Goal: Task Accomplishment & Management: Use online tool/utility

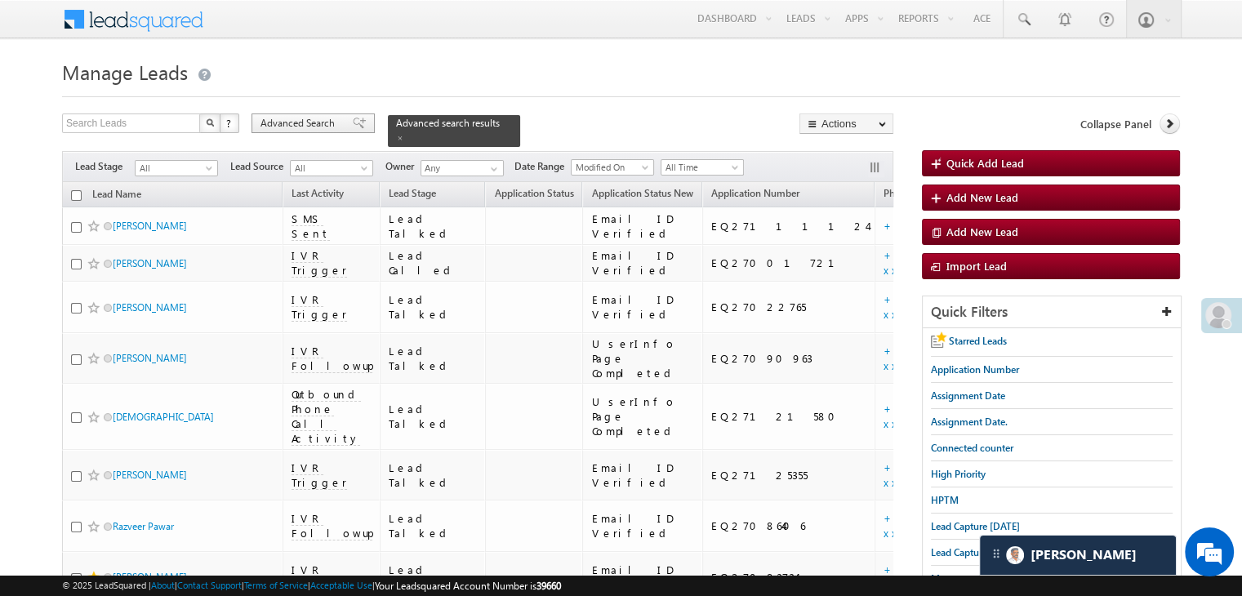
click at [320, 125] on span "Advanced Search" at bounding box center [299, 123] width 79 height 15
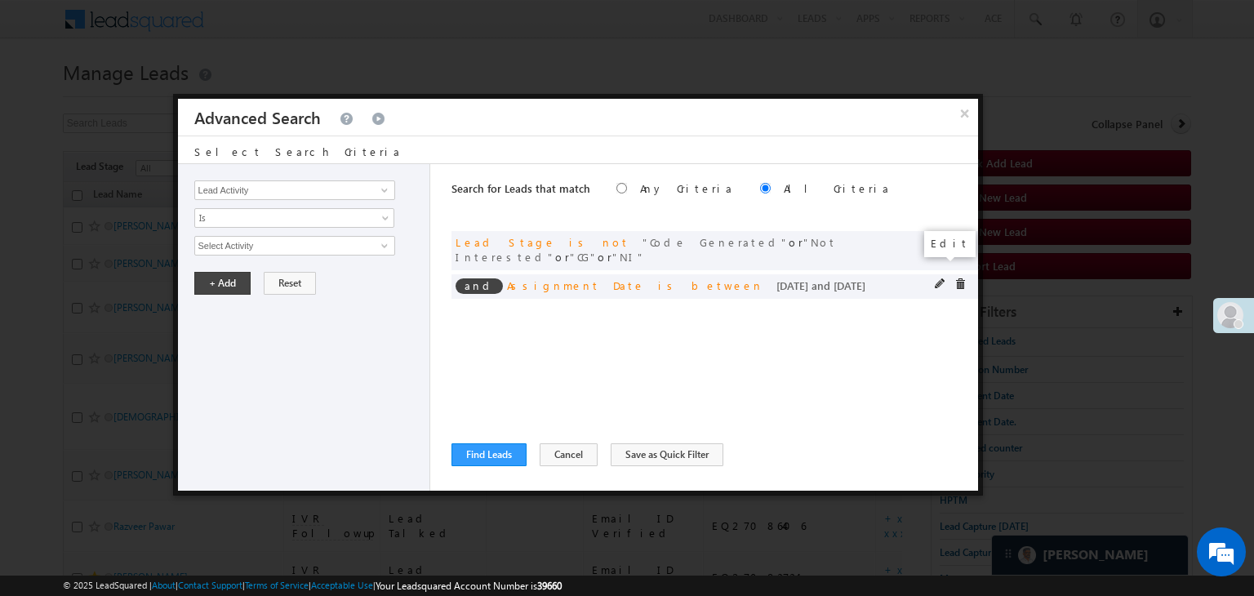
click at [939, 278] on span at bounding box center [940, 283] width 11 height 11
click at [268, 269] on input "08/11/25" at bounding box center [242, 274] width 96 height 21
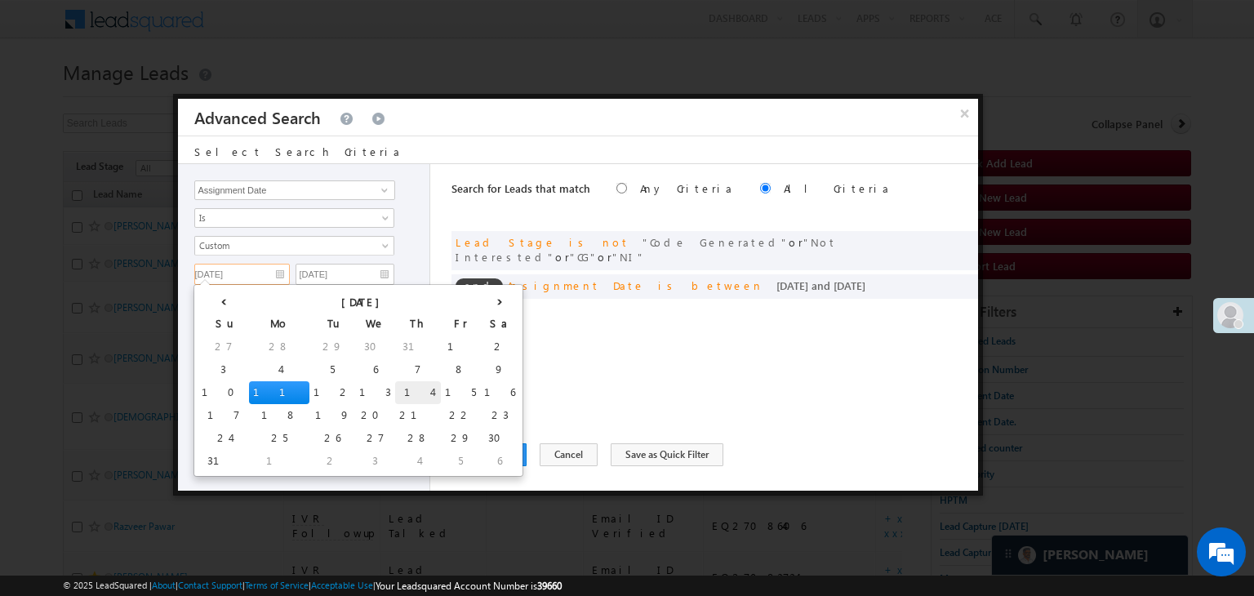
click at [395, 396] on td "14" at bounding box center [418, 392] width 46 height 23
type input "08/14/25"
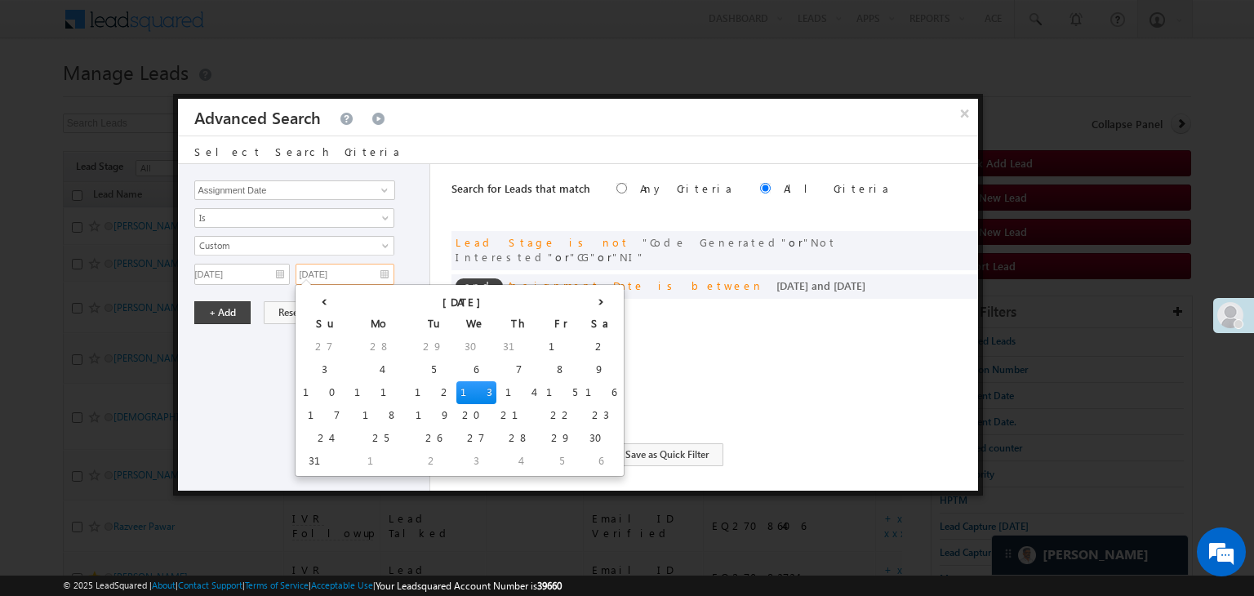
click at [375, 270] on input "08/13/25" at bounding box center [345, 274] width 99 height 21
click at [581, 387] on td "16" at bounding box center [600, 392] width 39 height 23
type input "08/16/25"
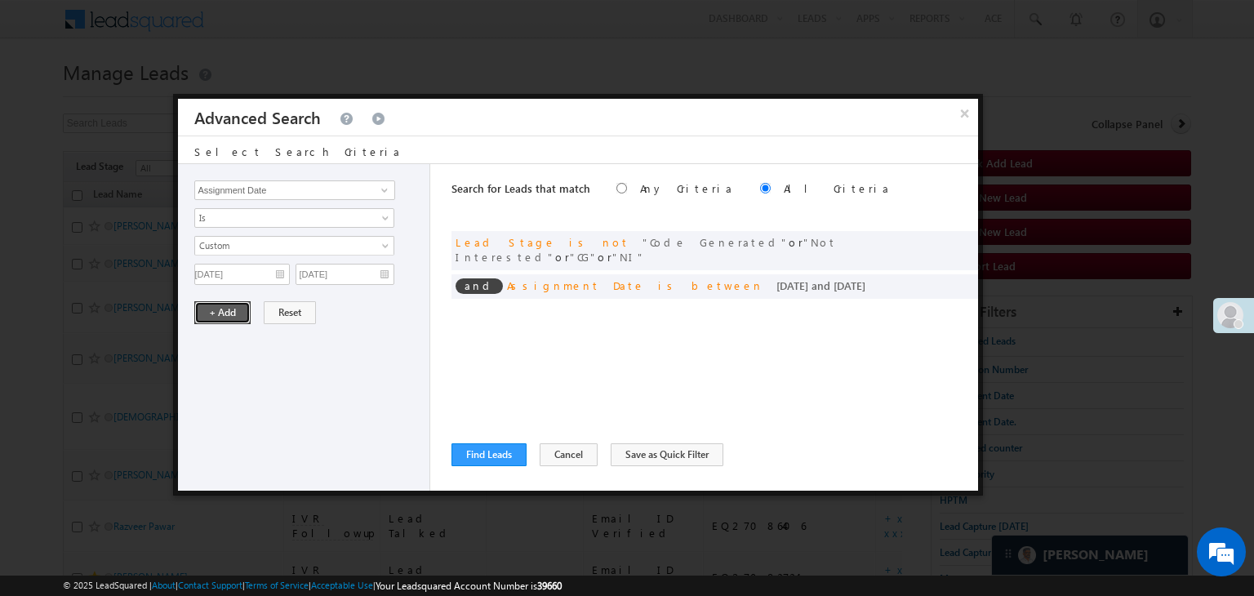
click at [212, 307] on button "+ Add" at bounding box center [222, 312] width 56 height 23
click at [479, 462] on button "Find Leads" at bounding box center [489, 454] width 75 height 23
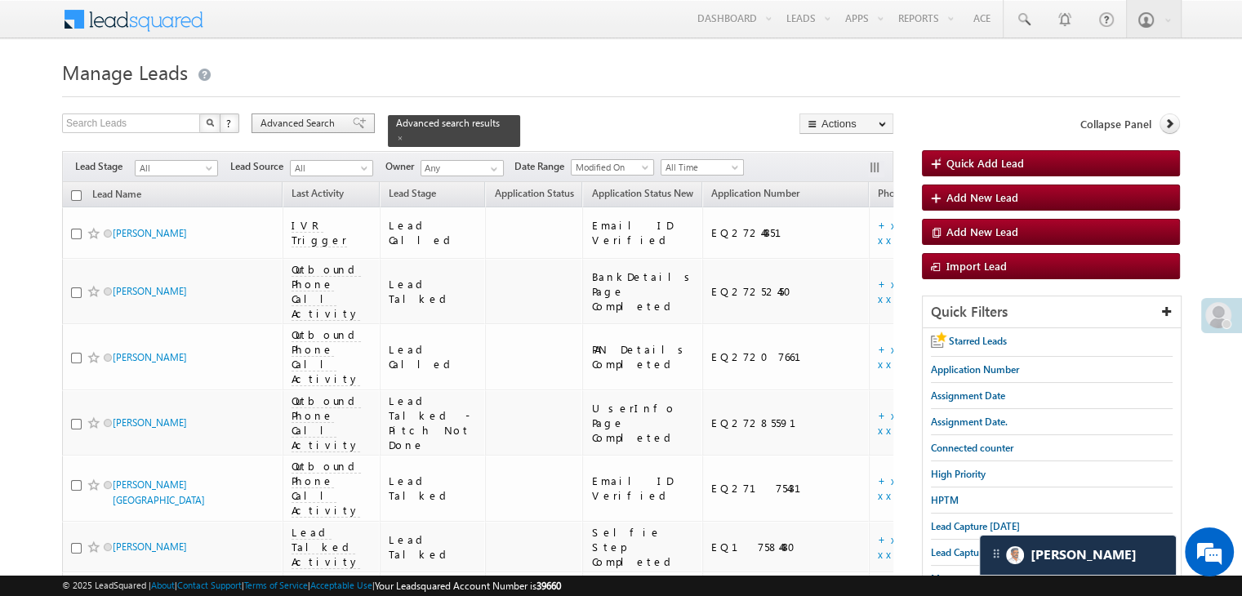
click at [340, 129] on div "Advanced Search" at bounding box center [312, 123] width 123 height 20
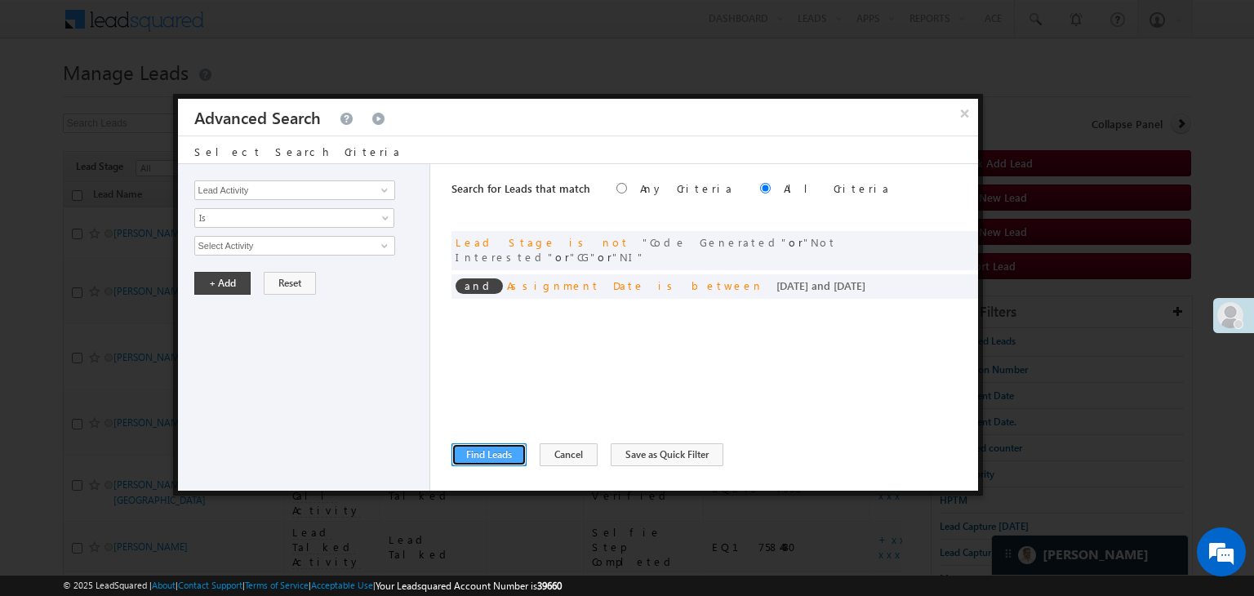
click at [494, 457] on button "Find Leads" at bounding box center [489, 454] width 75 height 23
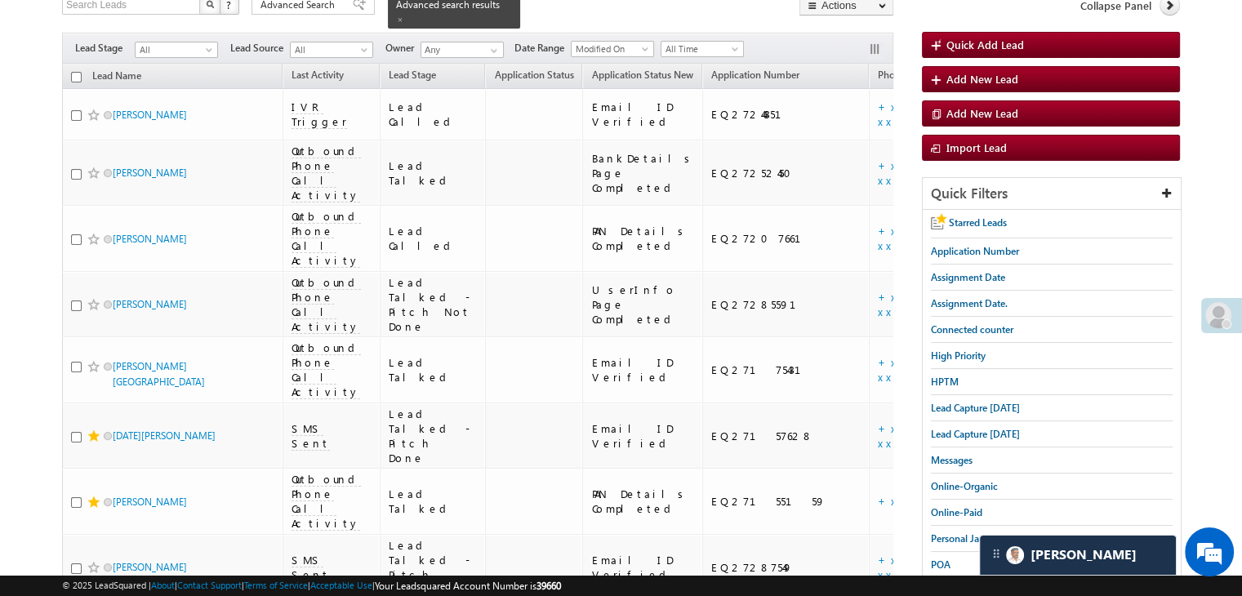
scroll to position [51, 0]
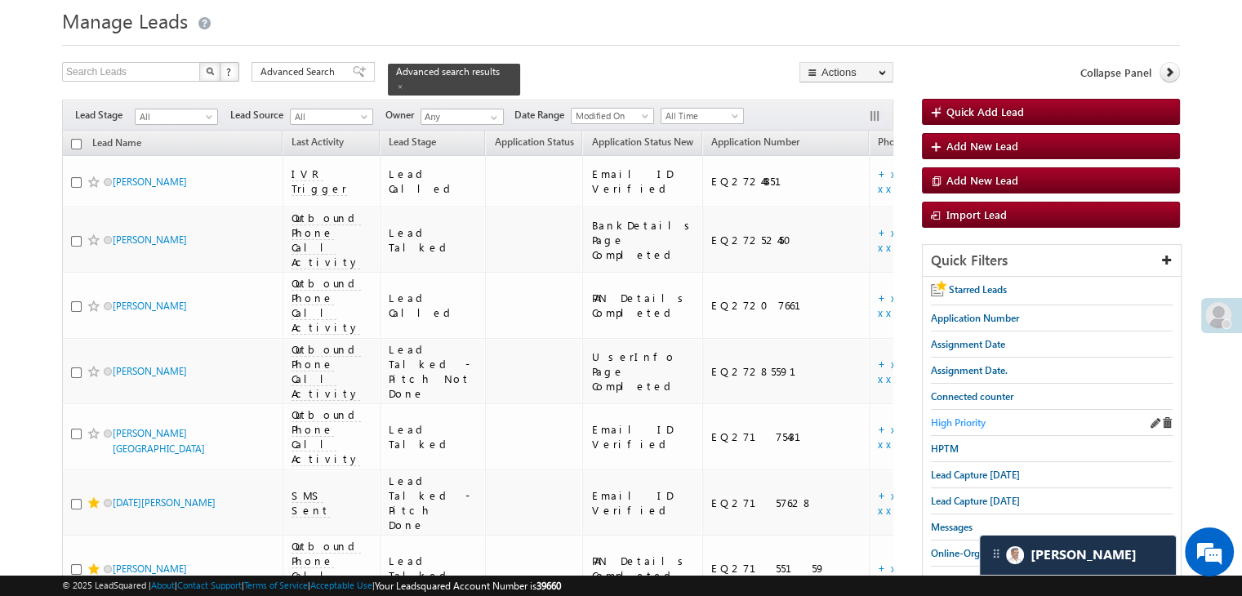
click at [959, 422] on span "High Priority" at bounding box center [958, 422] width 55 height 12
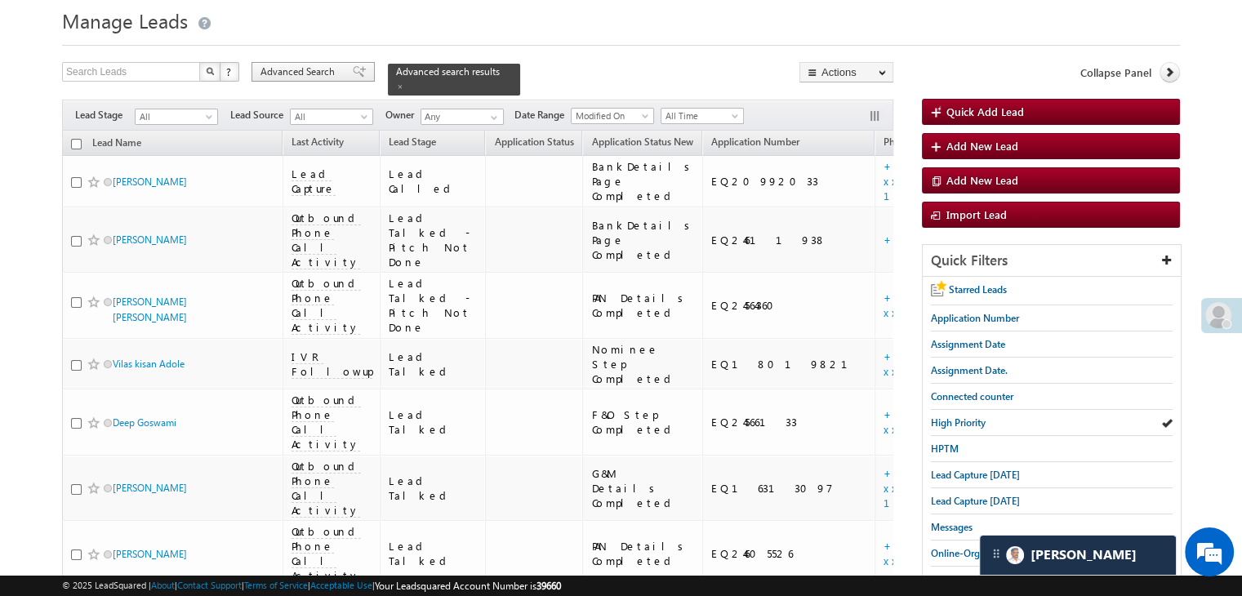
click at [340, 72] on div "Advanced Search" at bounding box center [312, 72] width 123 height 20
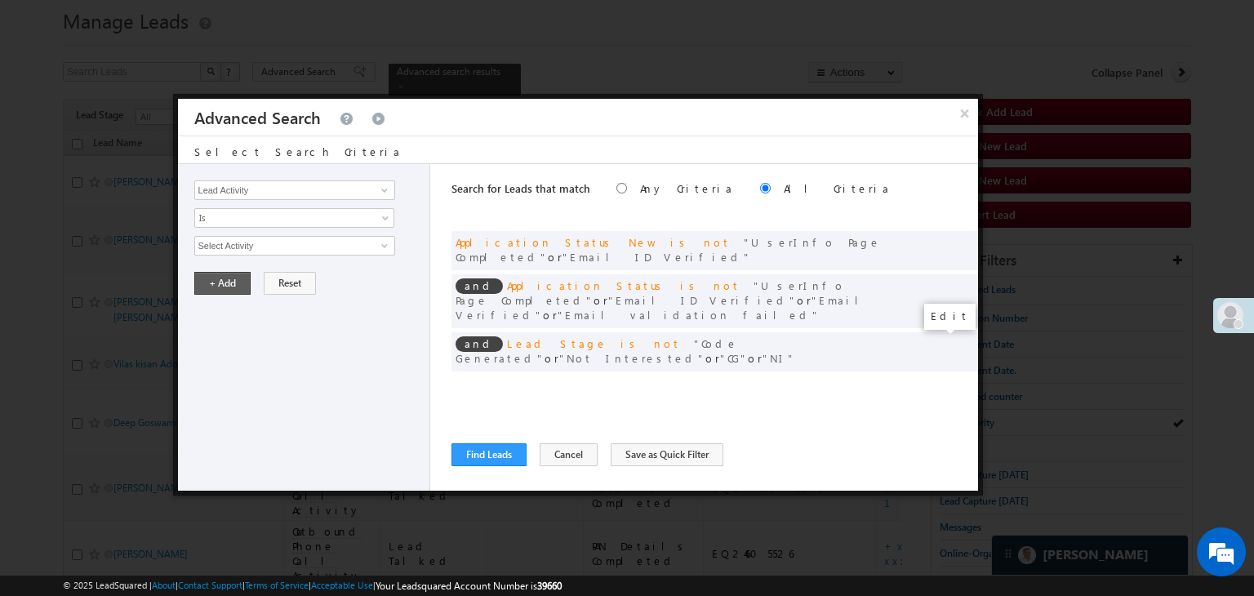
drag, startPoint x: 941, startPoint y: 340, endPoint x: 228, endPoint y: 307, distance: 714.4
click at [0, 0] on span at bounding box center [0, 0] width 0 height 0
click at [265, 275] on input "07/01/25" at bounding box center [242, 274] width 96 height 21
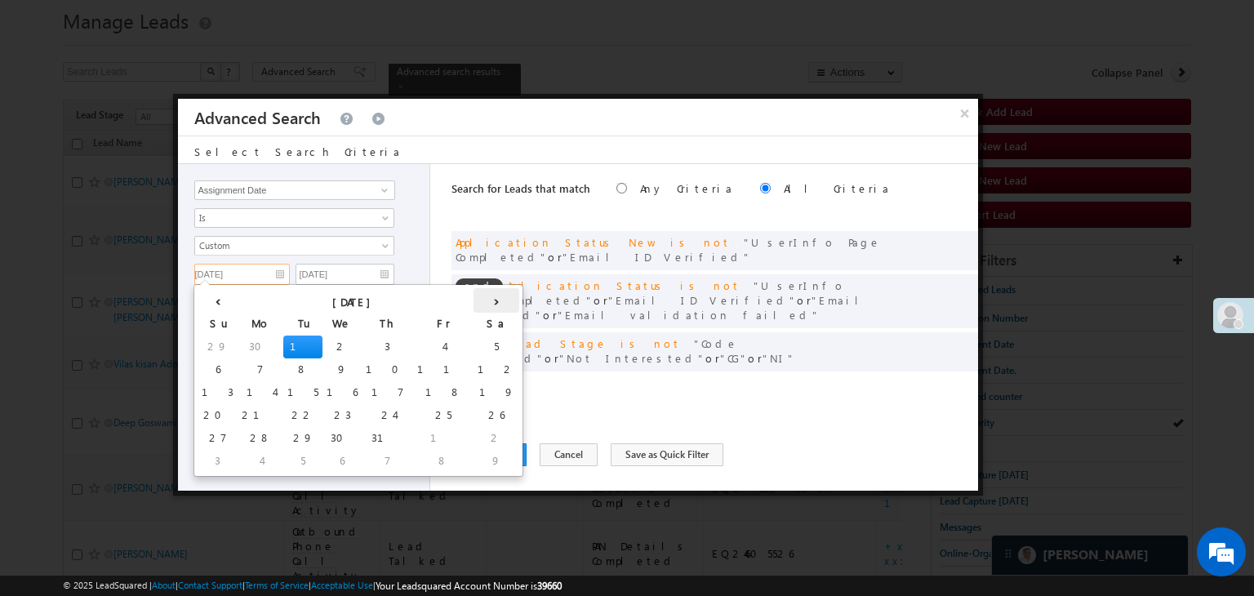
click at [474, 306] on th "›" at bounding box center [497, 300] width 46 height 24
click at [395, 391] on td "14" at bounding box center [418, 392] width 46 height 23
type input "08/14/25"
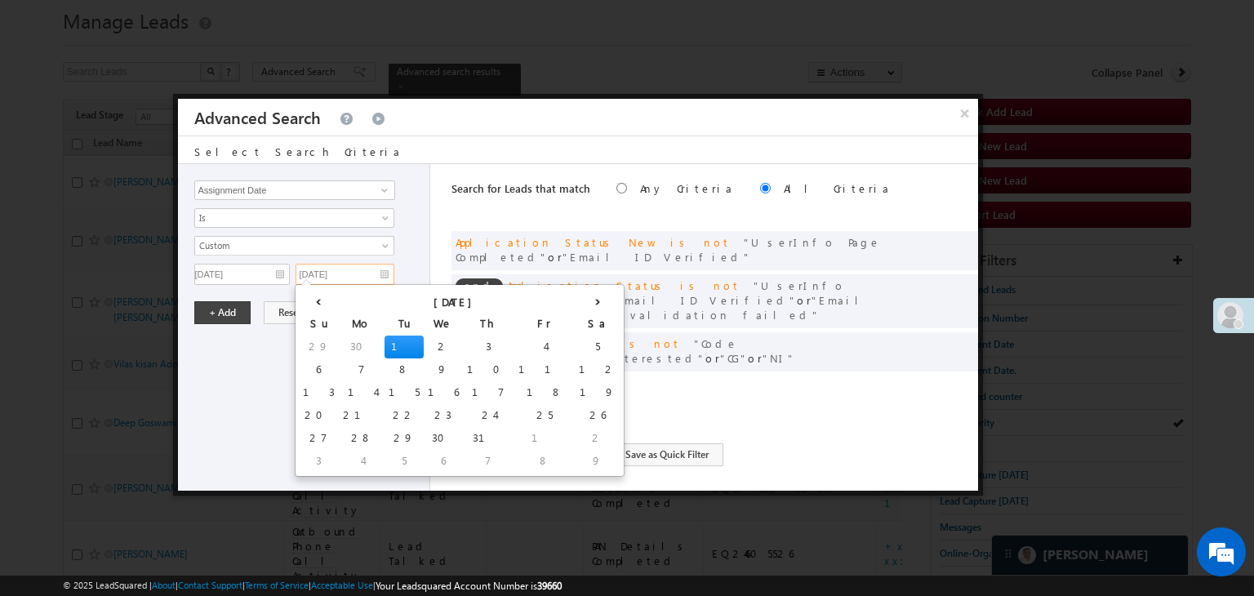
click at [380, 272] on input "07/01/25" at bounding box center [345, 274] width 99 height 21
click at [575, 298] on th "›" at bounding box center [598, 300] width 46 height 24
click at [496, 384] on td "14" at bounding box center [519, 392] width 46 height 23
type input "08/14/25"
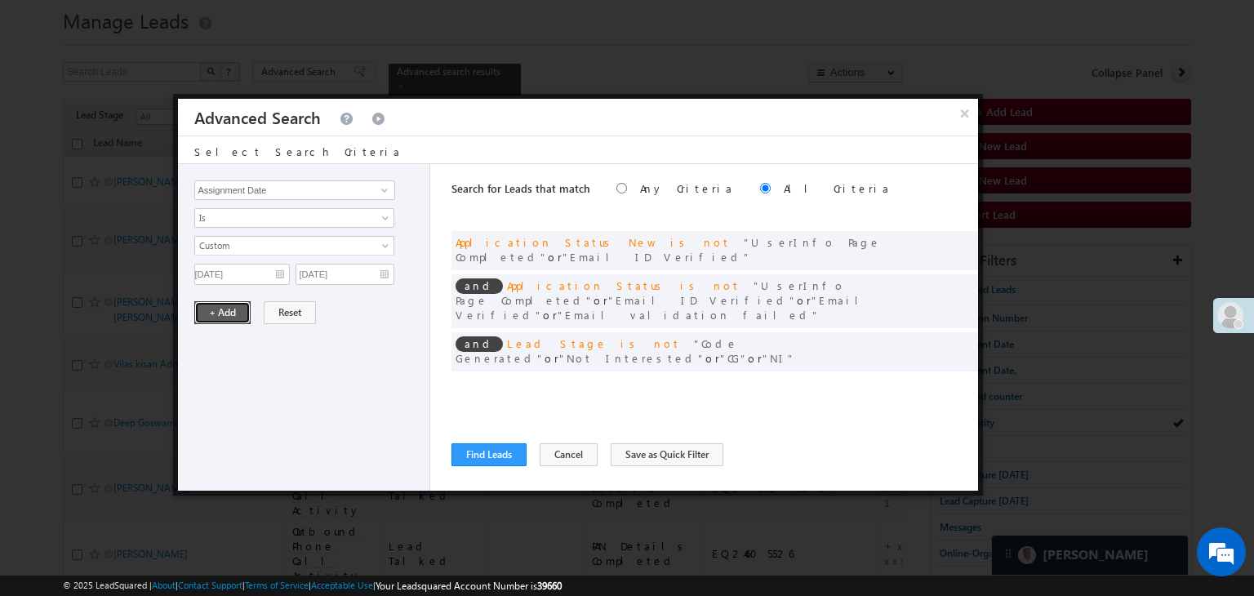
click at [235, 315] on button "+ Add" at bounding box center [222, 312] width 56 height 23
click at [457, 463] on button "Find Leads" at bounding box center [489, 454] width 75 height 23
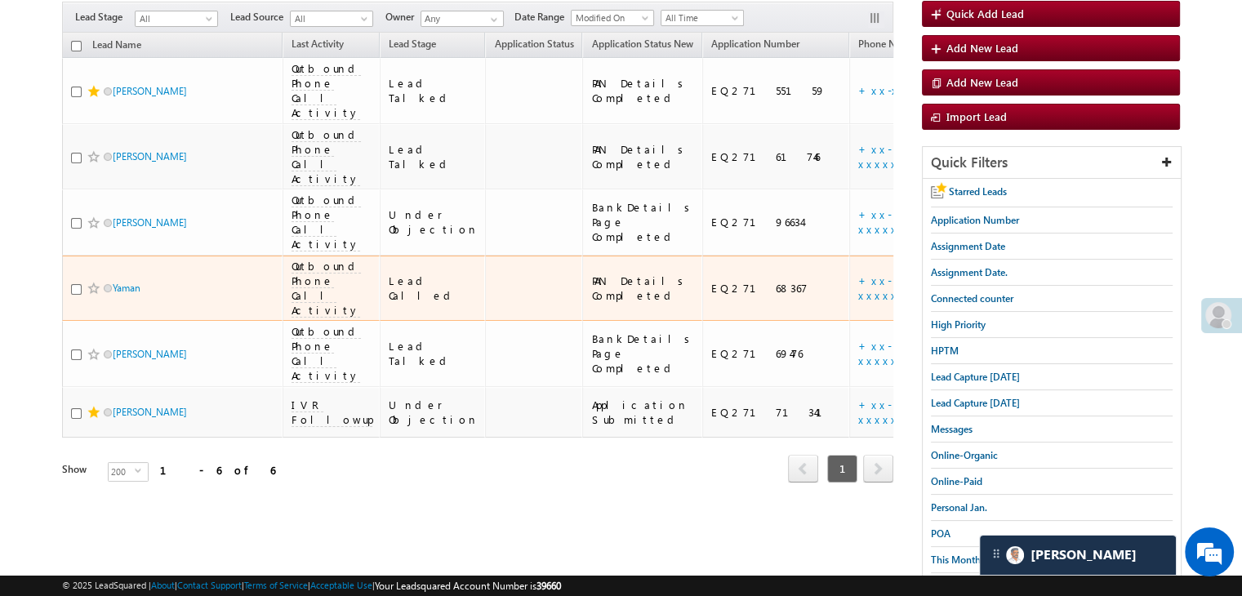
scroll to position [0, 0]
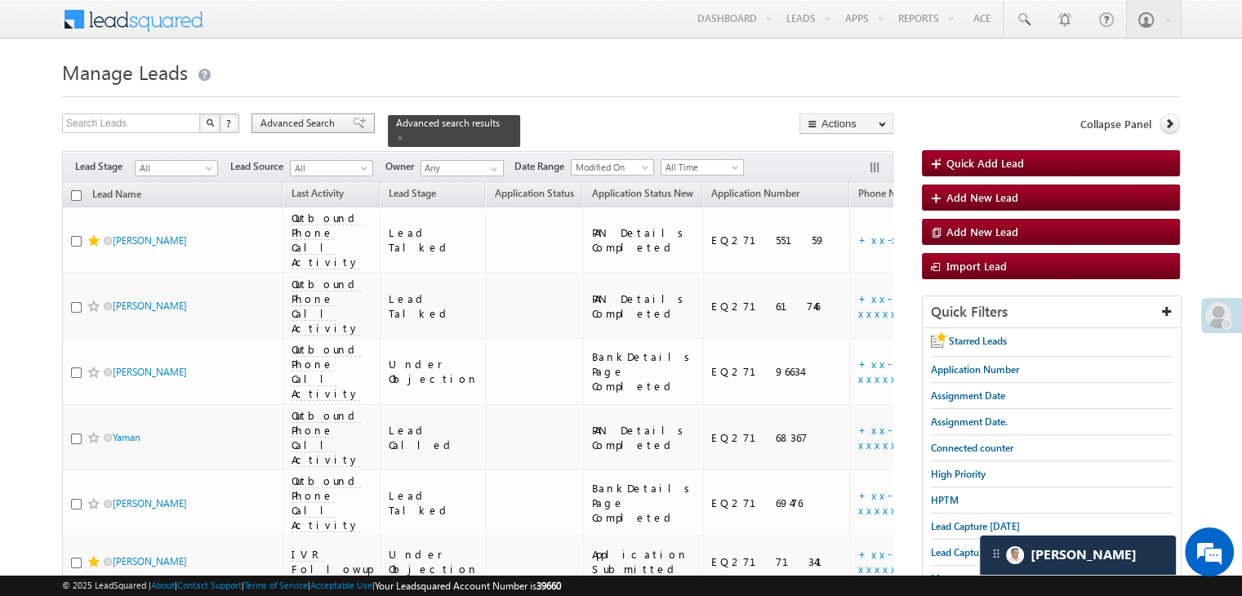
click at [353, 125] on span at bounding box center [359, 123] width 13 height 11
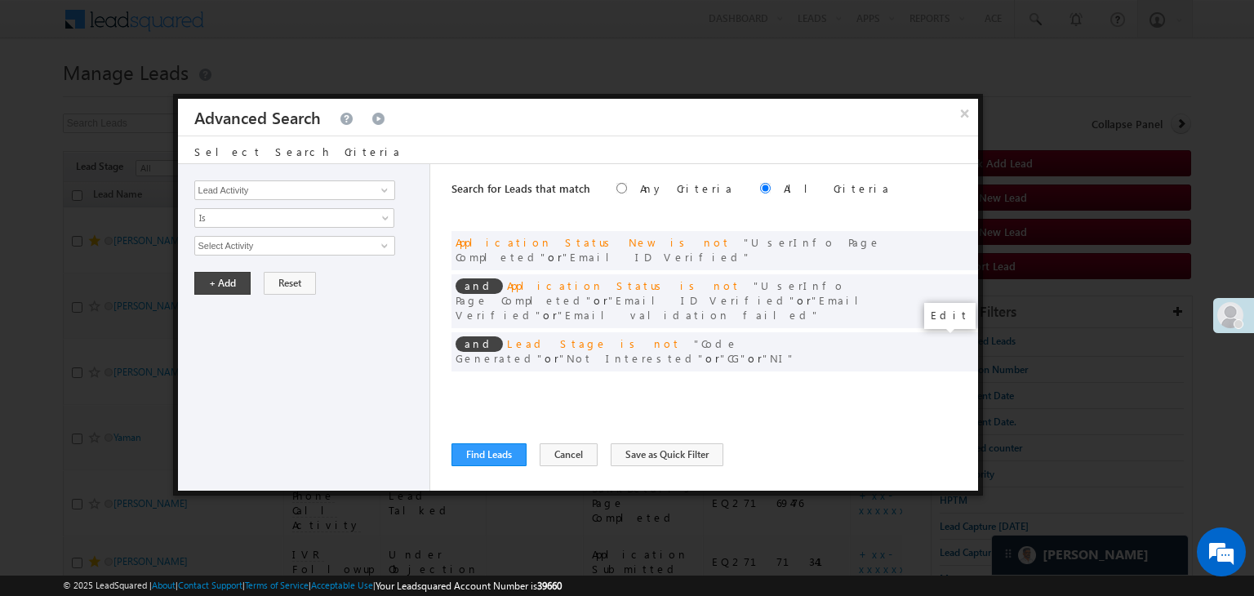
click at [941, 380] on span at bounding box center [940, 385] width 11 height 11
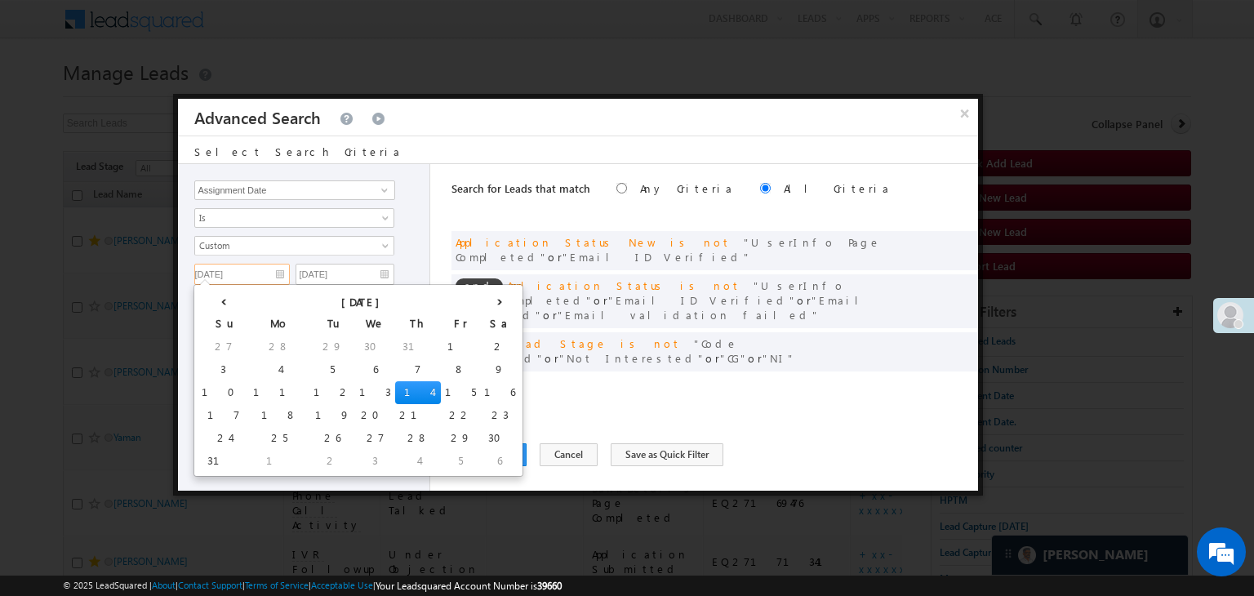
click at [274, 270] on input "08/14/25" at bounding box center [242, 274] width 96 height 21
click at [441, 385] on td "15" at bounding box center [460, 392] width 39 height 23
type input "08/15/25"
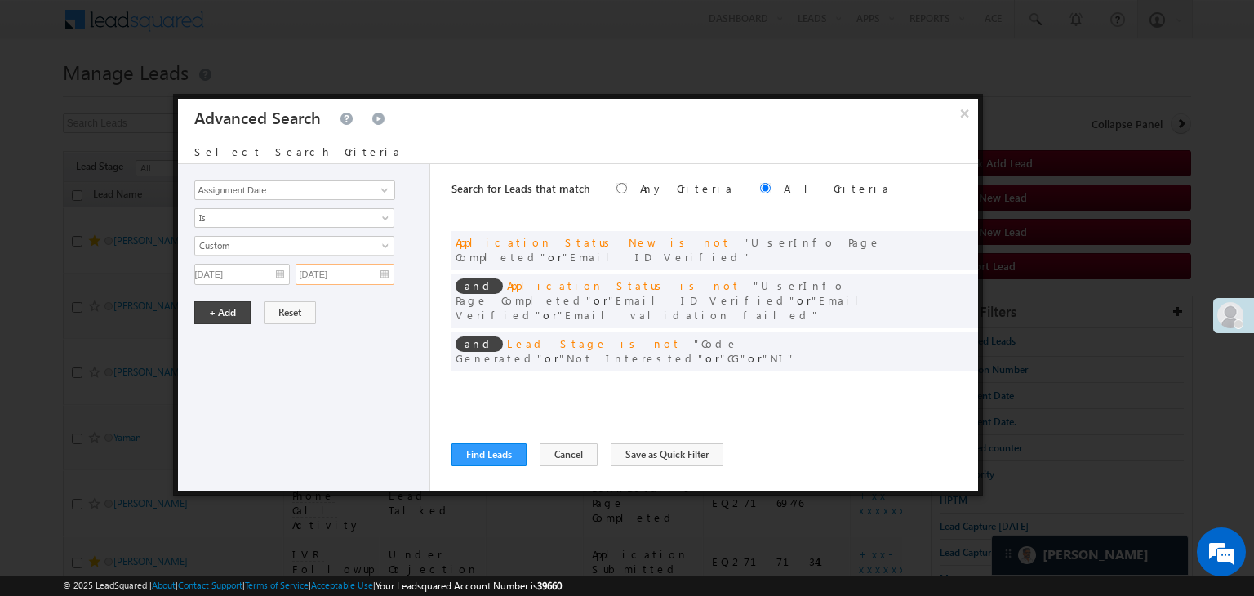
click at [379, 271] on input "08/14/25" at bounding box center [345, 274] width 99 height 21
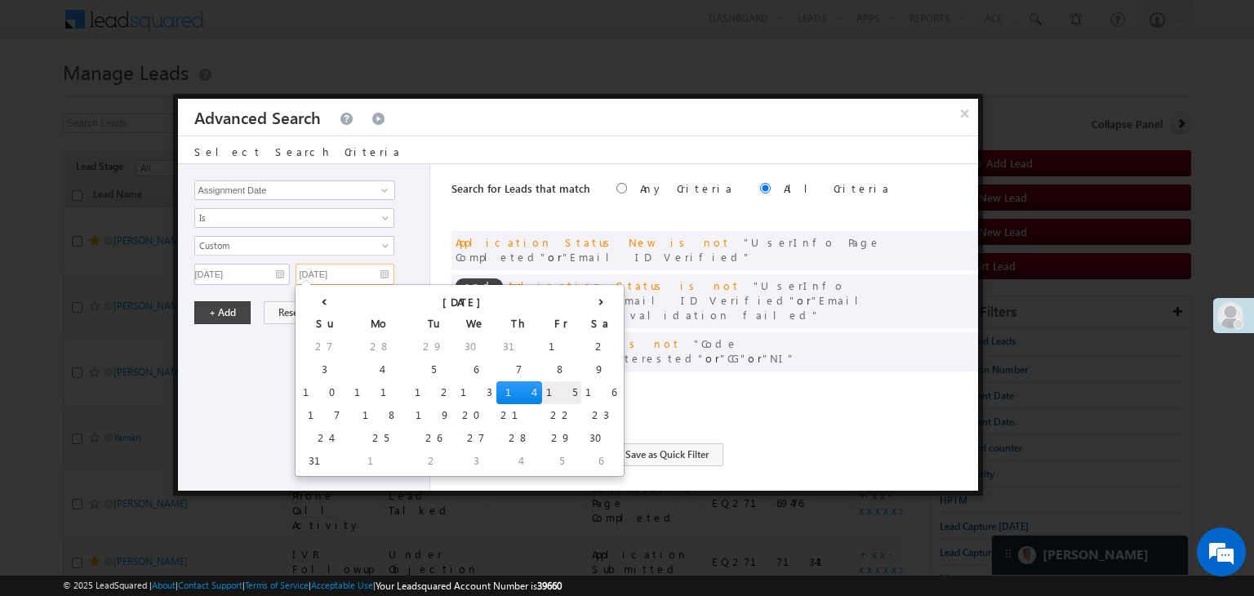
click at [542, 394] on td "15" at bounding box center [561, 392] width 39 height 23
type input "08/15/25"
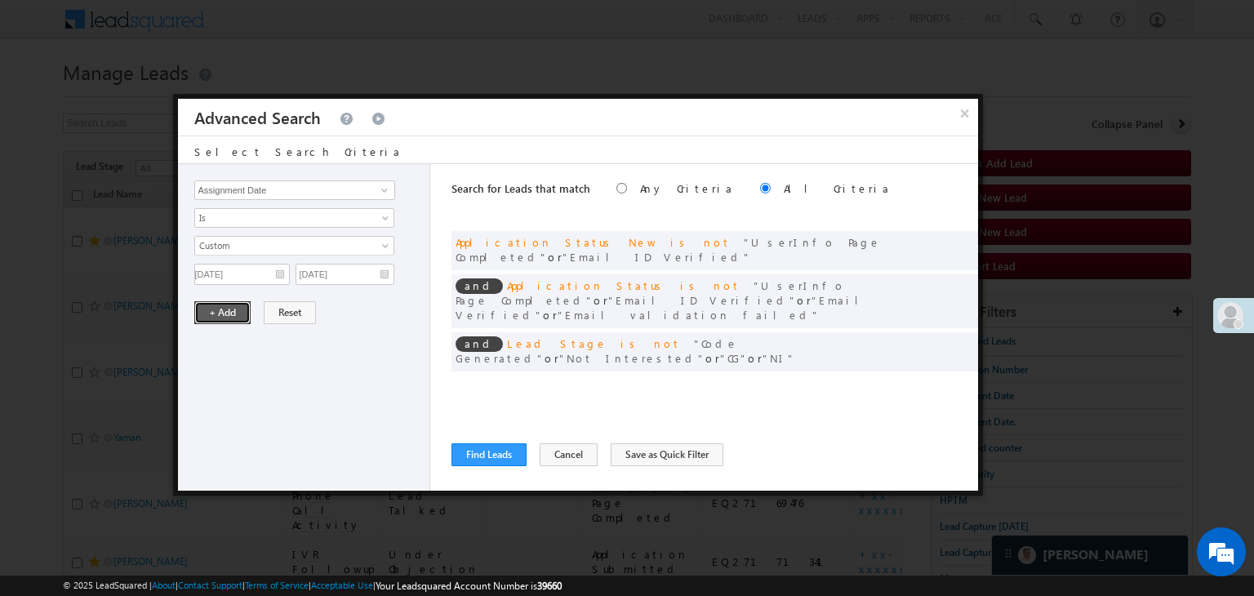
click at [206, 312] on button "+ Add" at bounding box center [222, 312] width 56 height 23
click at [492, 448] on button "Find Leads" at bounding box center [489, 454] width 75 height 23
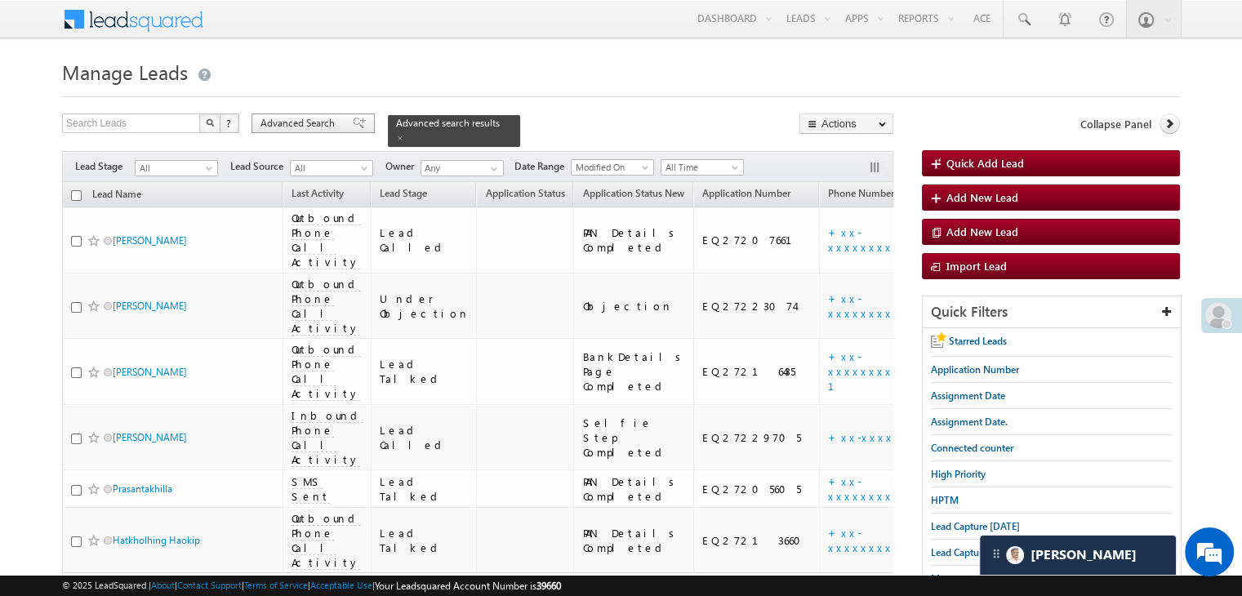
click at [359, 125] on div "Advanced Search" at bounding box center [312, 123] width 123 height 20
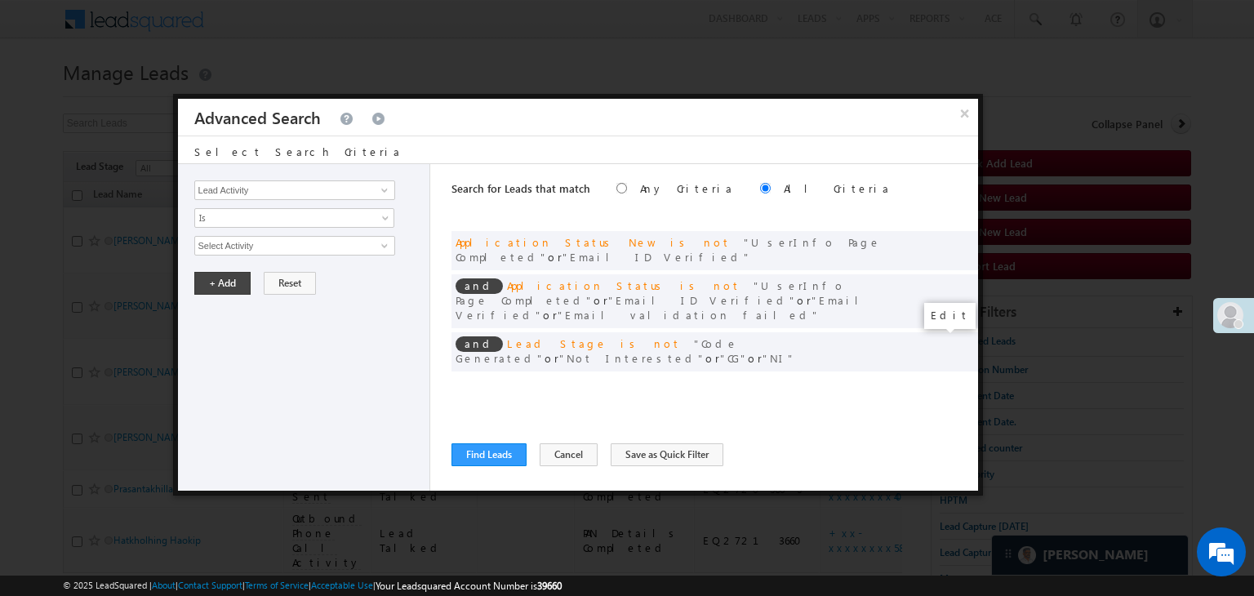
click at [938, 380] on span at bounding box center [940, 385] width 11 height 11
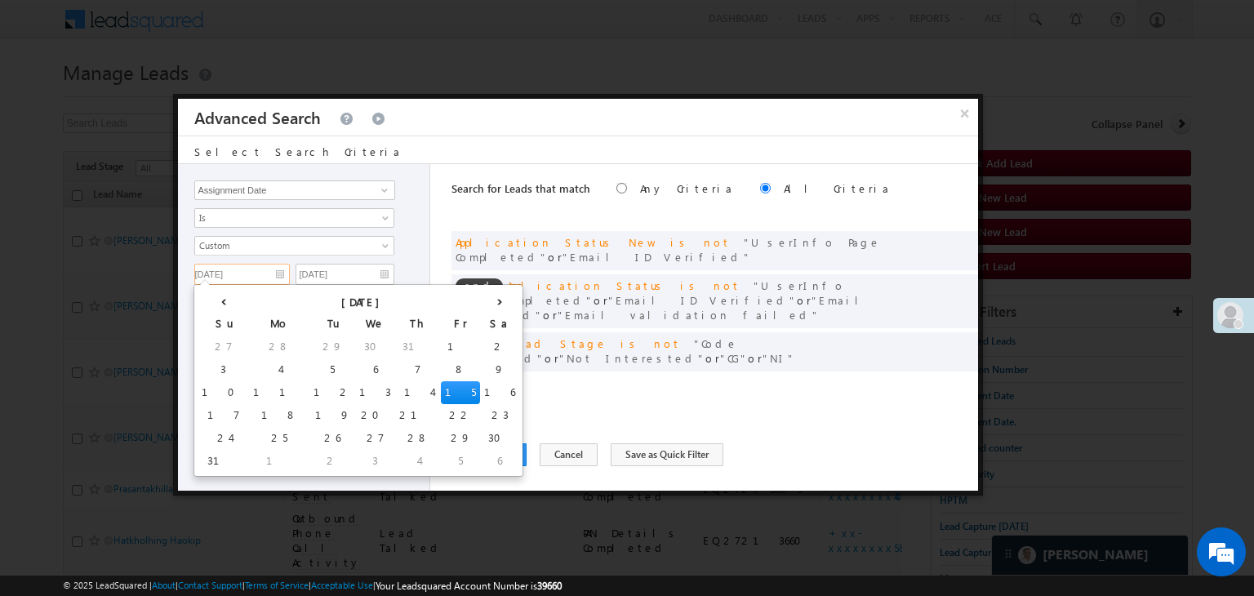
click at [261, 269] on input "08/15/25" at bounding box center [242, 274] width 96 height 21
click at [480, 386] on td "16" at bounding box center [499, 392] width 39 height 23
type input "08/16/25"
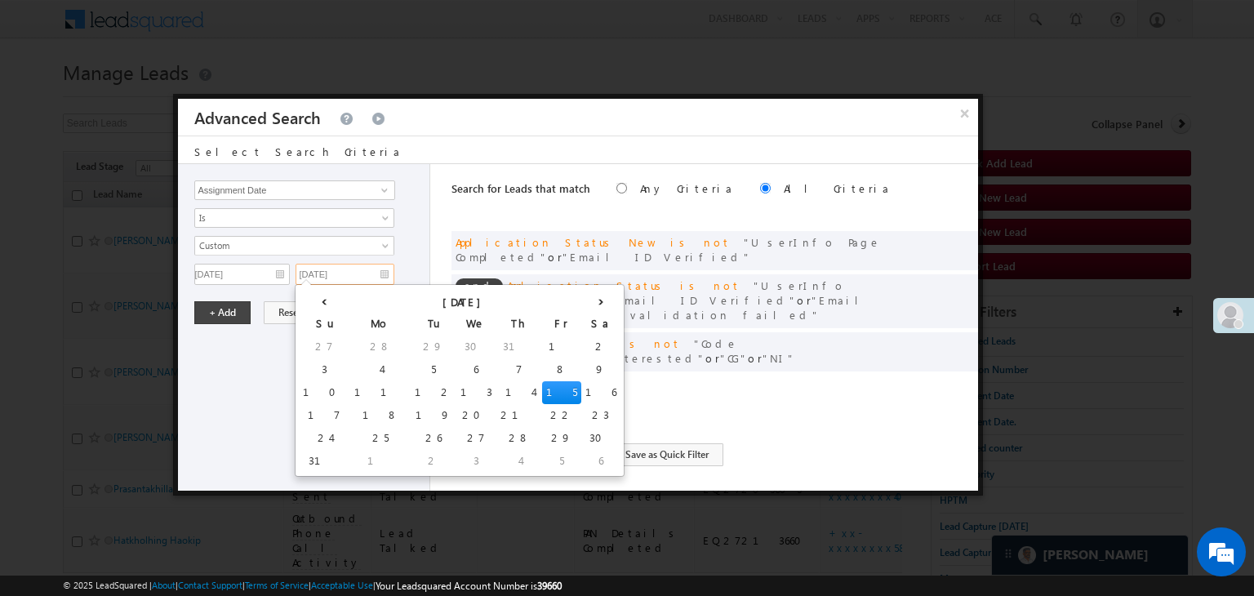
click at [380, 272] on input "08/15/25" at bounding box center [345, 274] width 99 height 21
click at [581, 393] on td "16" at bounding box center [600, 392] width 39 height 23
type input "08/16/25"
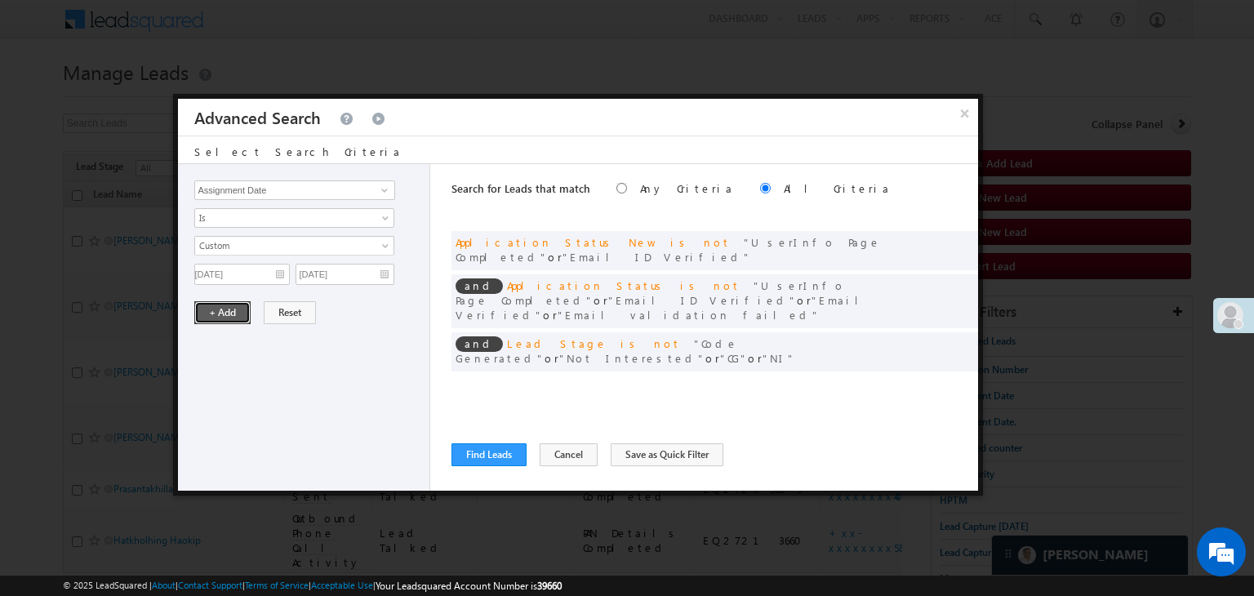
click at [236, 308] on button "+ Add" at bounding box center [222, 312] width 56 height 23
click at [504, 453] on button "Find Leads" at bounding box center [489, 454] width 75 height 23
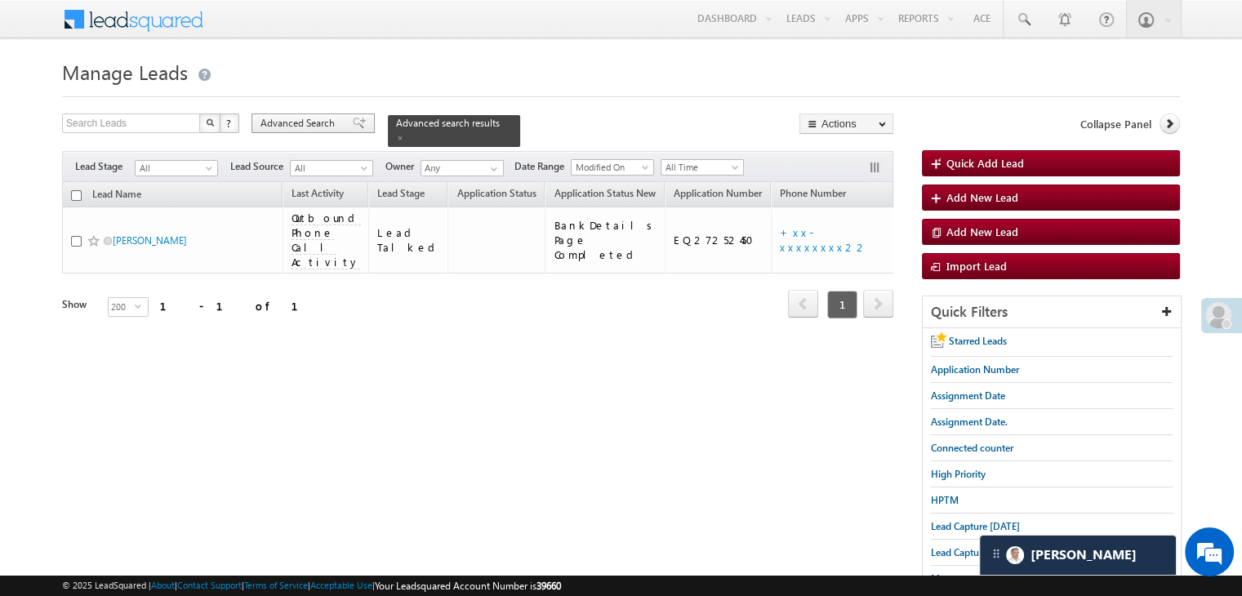
click at [310, 126] on span "Advanced Search" at bounding box center [299, 123] width 79 height 15
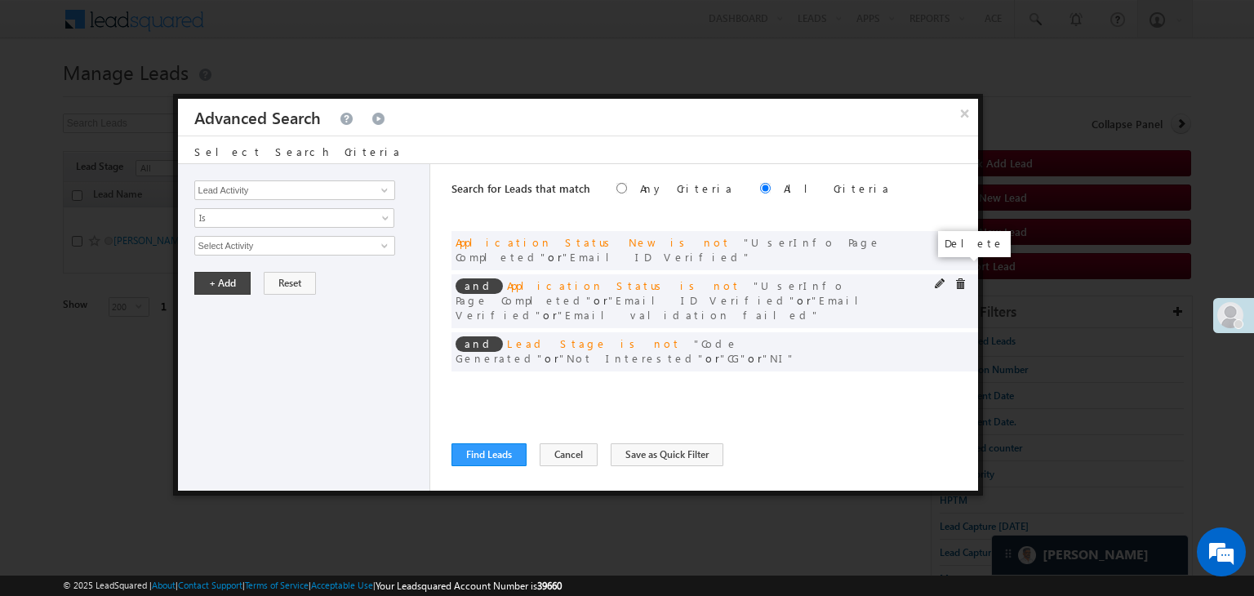
click at [955, 278] on span at bounding box center [960, 283] width 11 height 11
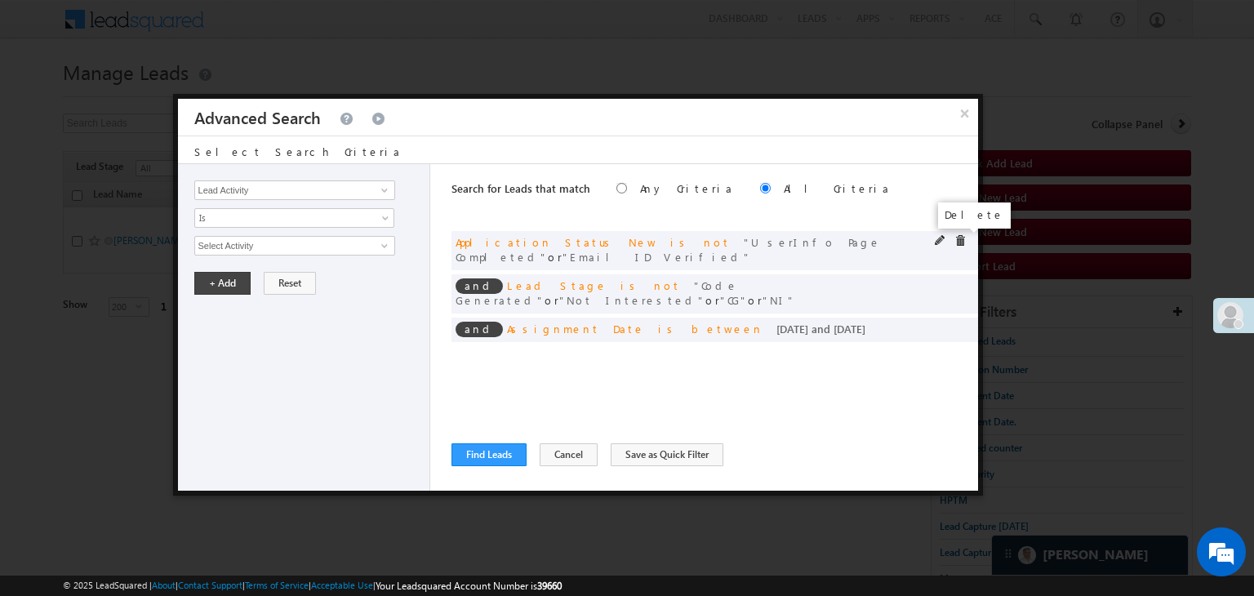
click at [958, 242] on span at bounding box center [960, 240] width 11 height 11
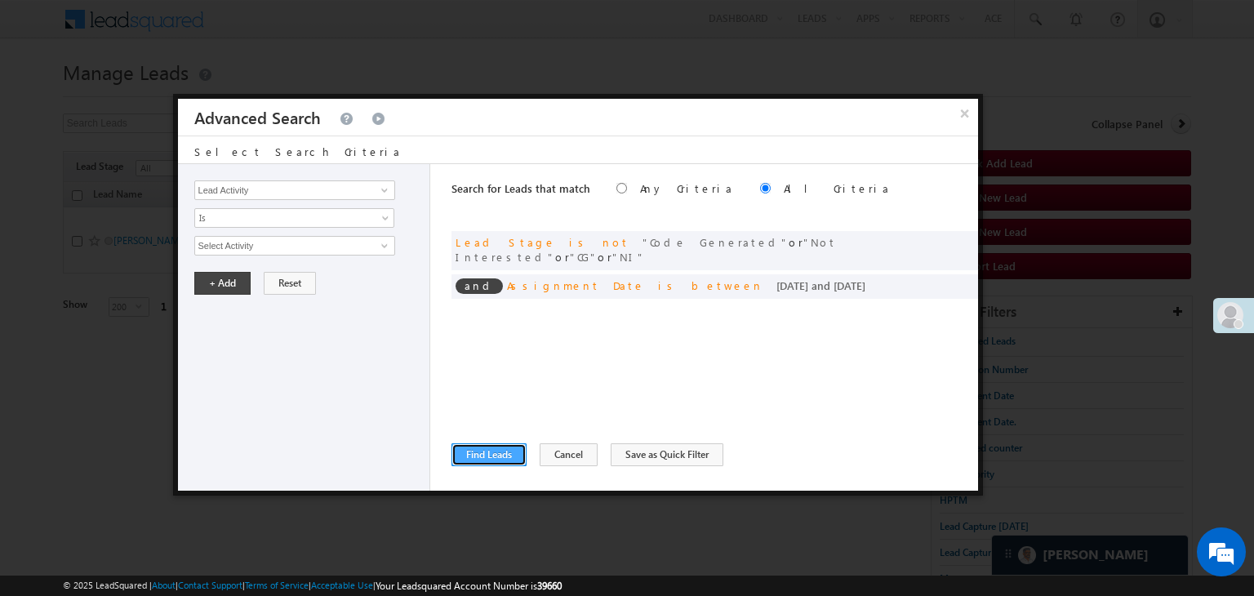
click at [503, 455] on button "Find Leads" at bounding box center [489, 454] width 75 height 23
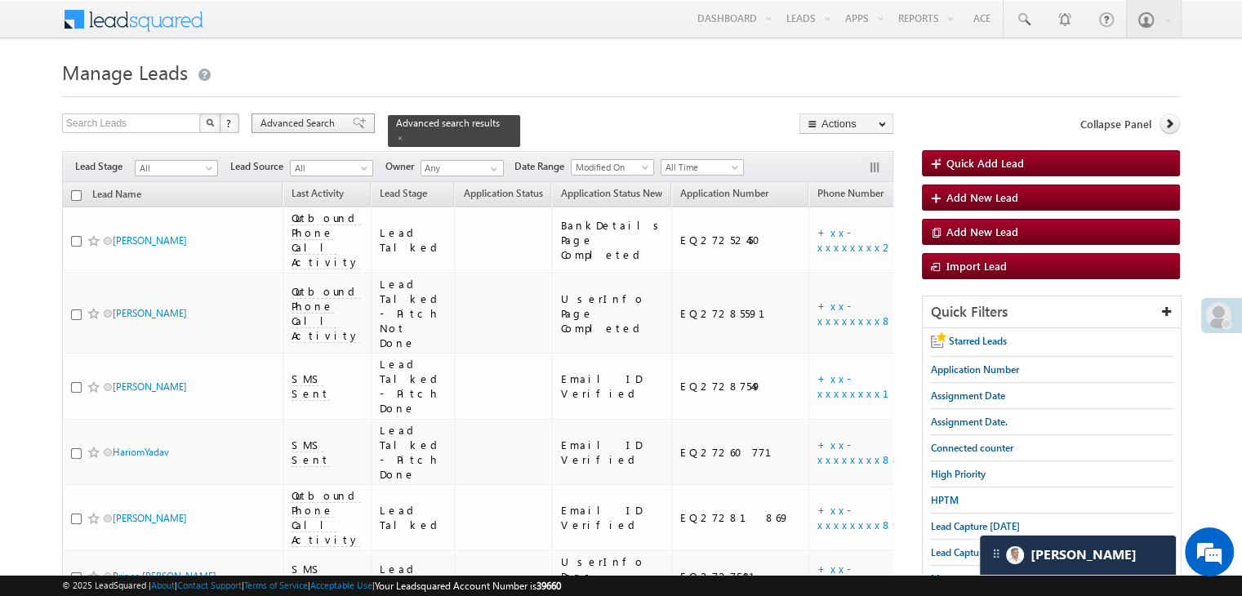
click at [360, 120] on div "Advanced Search" at bounding box center [312, 123] width 123 height 20
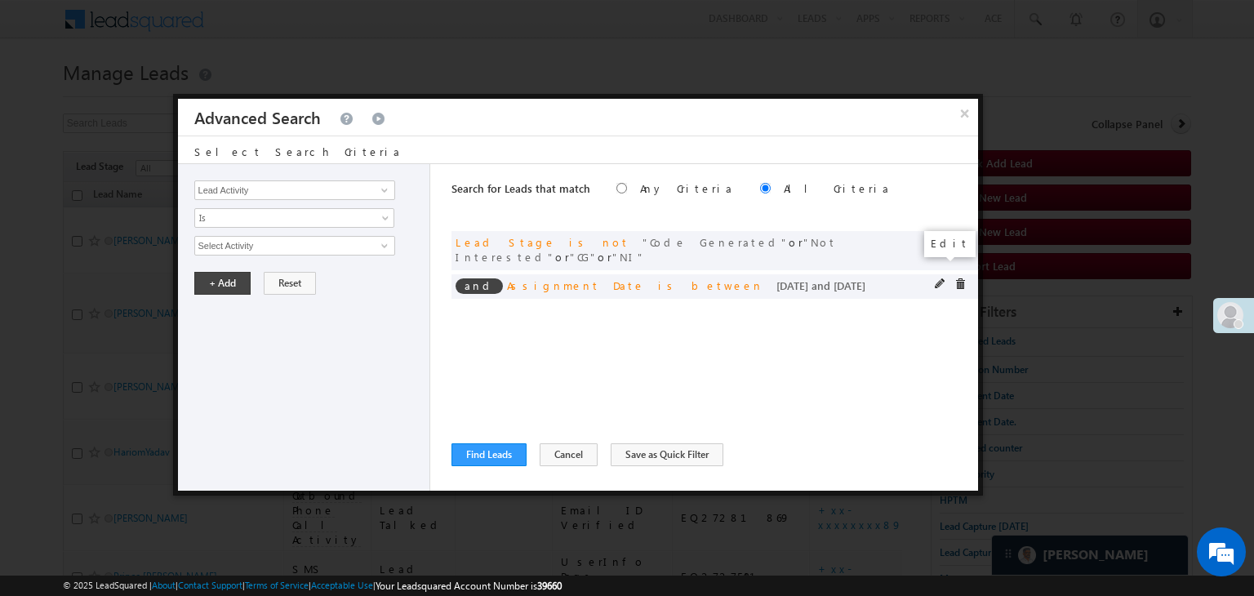
click at [941, 278] on span at bounding box center [940, 283] width 11 height 11
click at [258, 264] on input "08/16/25" at bounding box center [242, 274] width 96 height 21
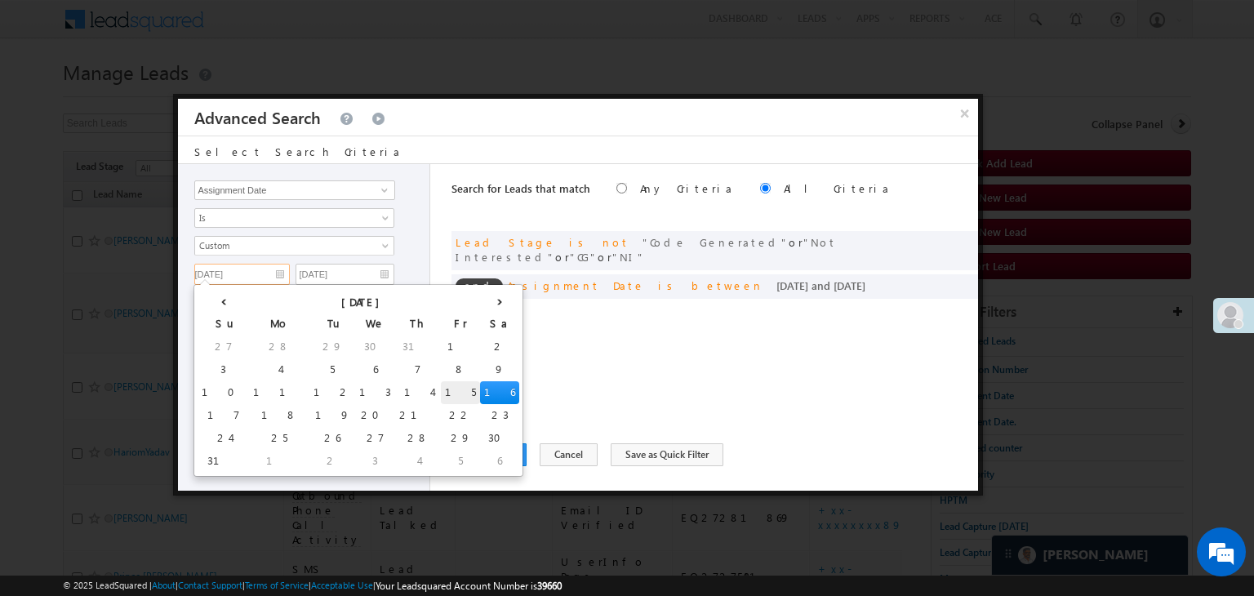
click at [441, 387] on td "15" at bounding box center [460, 392] width 39 height 23
type input "08/15/25"
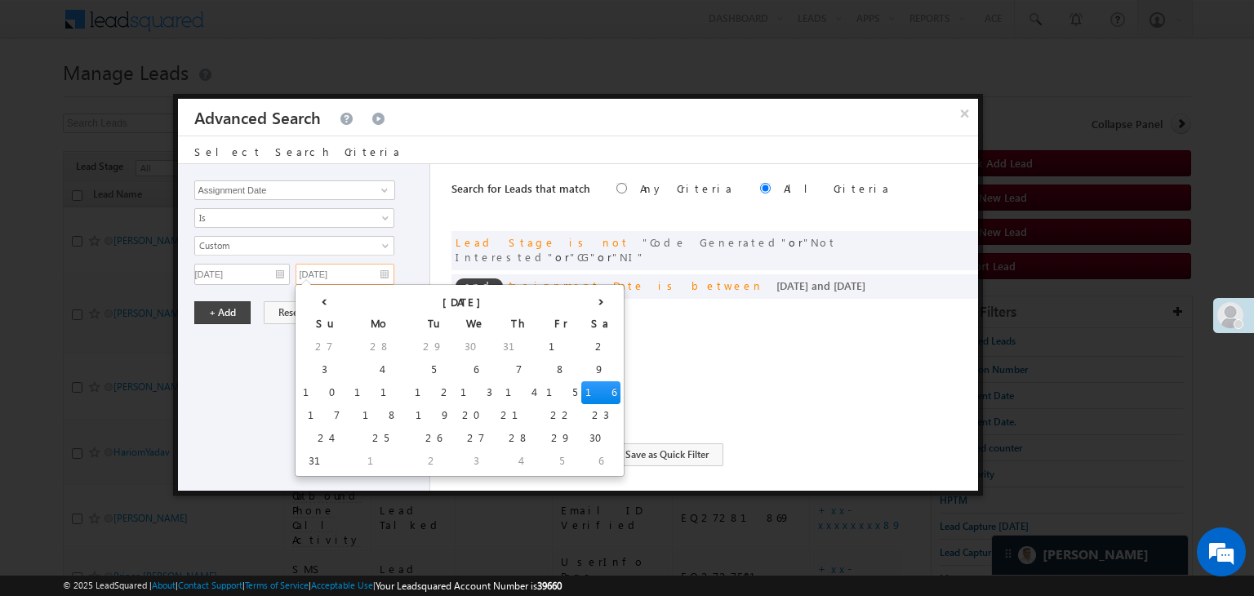
click at [371, 272] on input "08/16/25" at bounding box center [345, 274] width 99 height 21
click at [542, 387] on td "15" at bounding box center [561, 392] width 39 height 23
type input "08/15/25"
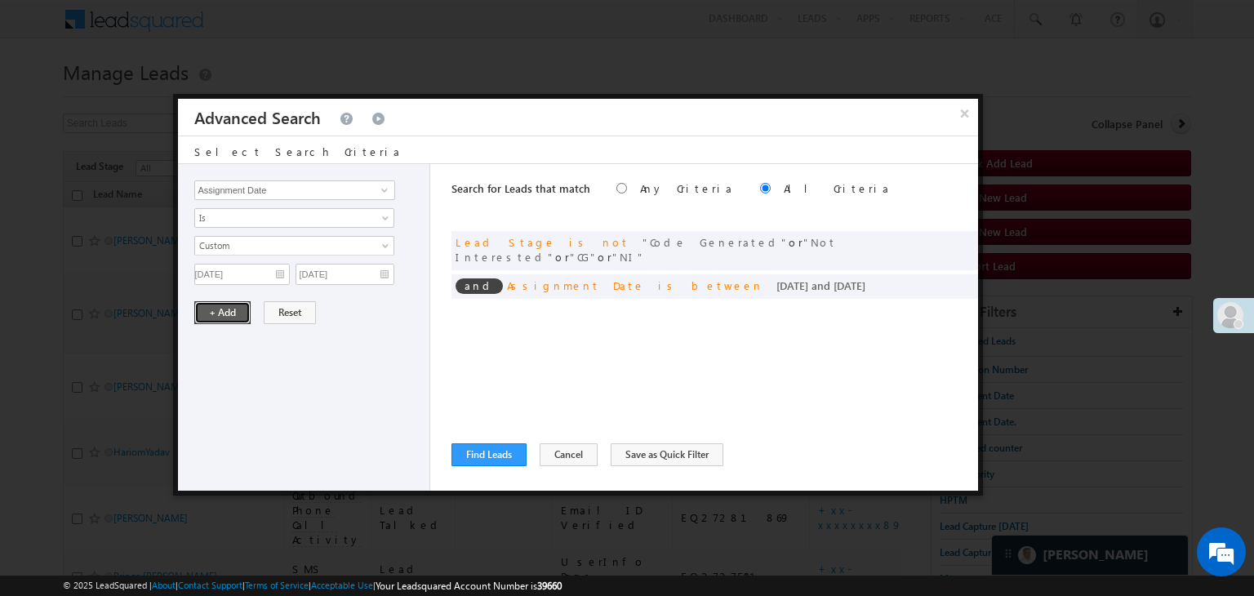
click at [232, 314] on button "+ Add" at bounding box center [222, 312] width 56 height 23
click at [489, 458] on button "Find Leads" at bounding box center [489, 454] width 75 height 23
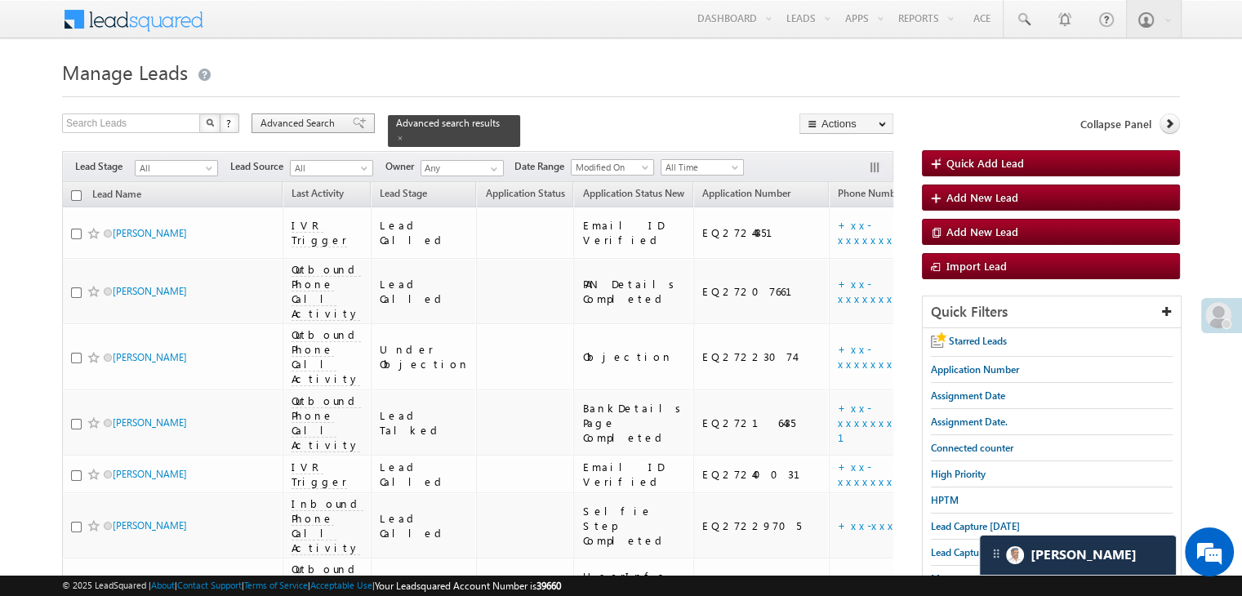
click at [322, 131] on div "Advanced Search" at bounding box center [312, 123] width 123 height 20
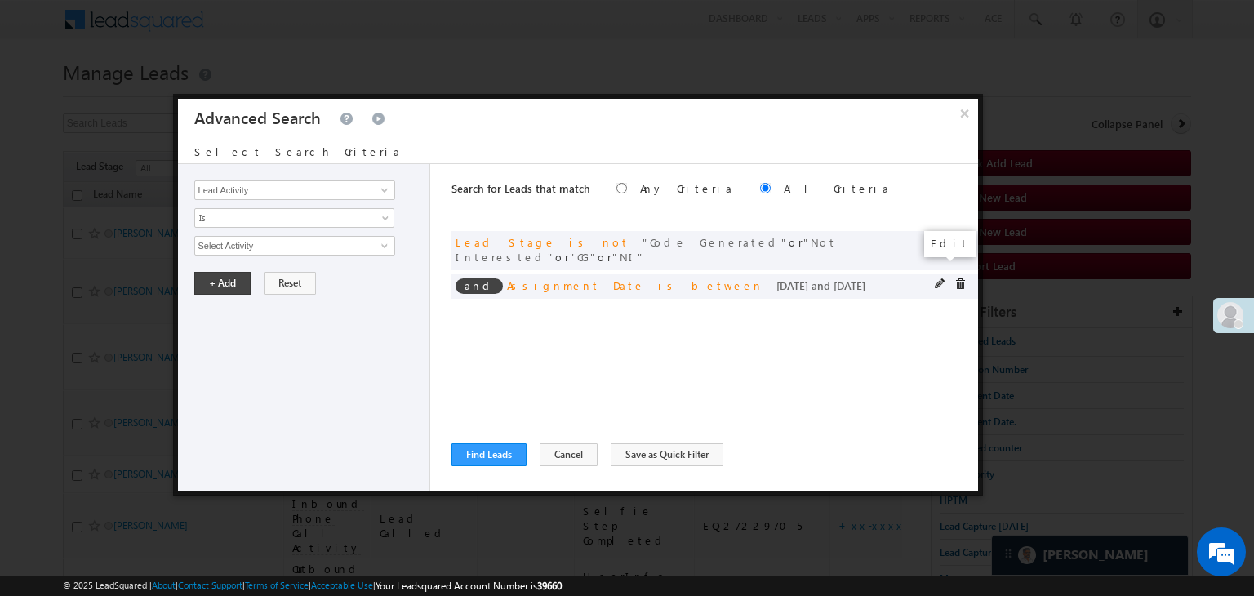
click at [938, 278] on span at bounding box center [940, 283] width 11 height 11
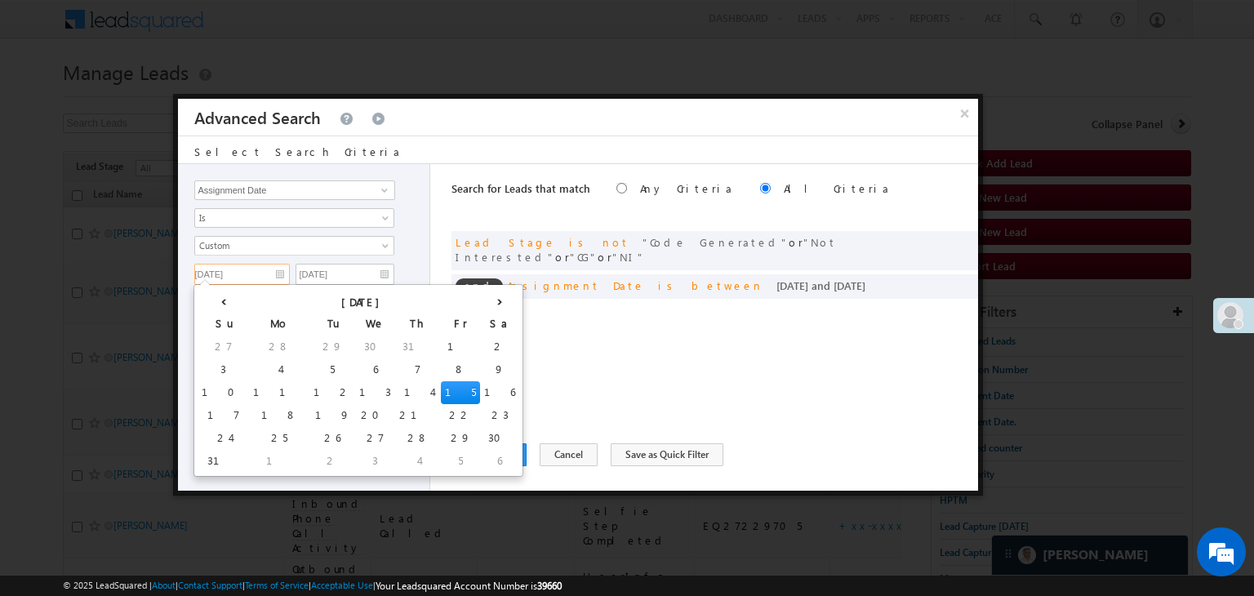
click at [261, 278] on input "08/15/25" at bounding box center [242, 274] width 96 height 21
click at [395, 394] on td "14" at bounding box center [418, 392] width 46 height 23
type input "08/14/25"
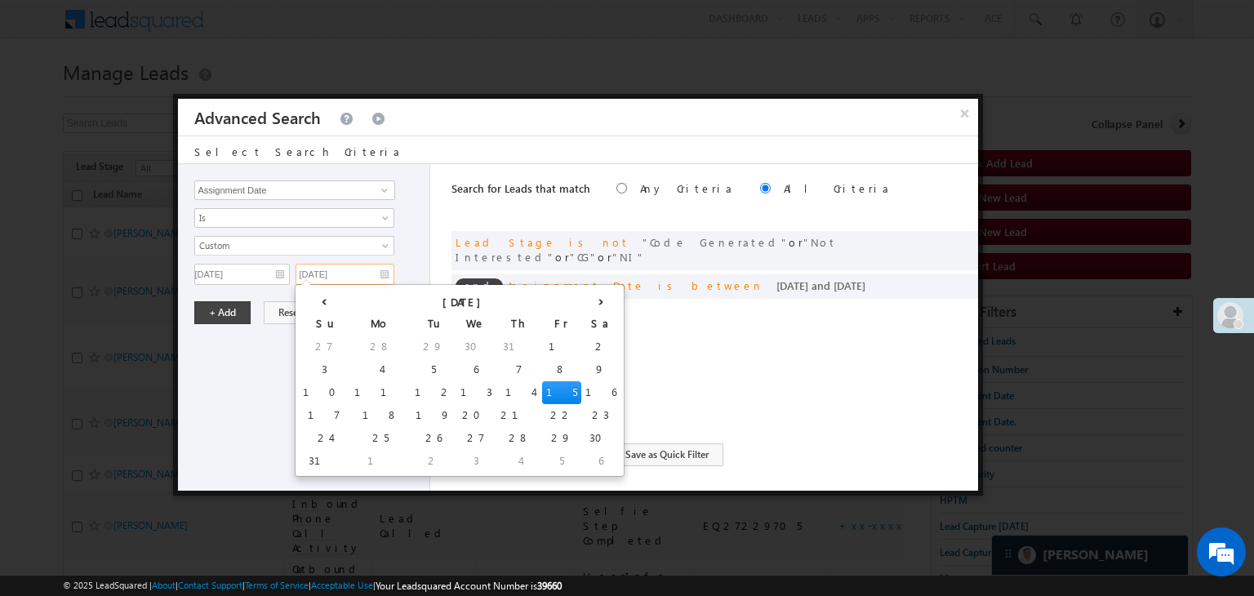
click at [365, 272] on input "08/15/25" at bounding box center [345, 274] width 99 height 21
click at [496, 386] on td "14" at bounding box center [519, 392] width 46 height 23
type input "08/14/25"
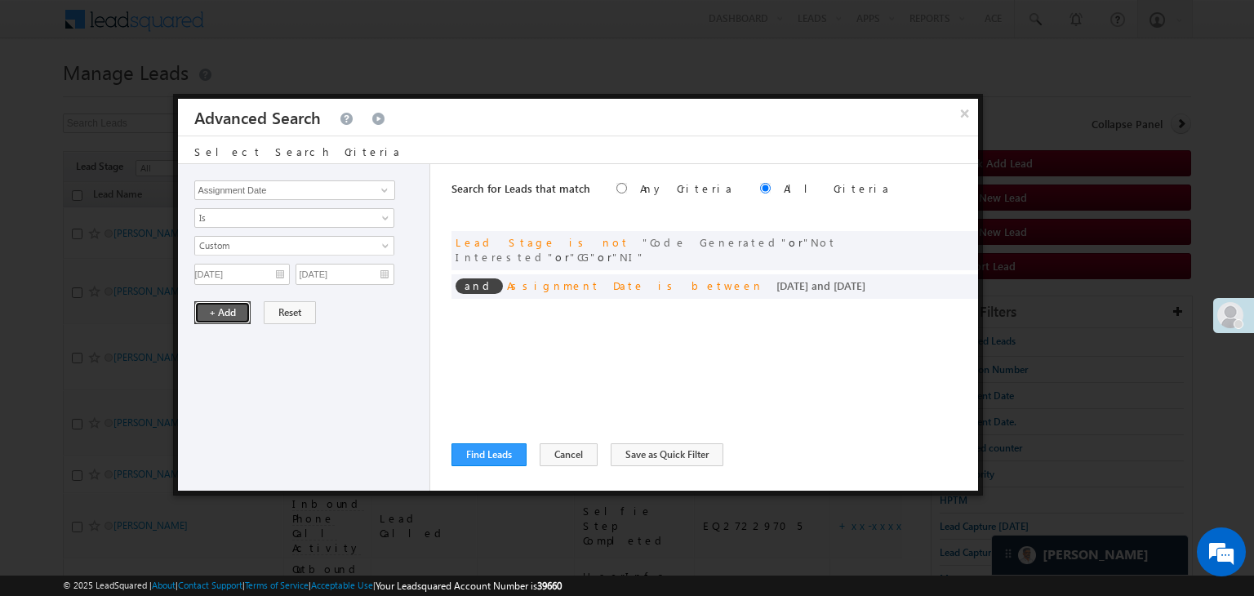
click at [240, 308] on button "+ Add" at bounding box center [222, 312] width 56 height 23
click at [500, 450] on button "Find Leads" at bounding box center [489, 454] width 75 height 23
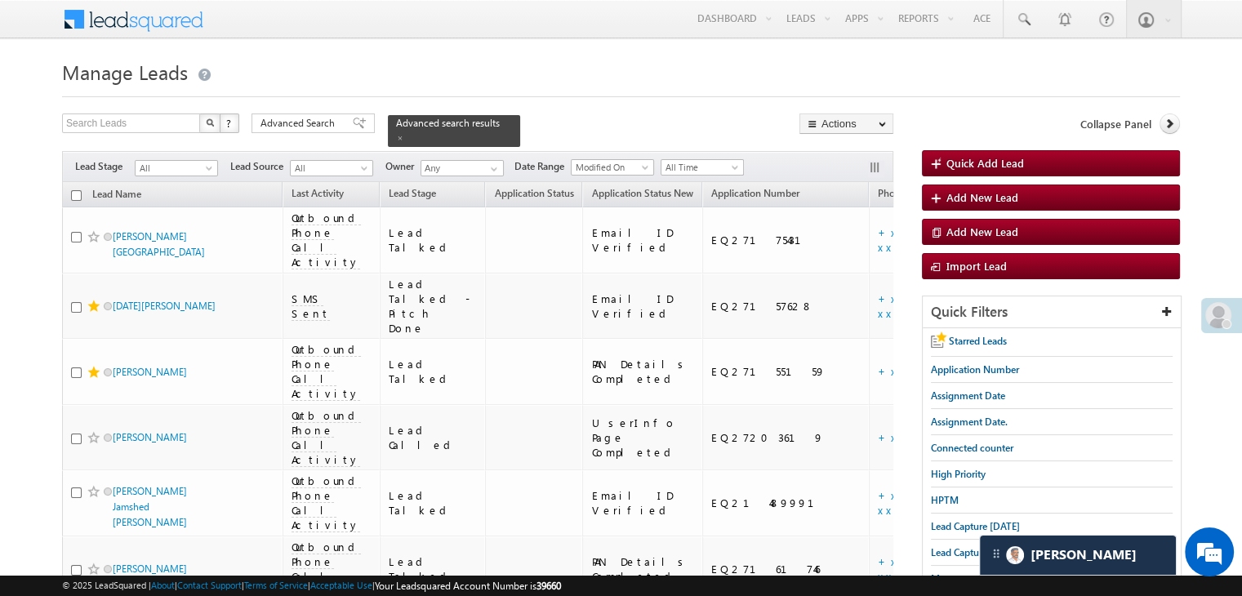
drag, startPoint x: 314, startPoint y: 119, endPoint x: 858, endPoint y: 345, distance: 589.4
click at [314, 119] on span "Advanced Search" at bounding box center [299, 123] width 79 height 15
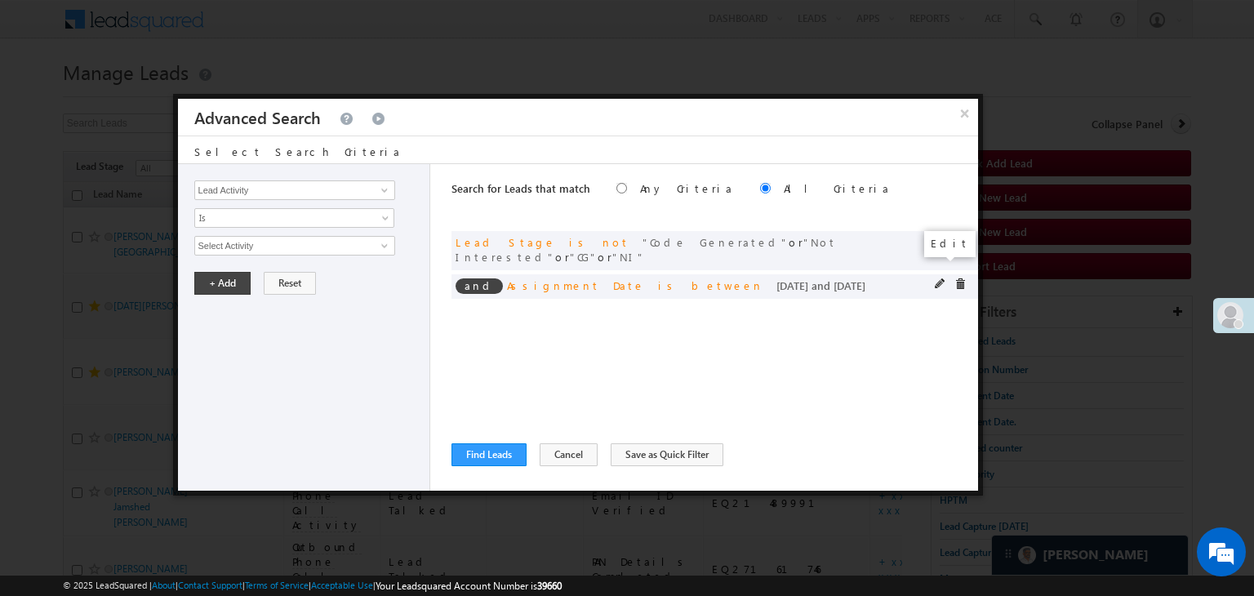
click at [938, 278] on span at bounding box center [940, 283] width 11 height 11
click at [258, 269] on input "08/14/25" at bounding box center [242, 274] width 96 height 21
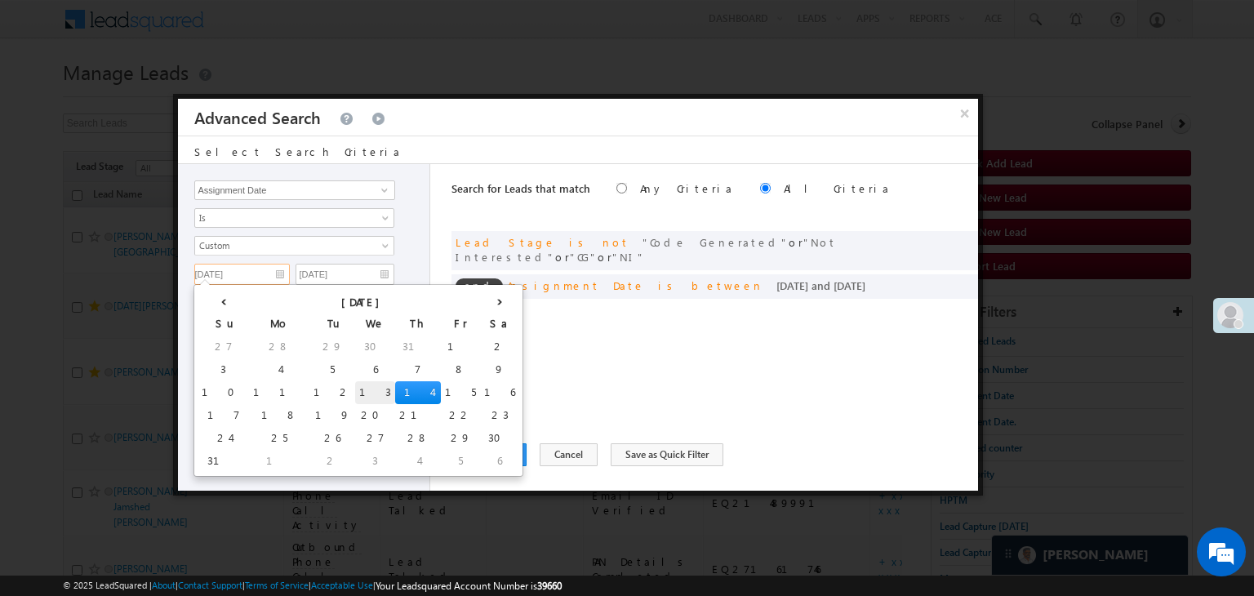
click at [355, 389] on td "13" at bounding box center [375, 392] width 40 height 23
type input "08/13/25"
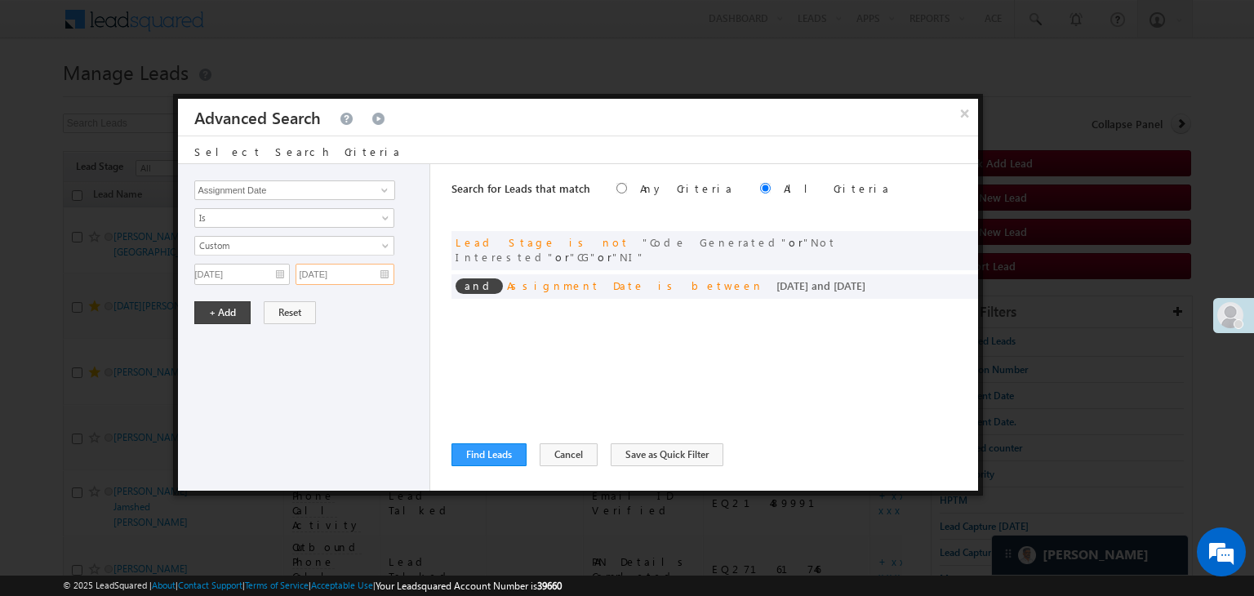
click at [366, 275] on input "08/14/25" at bounding box center [345, 274] width 99 height 21
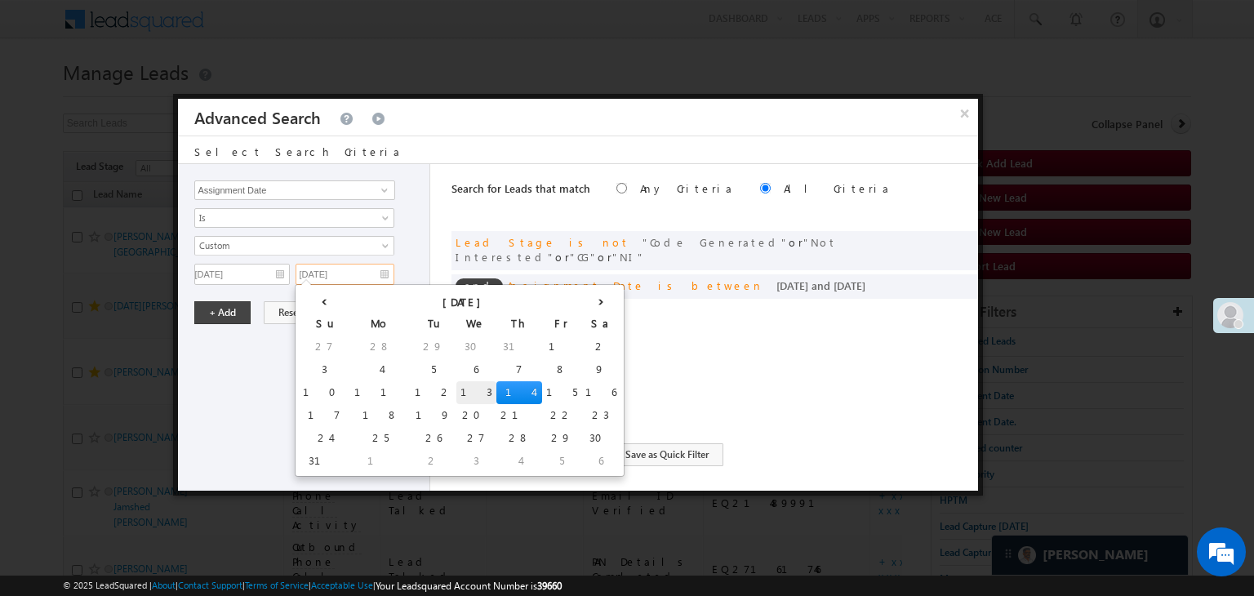
click at [456, 386] on td "13" at bounding box center [476, 392] width 40 height 23
type input "08/13/25"
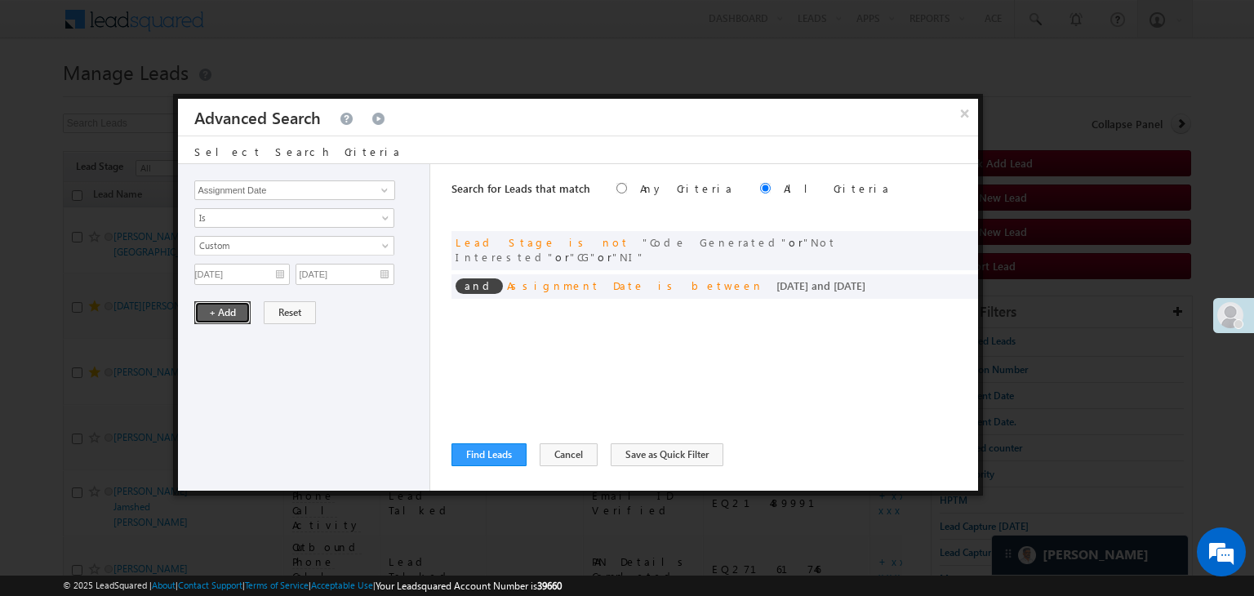
click at [227, 311] on button "+ Add" at bounding box center [222, 312] width 56 height 23
click at [485, 444] on button "Find Leads" at bounding box center [489, 454] width 75 height 23
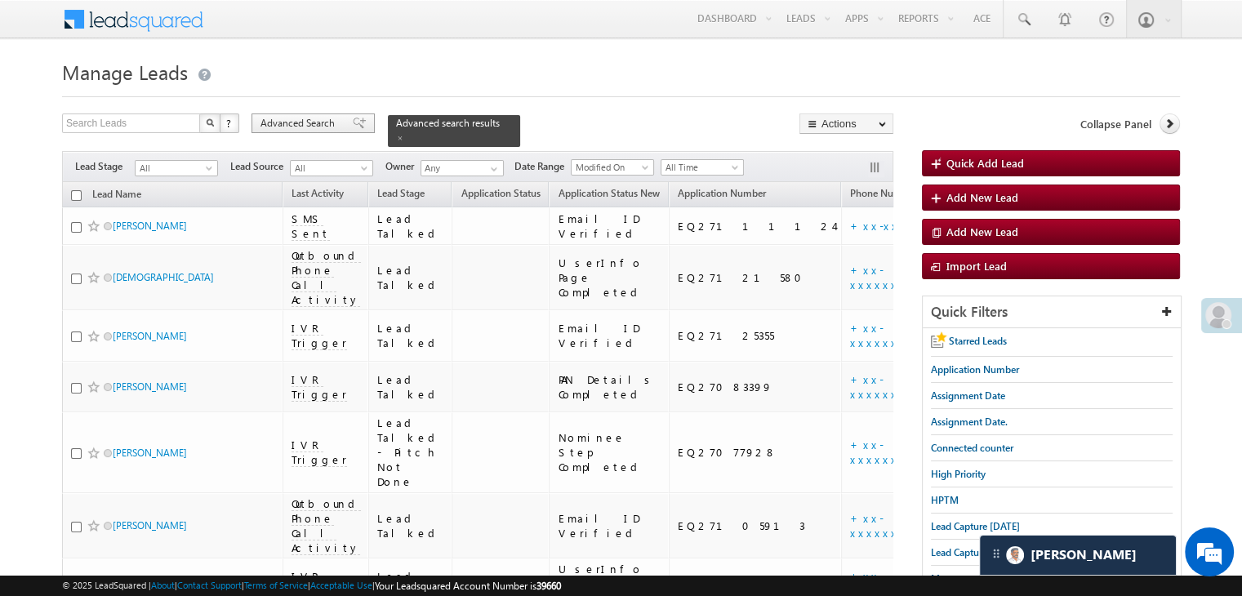
click at [333, 114] on div "Advanced Search" at bounding box center [312, 123] width 123 height 20
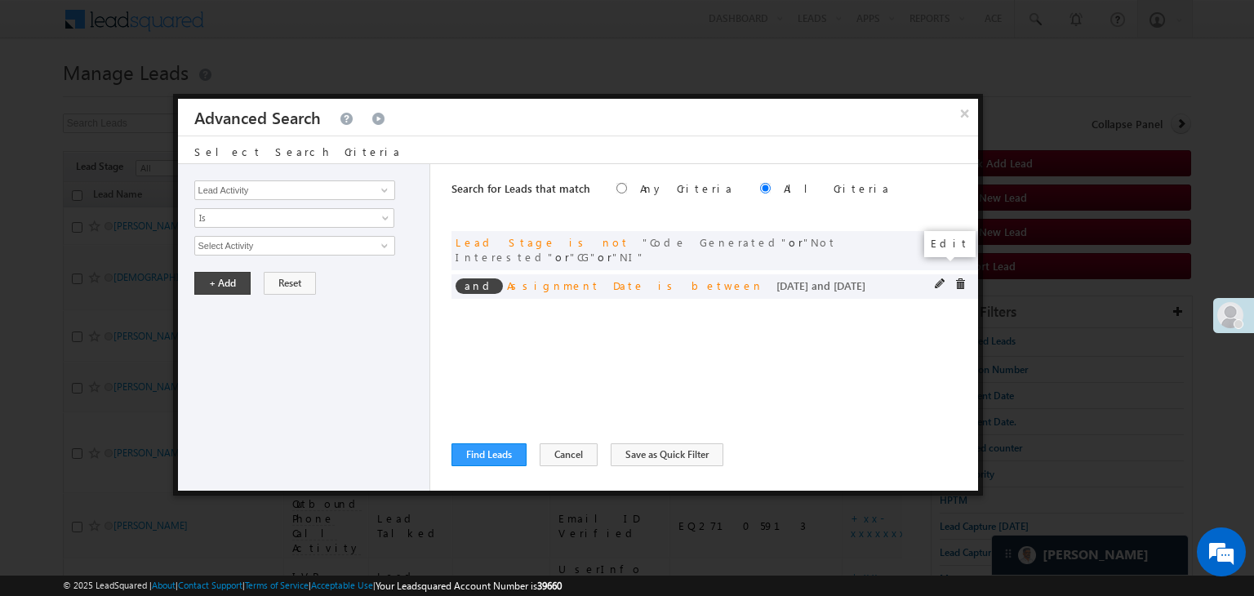
click at [936, 278] on span at bounding box center [940, 283] width 11 height 11
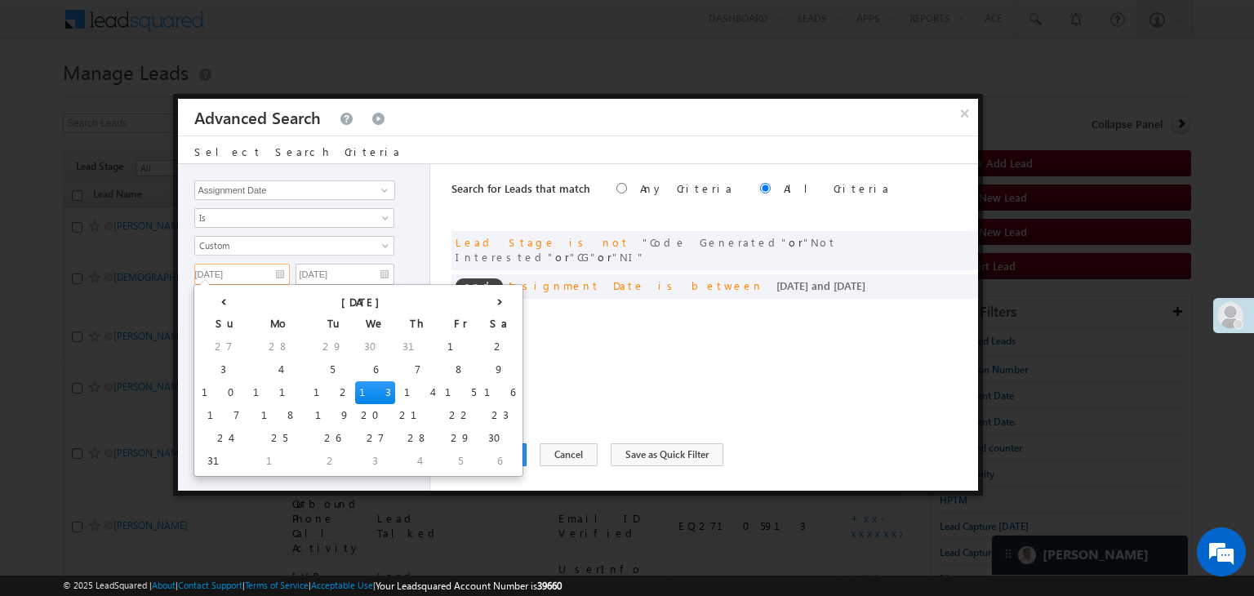
click at [274, 270] on input "08/13/25" at bounding box center [242, 274] width 96 height 21
click at [309, 392] on td "12" at bounding box center [332, 392] width 46 height 23
type input "08/12/25"
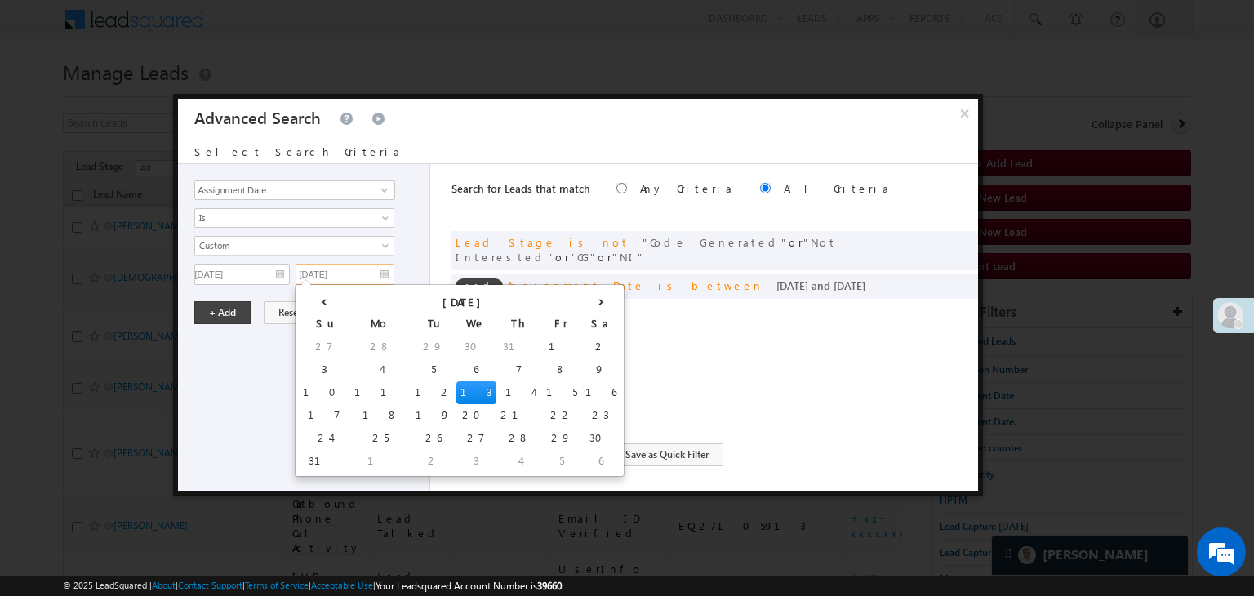
click at [376, 268] on input "08/13/25" at bounding box center [345, 274] width 99 height 21
click at [411, 387] on td "12" at bounding box center [434, 392] width 46 height 23
type input "08/12/25"
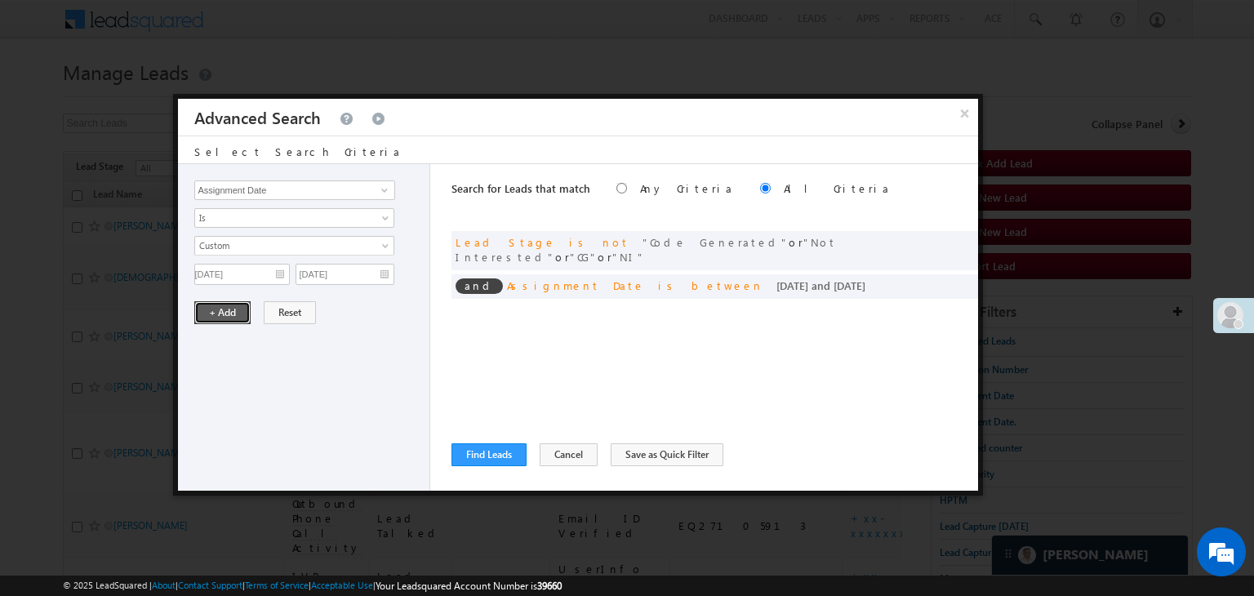
click at [235, 305] on button "+ Add" at bounding box center [222, 312] width 56 height 23
click at [467, 448] on button "Find Leads" at bounding box center [489, 454] width 75 height 23
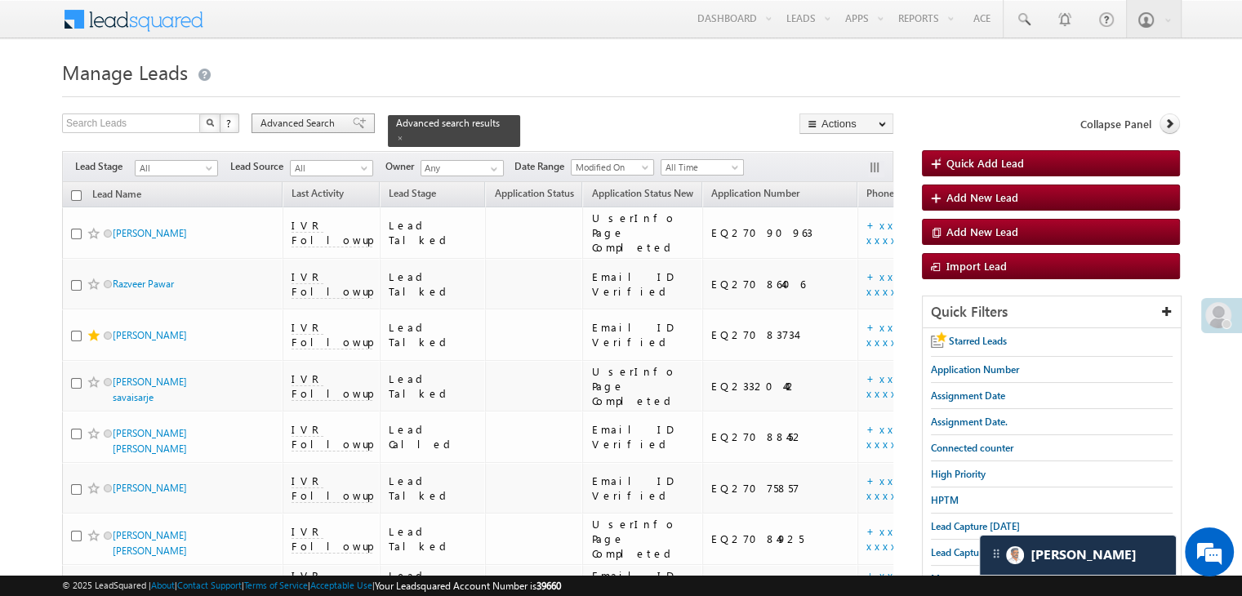
click at [338, 125] on span "Advanced Search" at bounding box center [299, 123] width 79 height 15
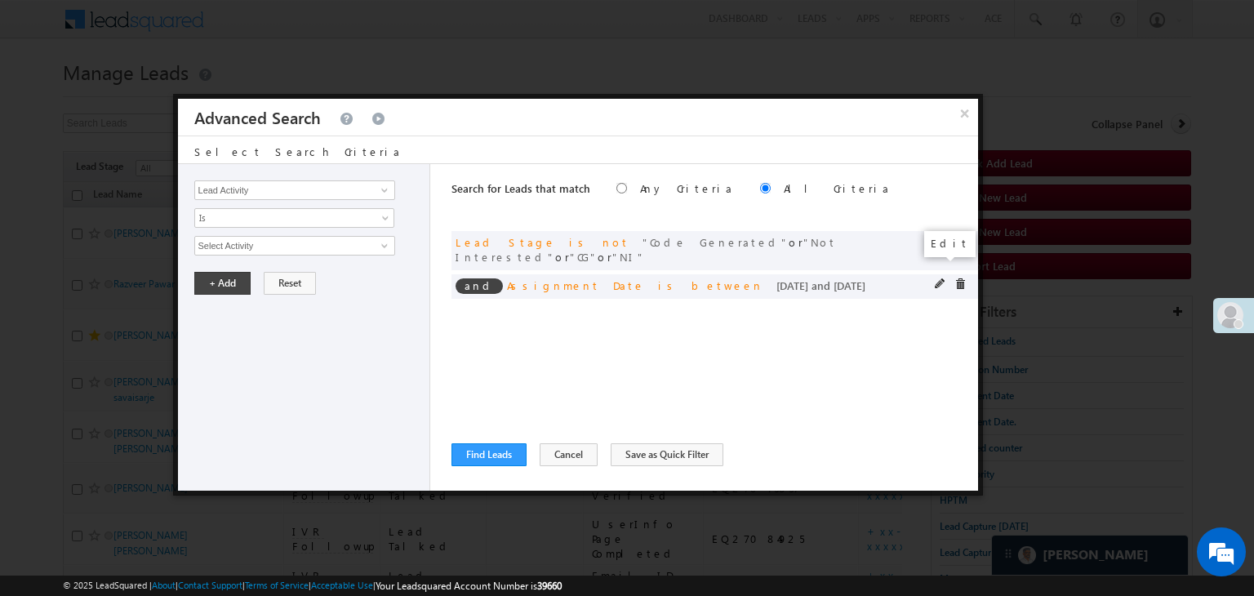
click at [940, 278] on span at bounding box center [940, 283] width 11 height 11
click at [281, 275] on input "08/12/25" at bounding box center [242, 274] width 96 height 21
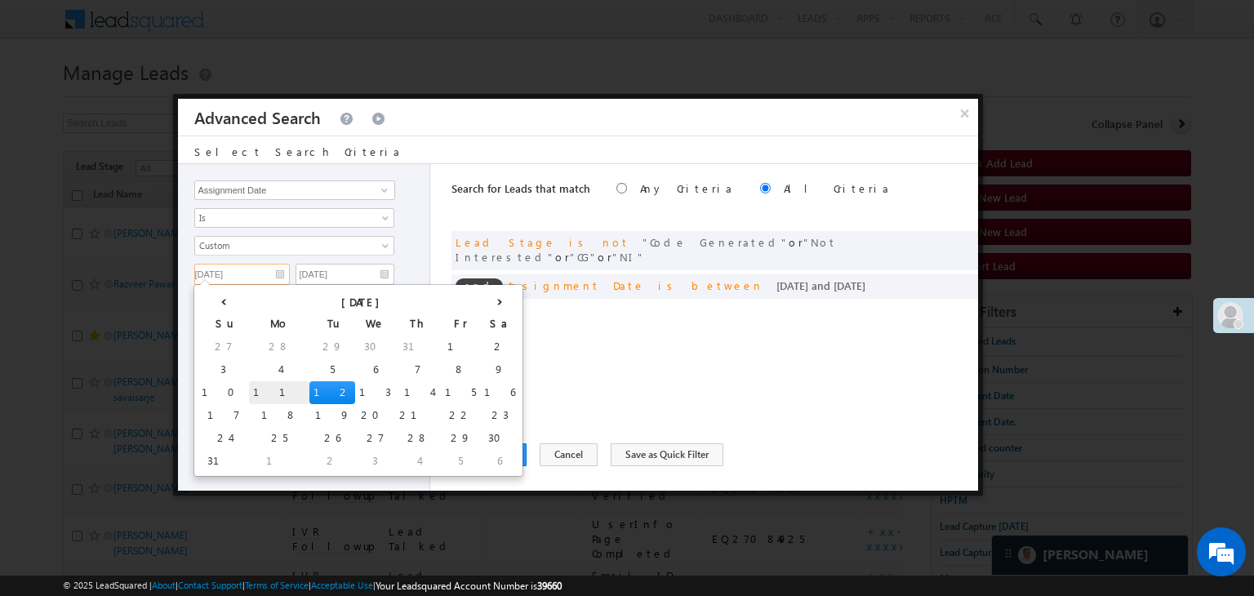
click at [249, 391] on td "11" at bounding box center [279, 392] width 60 height 23
type input "08/11/25"
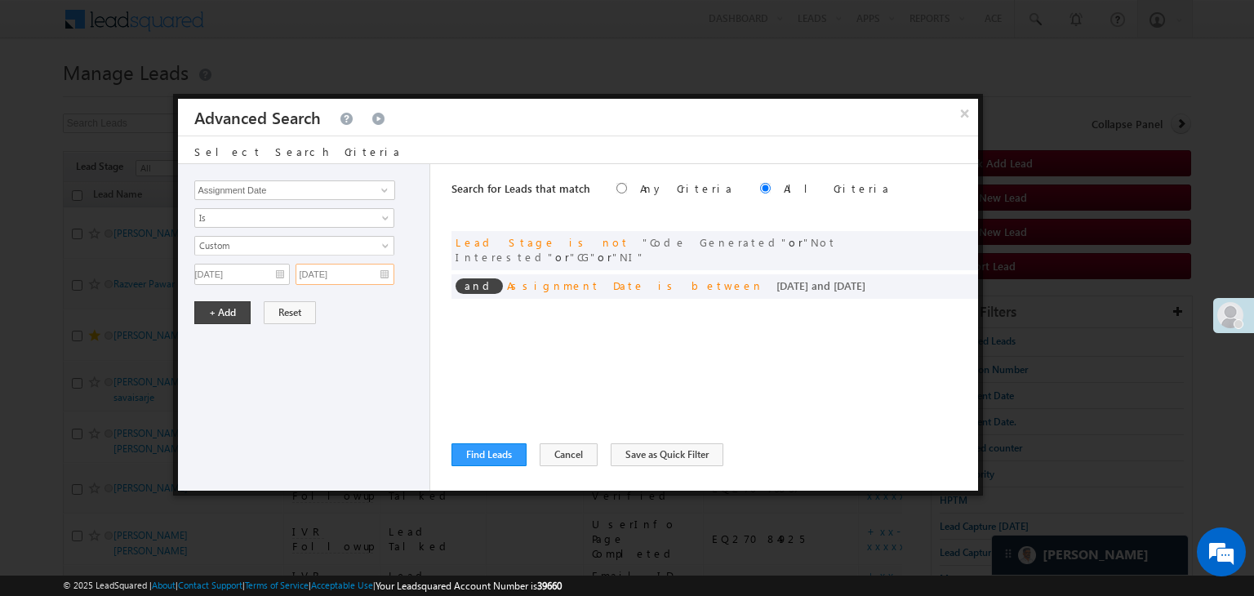
click at [358, 269] on input "08/12/25" at bounding box center [345, 274] width 99 height 21
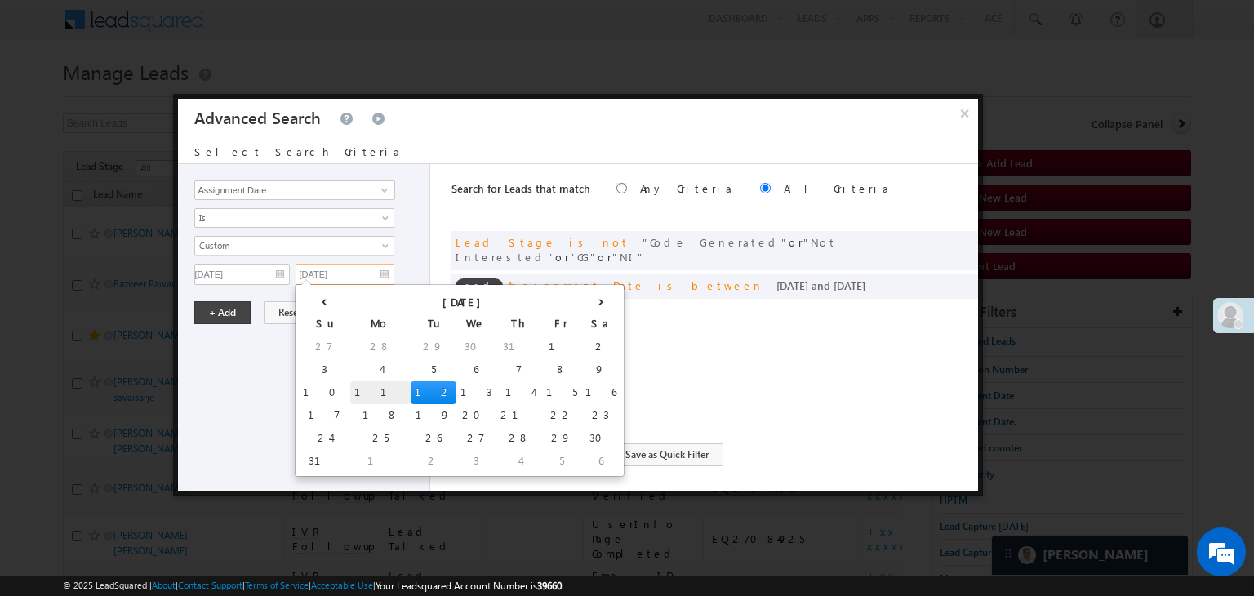
click at [350, 383] on td "11" at bounding box center [380, 392] width 60 height 23
type input "08/11/25"
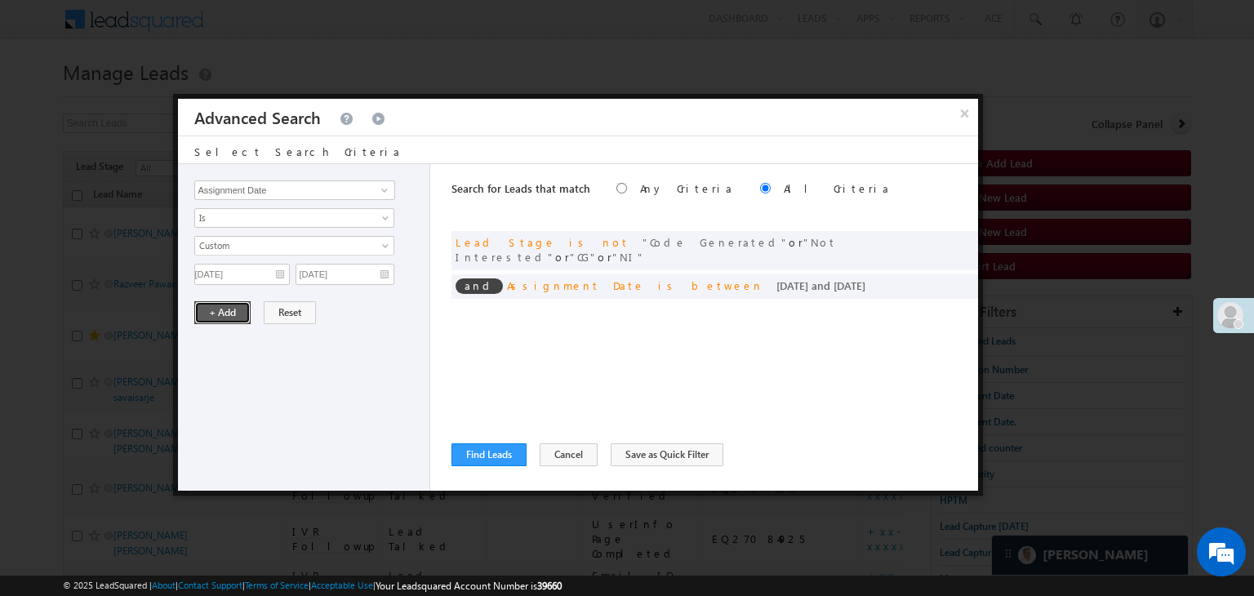
click at [238, 314] on button "+ Add" at bounding box center [222, 312] width 56 height 23
click at [510, 447] on button "Find Leads" at bounding box center [489, 454] width 75 height 23
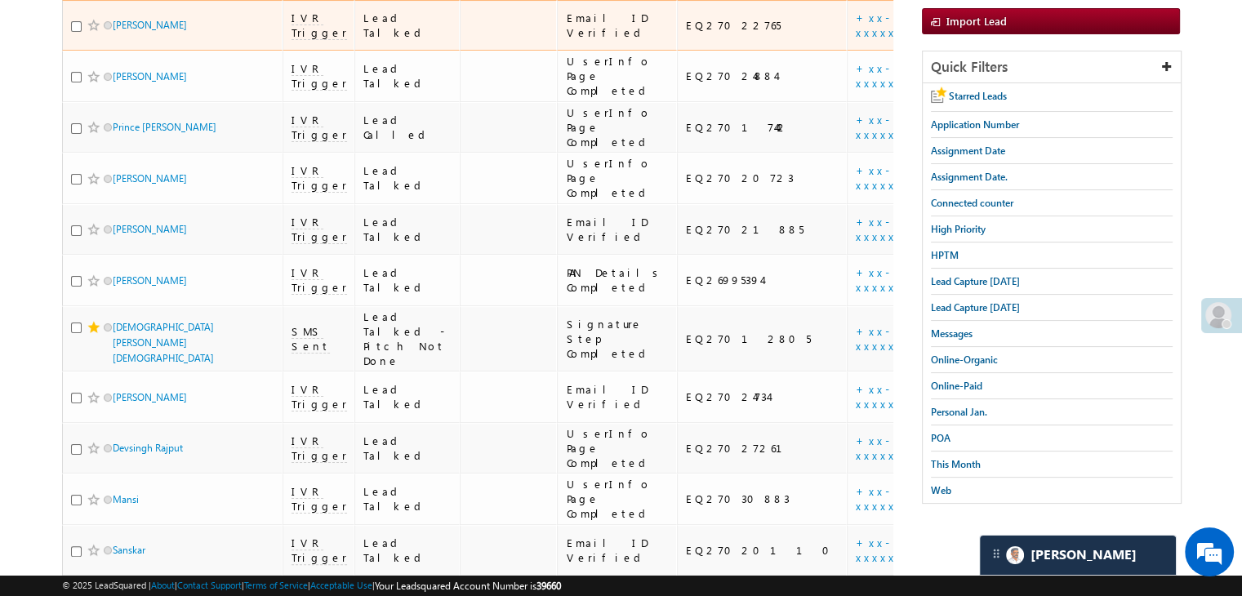
scroll to position [490, 0]
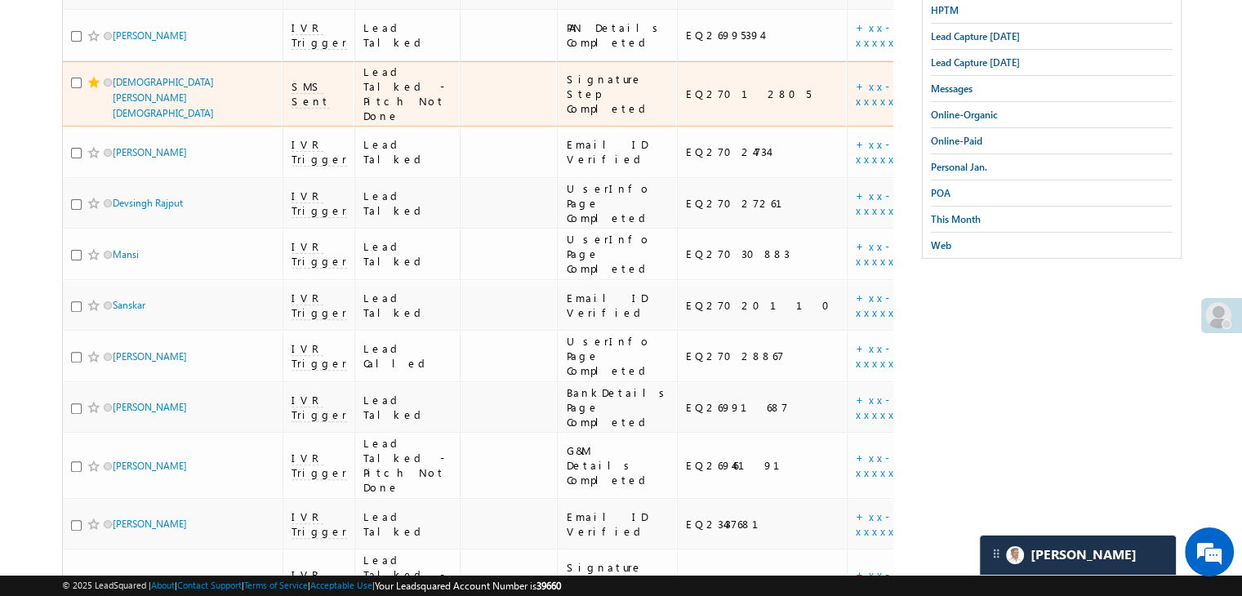
click at [91, 89] on span at bounding box center [93, 82] width 13 height 13
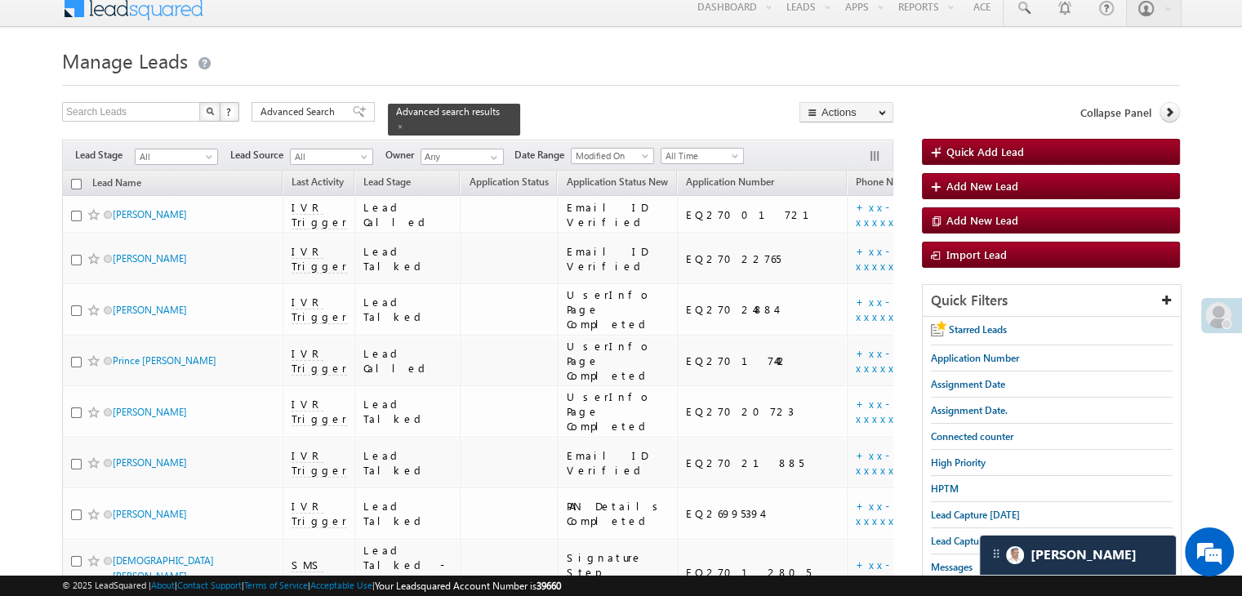
scroll to position [0, 0]
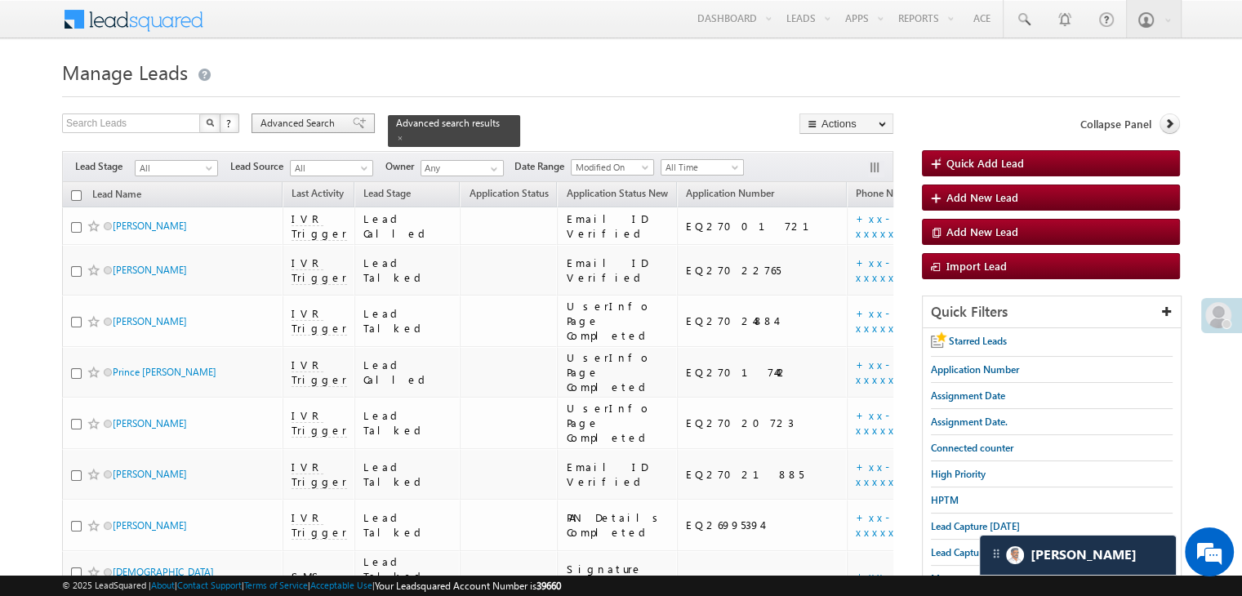
click at [350, 116] on div "Advanced Search" at bounding box center [312, 123] width 123 height 20
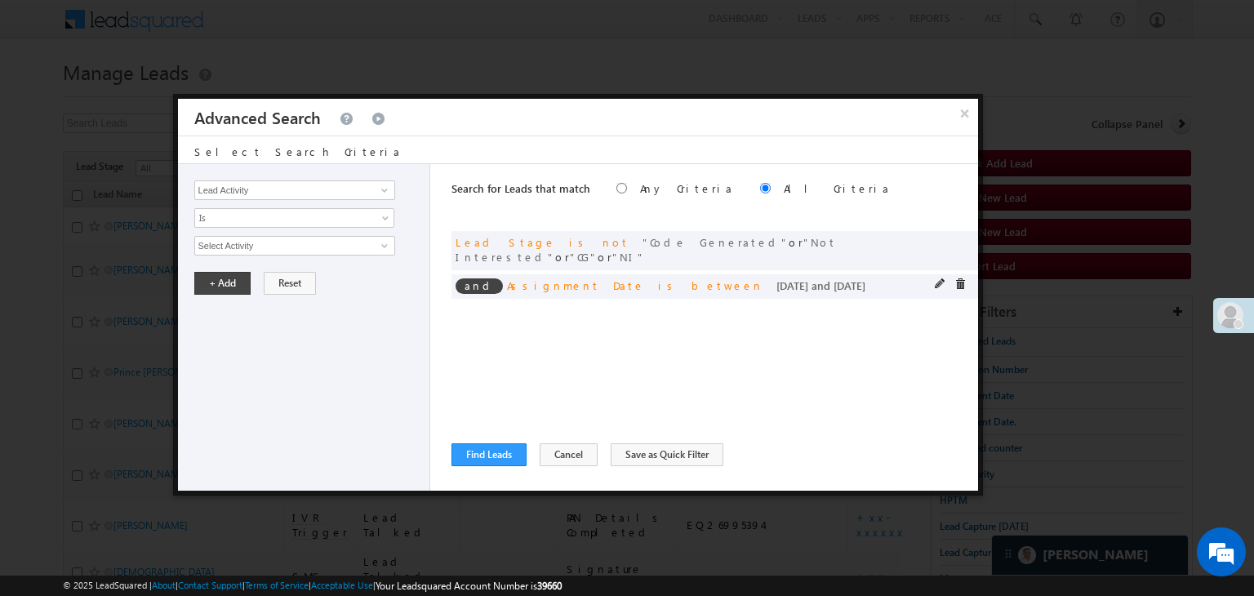
click at [937, 278] on span at bounding box center [940, 283] width 11 height 11
click at [257, 278] on input "08/11/25" at bounding box center [242, 274] width 96 height 21
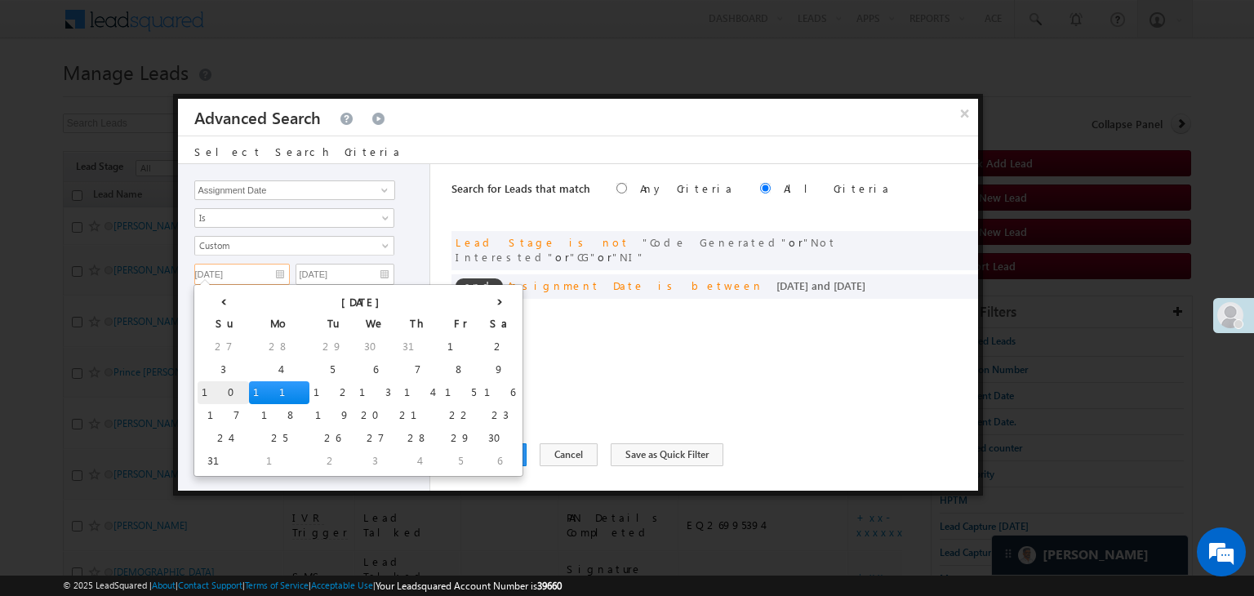
click at [211, 393] on td "10" at bounding box center [223, 392] width 51 height 23
type input "[DATE]"
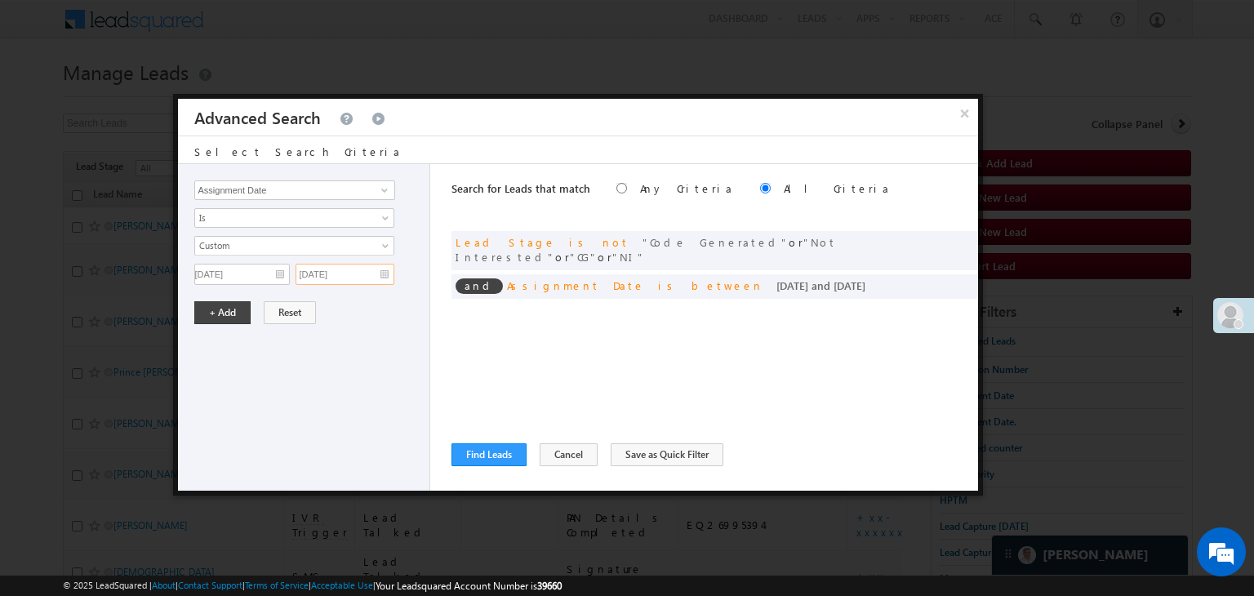
click at [374, 267] on input "08/11/25" at bounding box center [345, 274] width 99 height 21
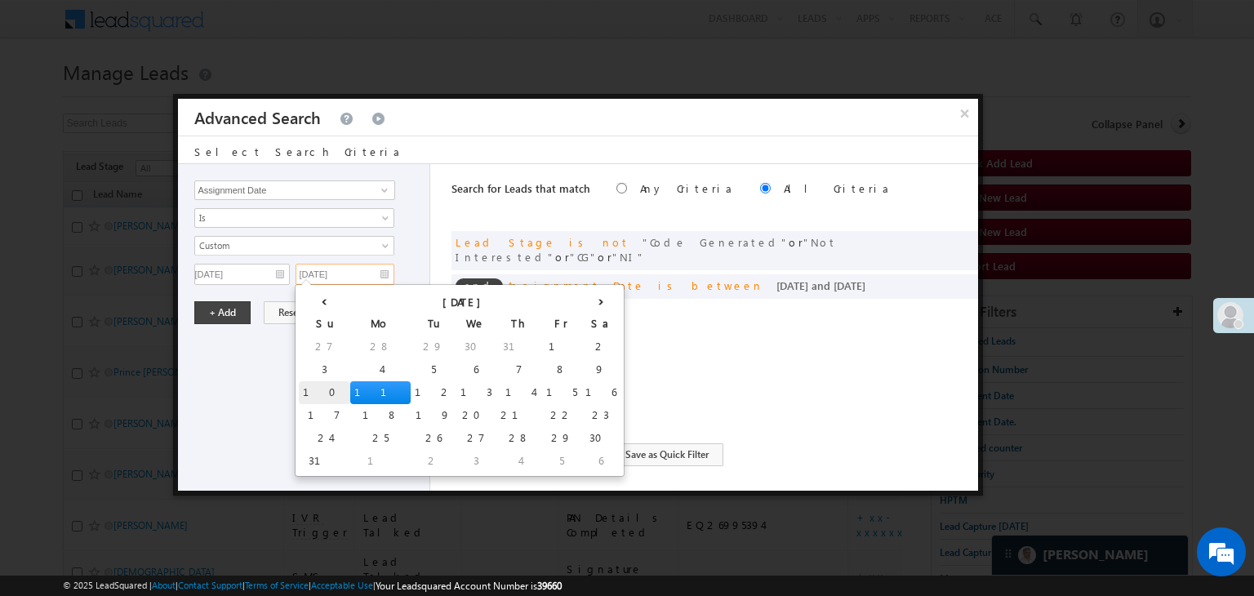
click at [301, 386] on td "10" at bounding box center [324, 392] width 51 height 23
type input "[DATE]"
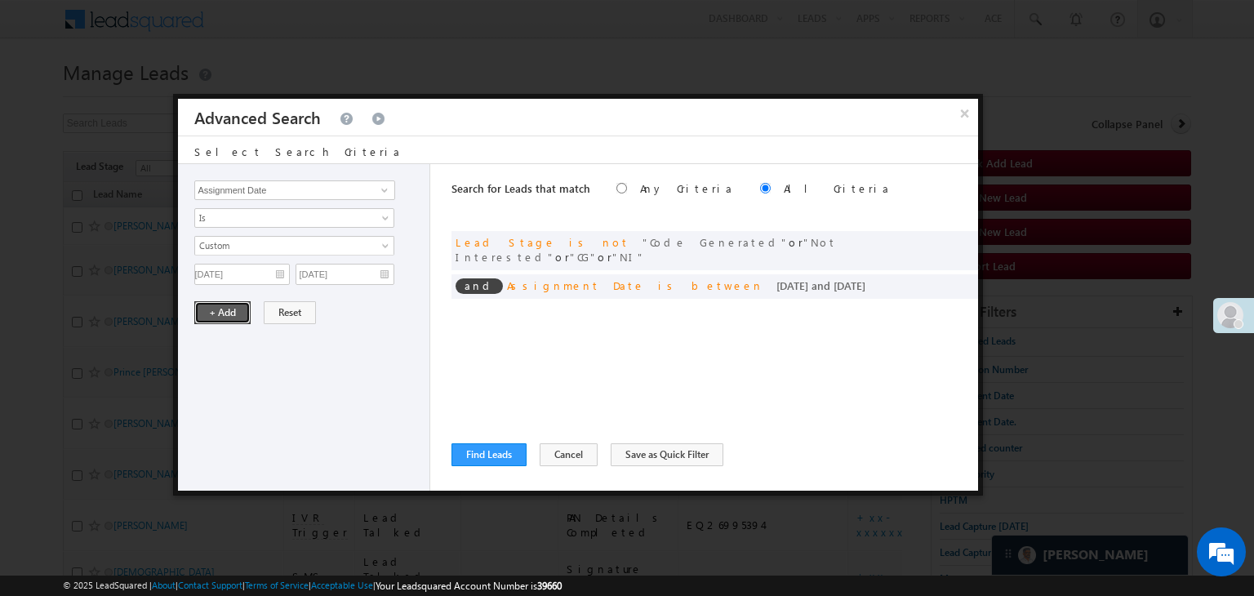
click at [229, 316] on button "+ Add" at bounding box center [222, 312] width 56 height 23
click at [491, 446] on button "Find Leads" at bounding box center [489, 454] width 75 height 23
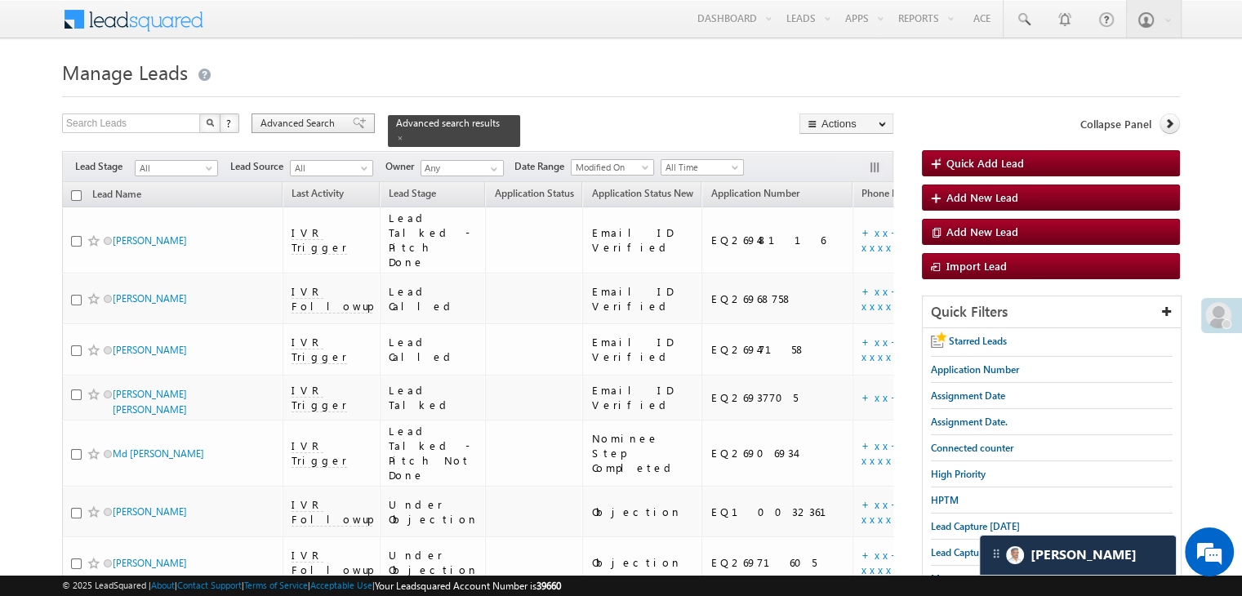
click at [311, 115] on div "Advanced Search" at bounding box center [312, 123] width 123 height 20
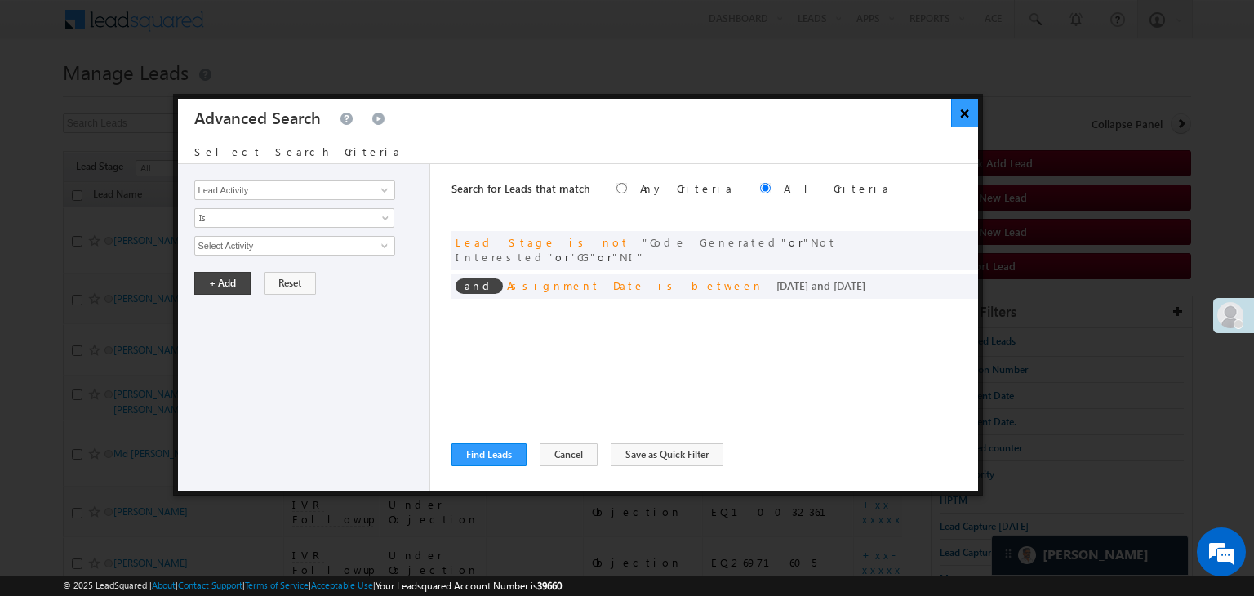
click at [964, 106] on button "×" at bounding box center [964, 113] width 27 height 29
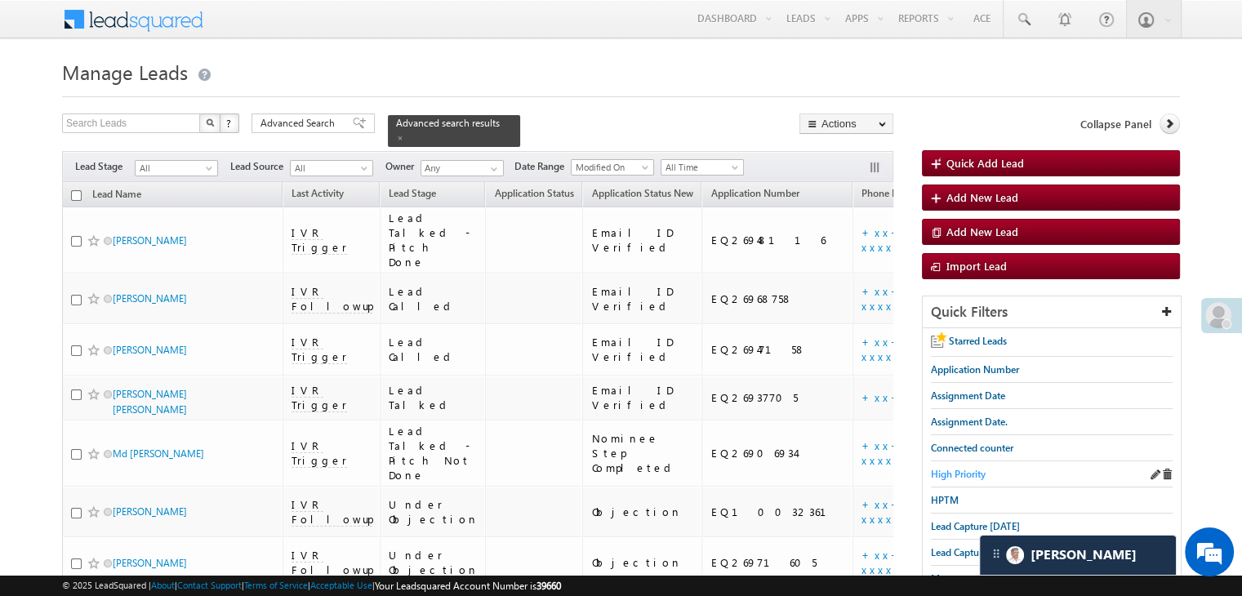
click at [957, 469] on span "High Priority" at bounding box center [958, 474] width 55 height 12
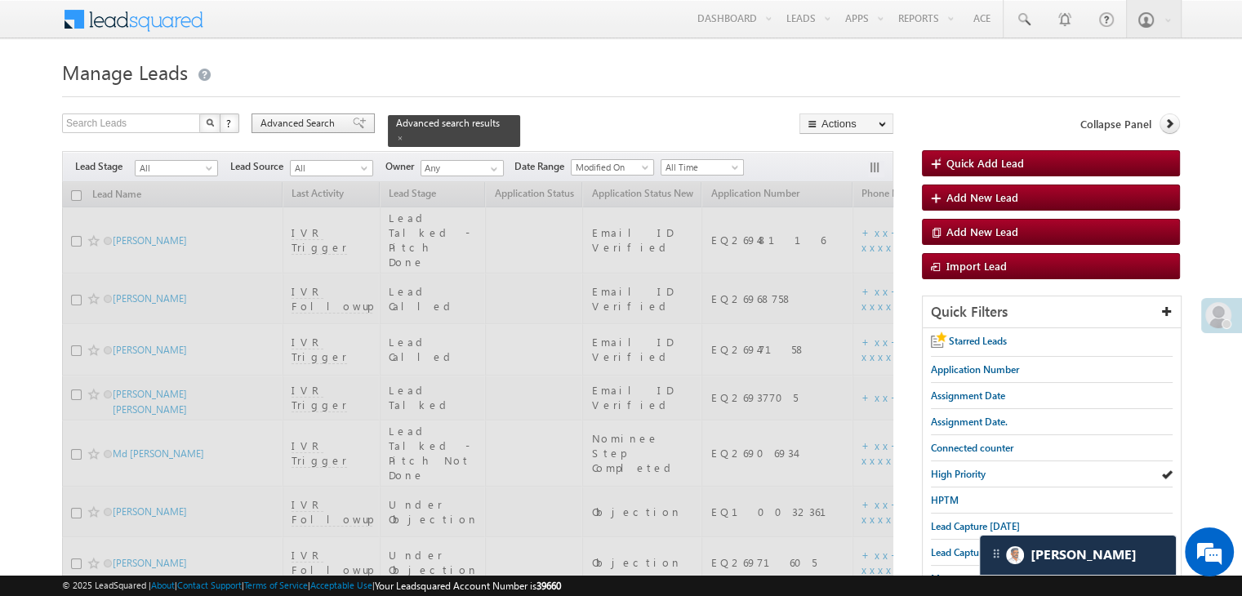
click at [310, 122] on span "Advanced Search" at bounding box center [299, 123] width 79 height 15
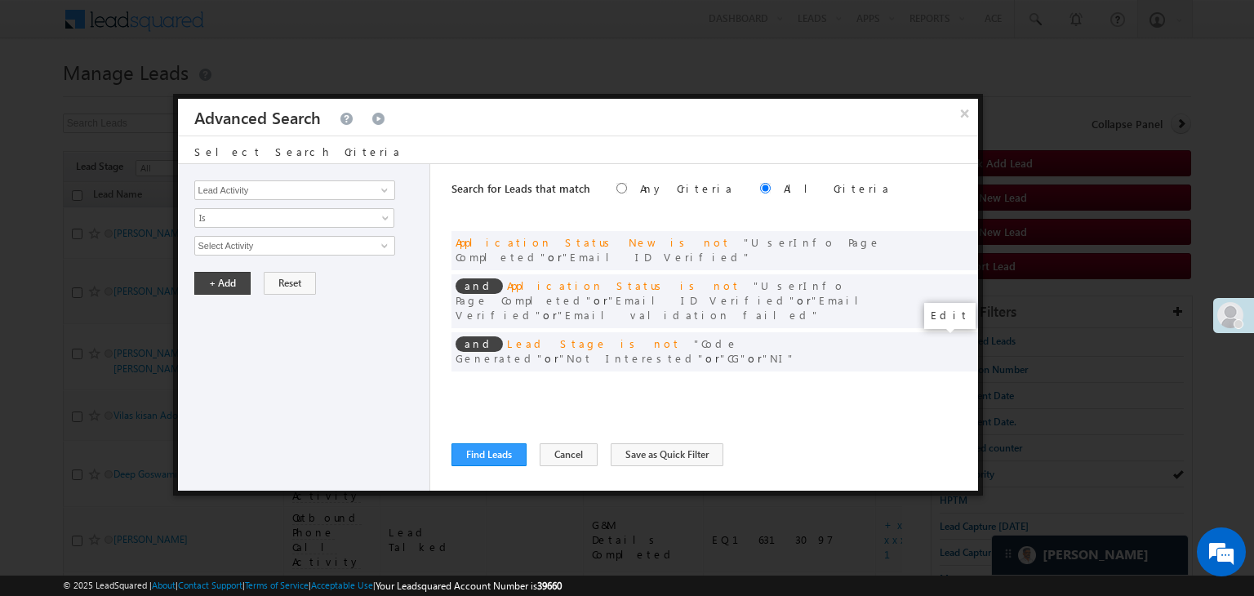
click at [937, 380] on span at bounding box center [940, 385] width 11 height 11
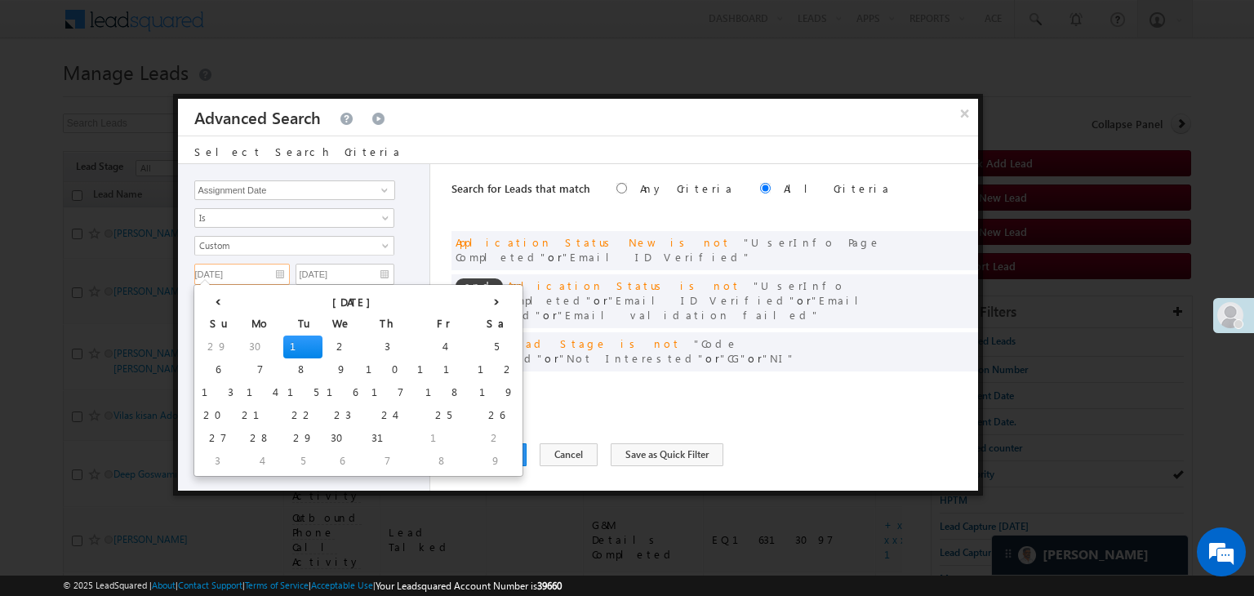
click at [269, 272] on input "07/01/25" at bounding box center [242, 274] width 96 height 21
click at [474, 297] on th "›" at bounding box center [497, 300] width 46 height 24
drag, startPoint x: 187, startPoint y: 390, endPoint x: 202, endPoint y: 391, distance: 15.5
click at [189, 391] on div "Lead Activity Task Sales Group Prospect Id WA Last Message Timestamp 4th Day Di…" at bounding box center [304, 327] width 253 height 327
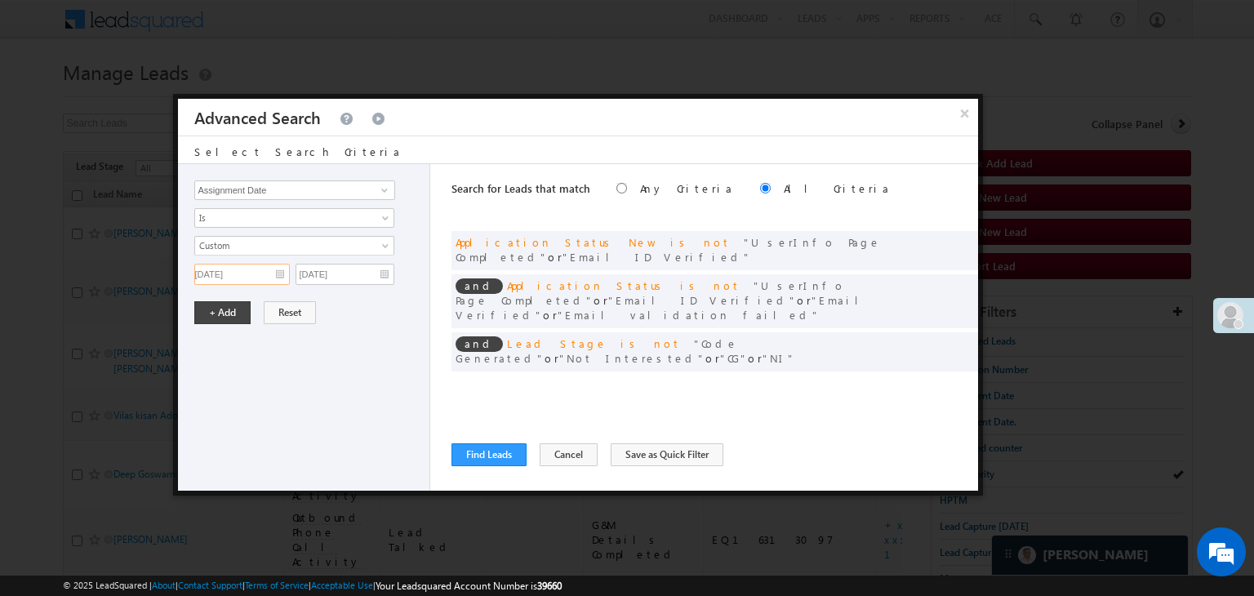
click at [278, 272] on input "07/01/25" at bounding box center [242, 274] width 96 height 21
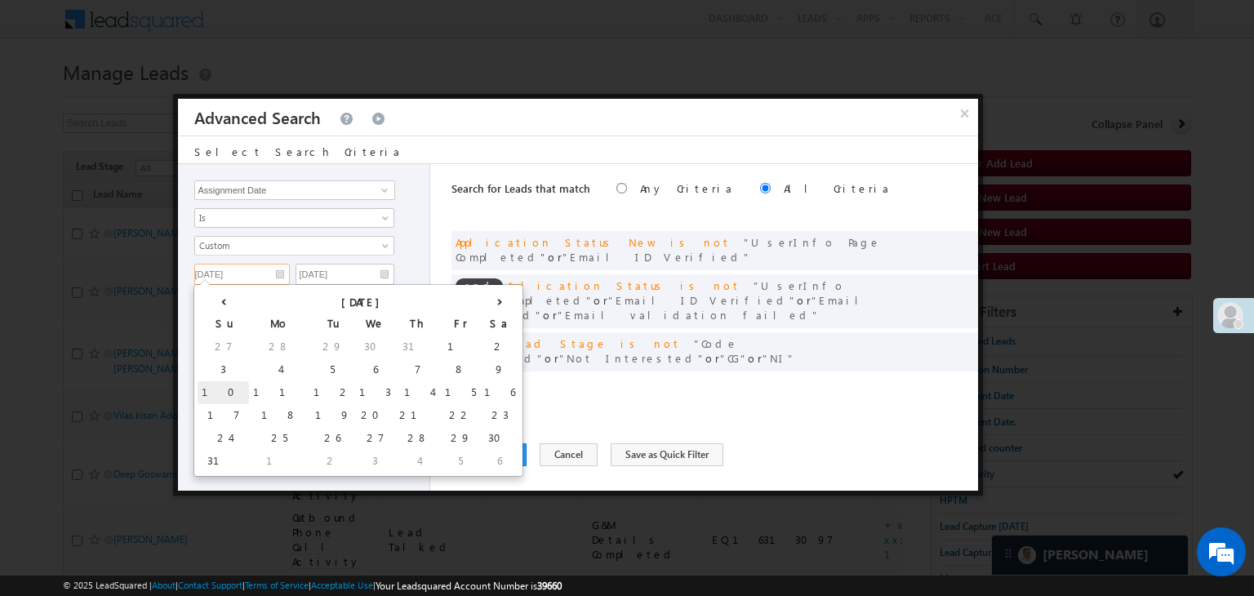
click at [215, 394] on td "10" at bounding box center [223, 392] width 51 height 23
type input "[DATE]"
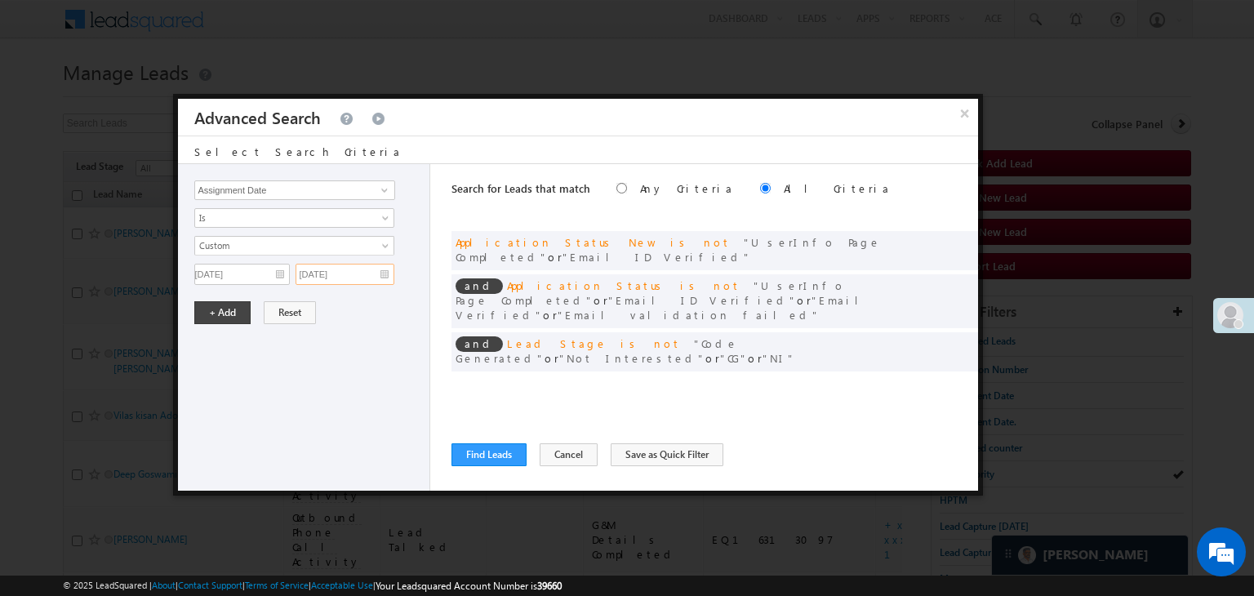
click at [353, 276] on input "07/01/25" at bounding box center [345, 274] width 99 height 21
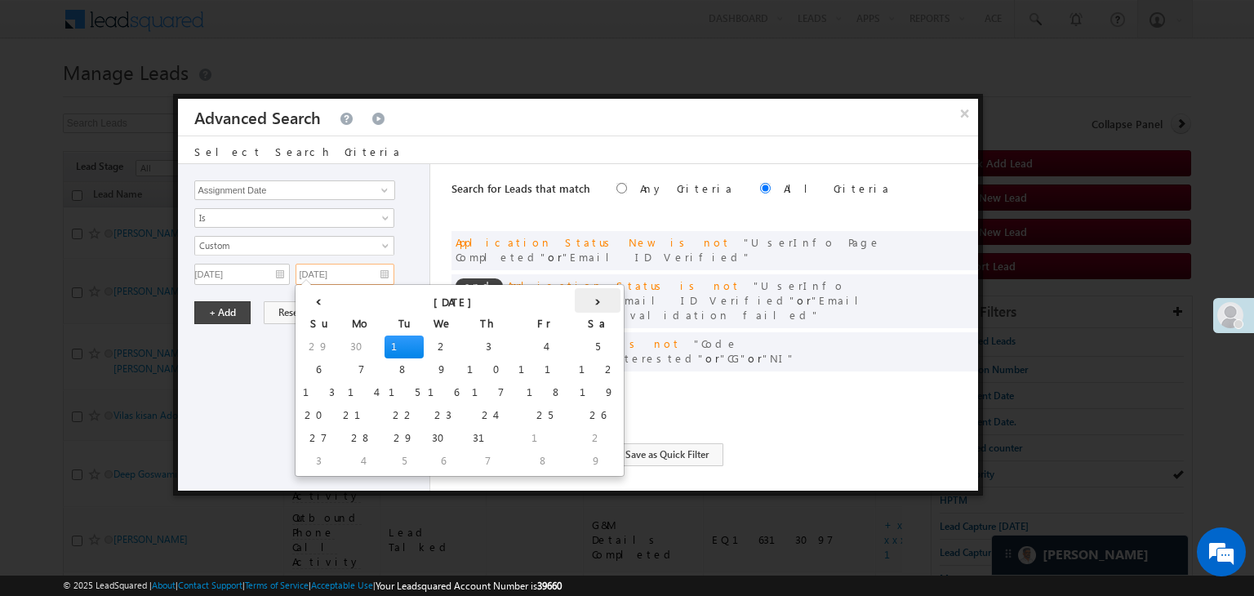
click at [575, 304] on th "›" at bounding box center [598, 300] width 46 height 24
click at [456, 394] on td "13" at bounding box center [476, 392] width 40 height 23
type input "08/13/25"
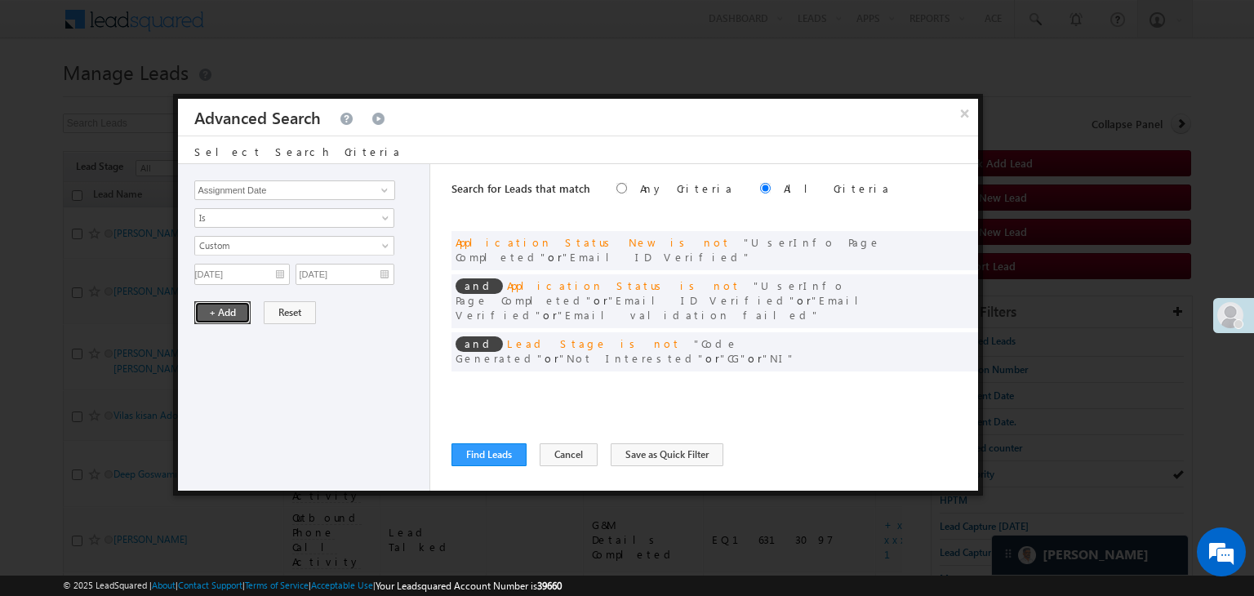
click at [232, 310] on button "+ Add" at bounding box center [222, 312] width 56 height 23
click at [471, 461] on button "Find Leads" at bounding box center [489, 454] width 75 height 23
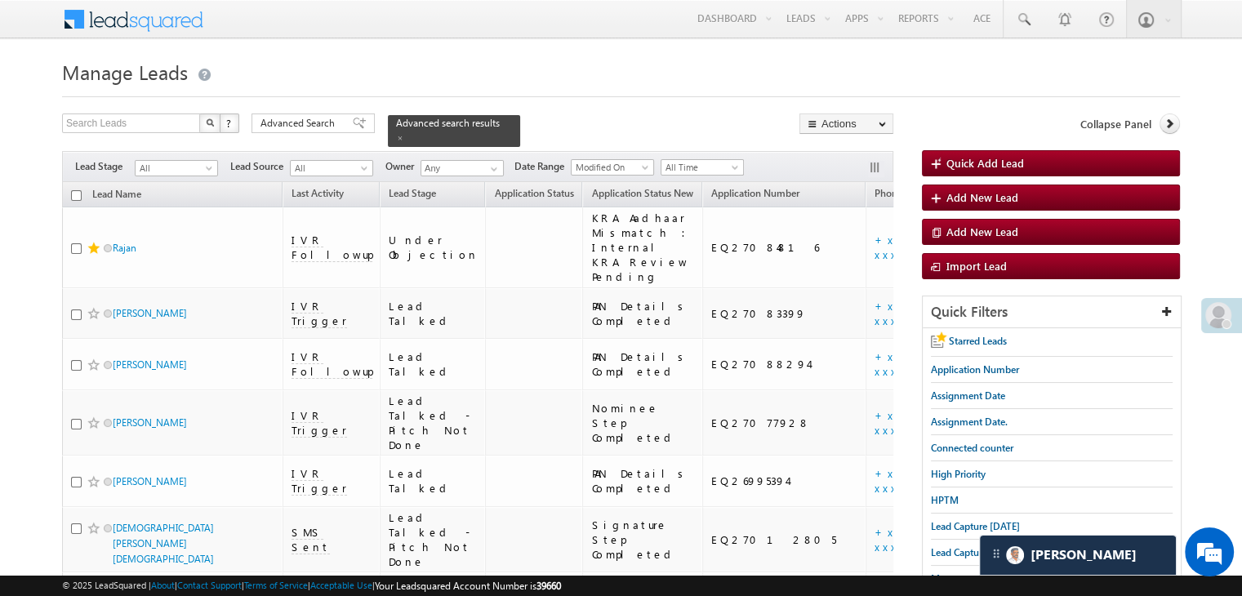
drag, startPoint x: 357, startPoint y: 129, endPoint x: 418, endPoint y: 256, distance: 140.6
click at [357, 129] on div "Advanced Search" at bounding box center [312, 123] width 123 height 20
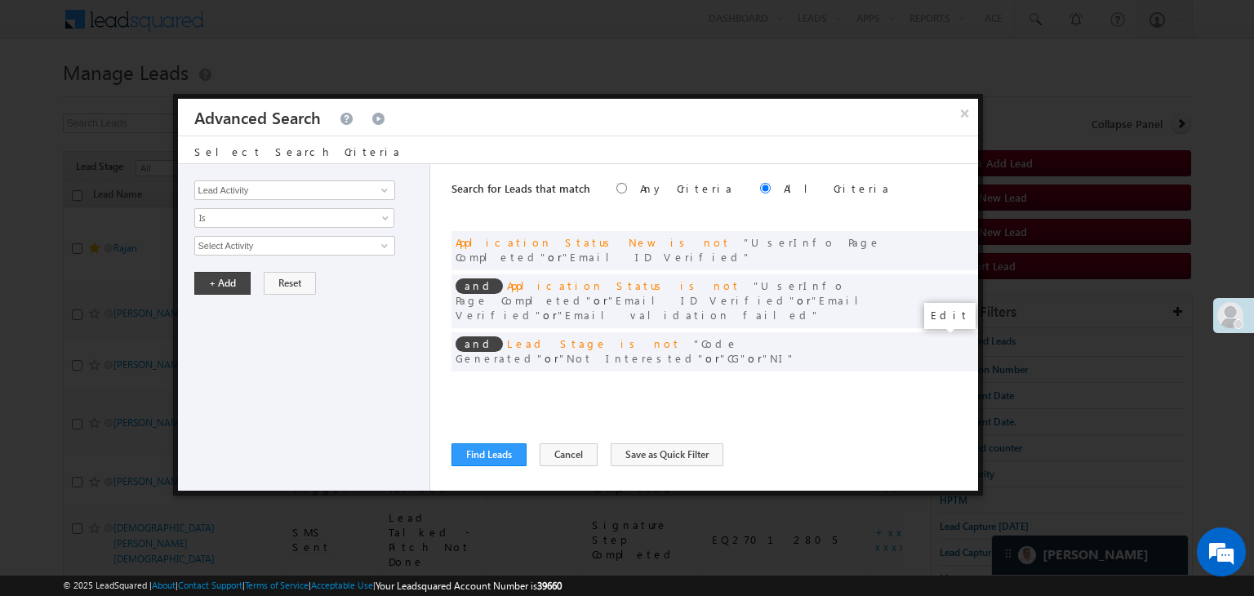
click at [940, 380] on span at bounding box center [940, 385] width 11 height 11
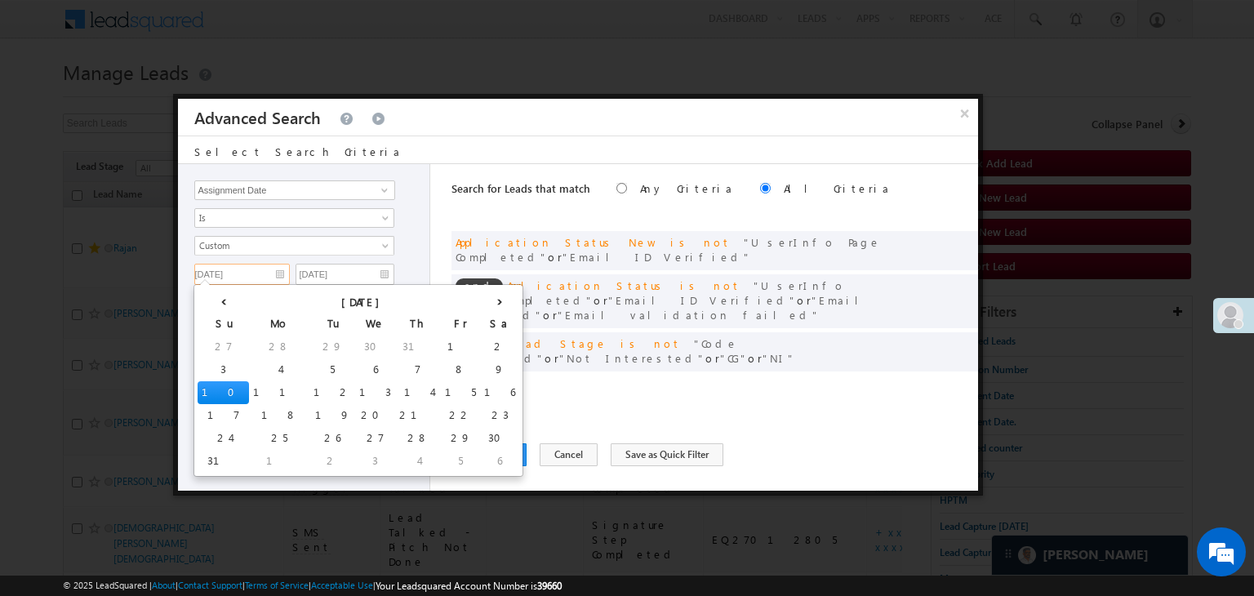
click at [265, 264] on input "[DATE]" at bounding box center [242, 274] width 96 height 21
click at [395, 392] on td "14" at bounding box center [418, 392] width 46 height 23
type input "08/14/25"
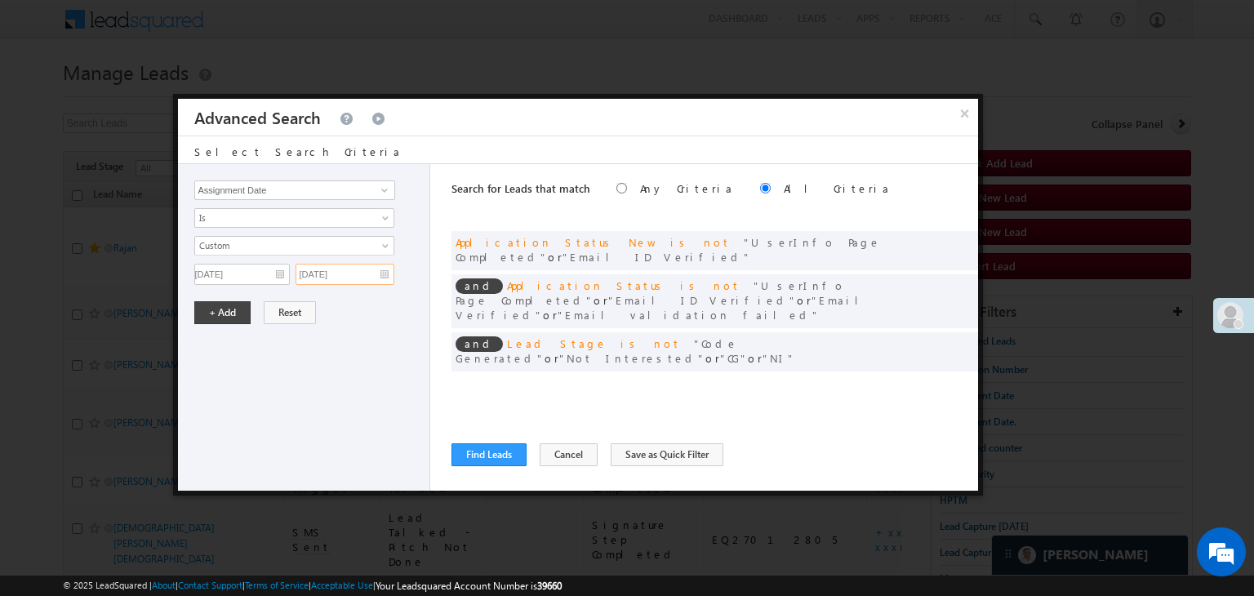
click at [375, 273] on input "08/13/25" at bounding box center [345, 274] width 99 height 21
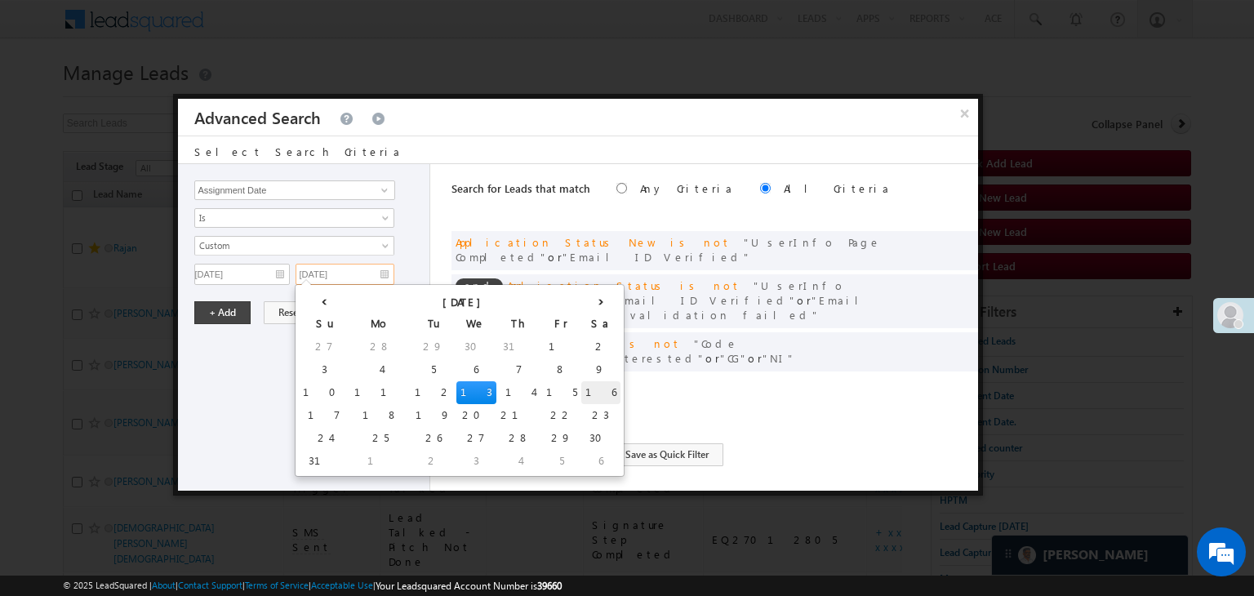
click at [581, 393] on td "16" at bounding box center [600, 392] width 39 height 23
type input "08/16/25"
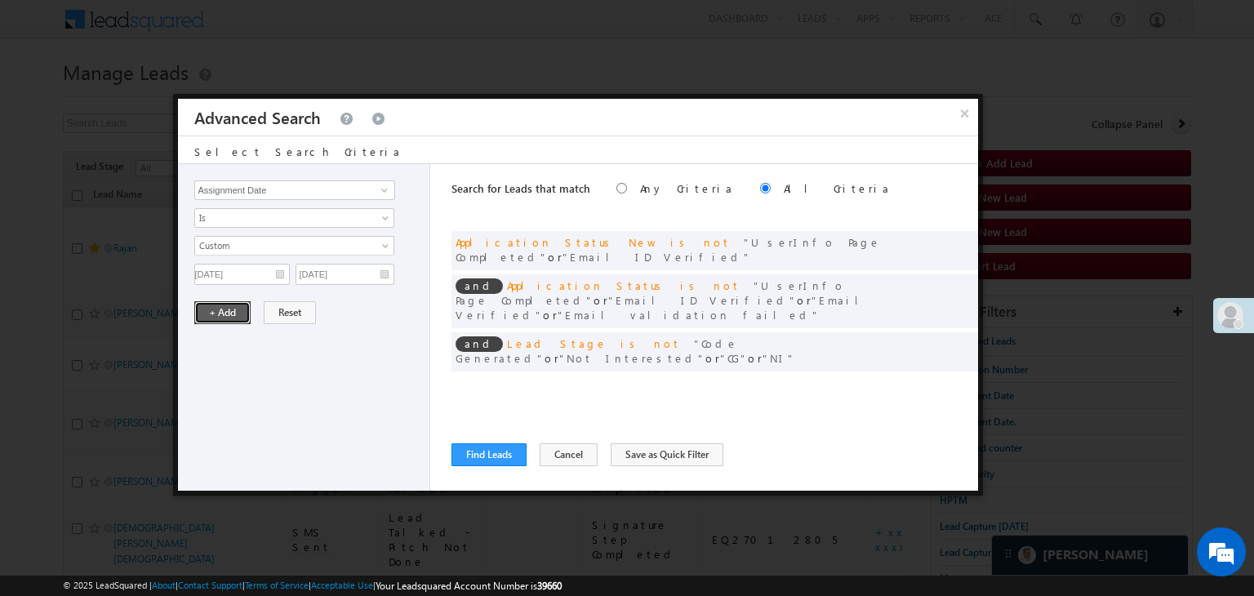
click at [216, 308] on button "+ Add" at bounding box center [222, 312] width 56 height 23
click at [460, 452] on button "Find Leads" at bounding box center [489, 454] width 75 height 23
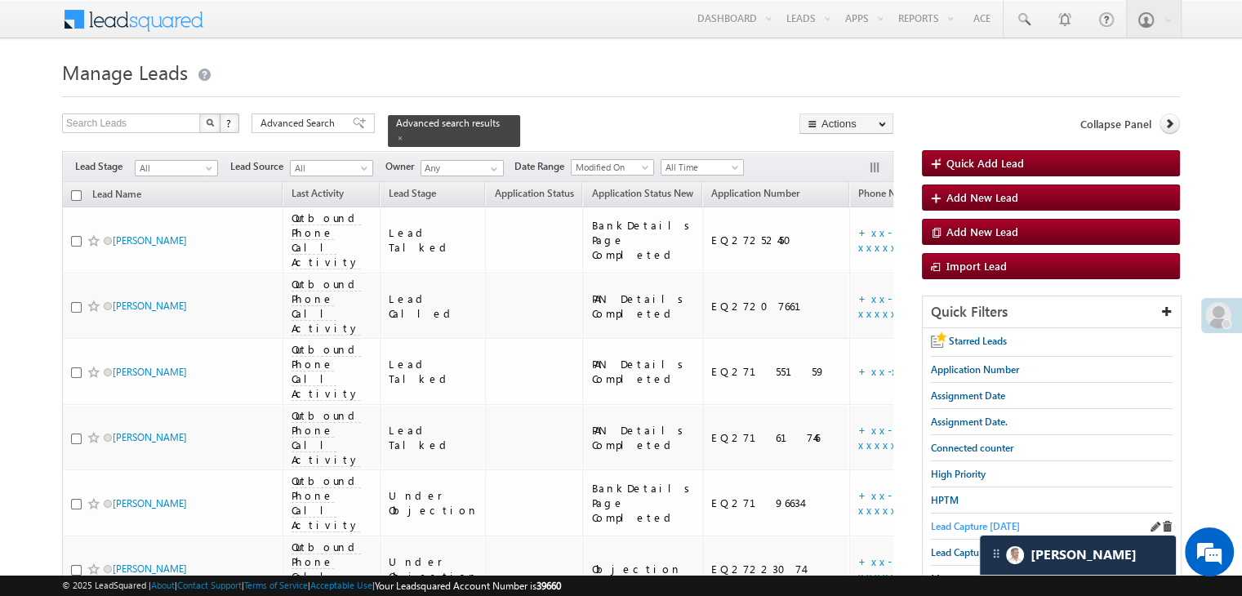
click at [964, 523] on span "Lead Capture [DATE]" at bounding box center [975, 526] width 89 height 12
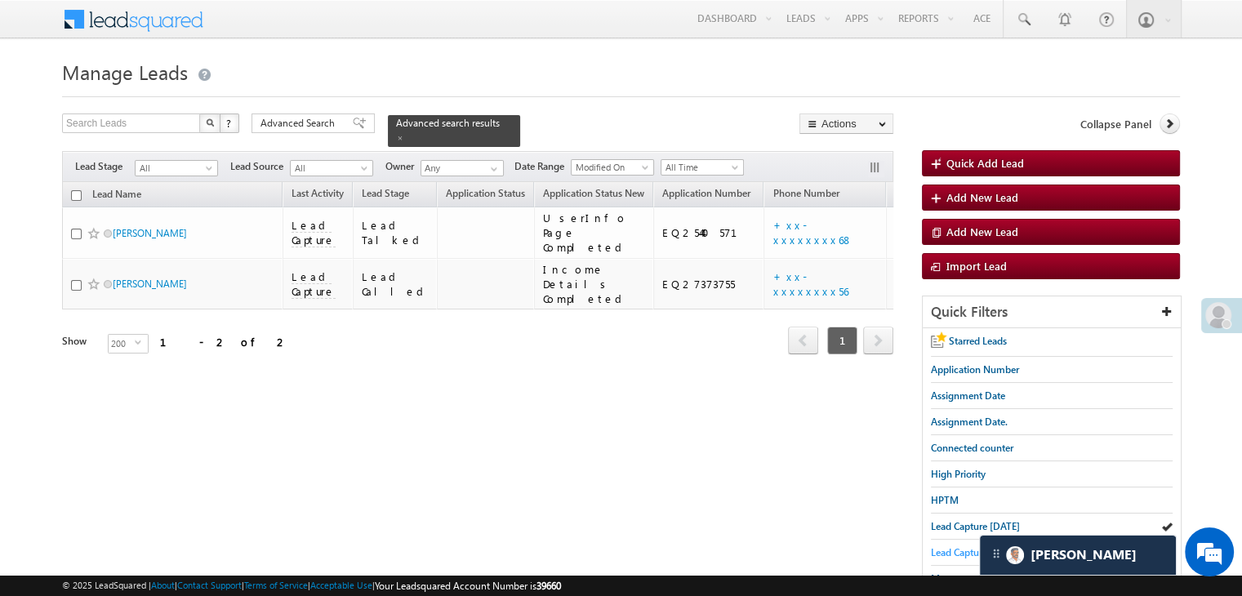
click at [953, 550] on span "Lead Capture [DATE]" at bounding box center [975, 552] width 89 height 12
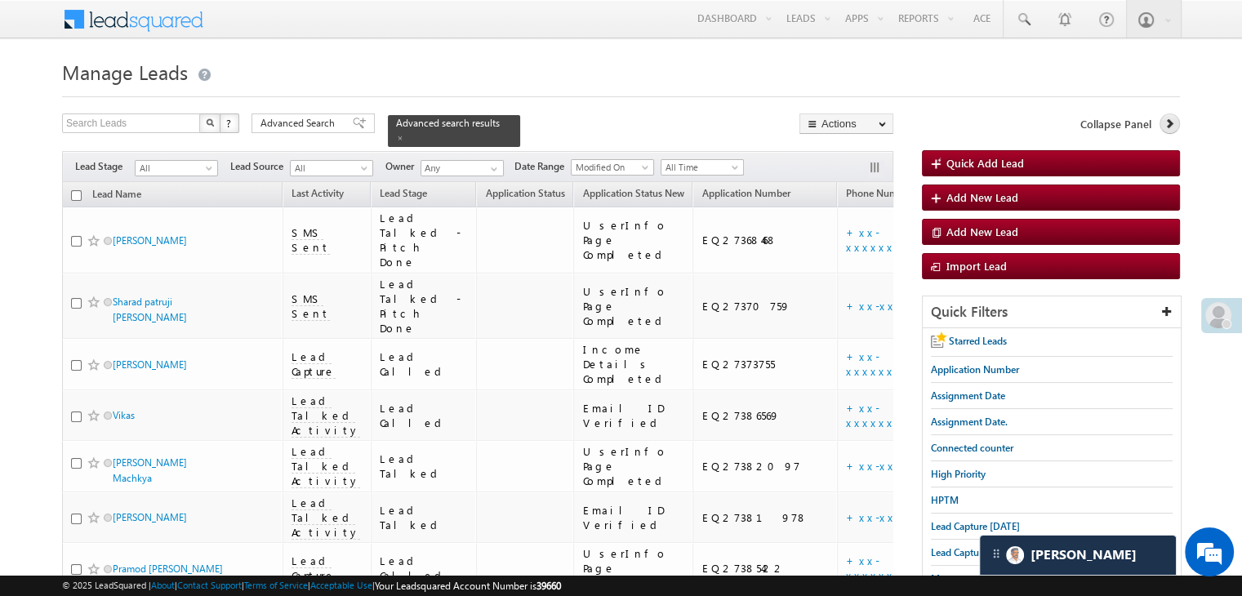
click at [1169, 120] on icon at bounding box center [1169, 123] width 11 height 11
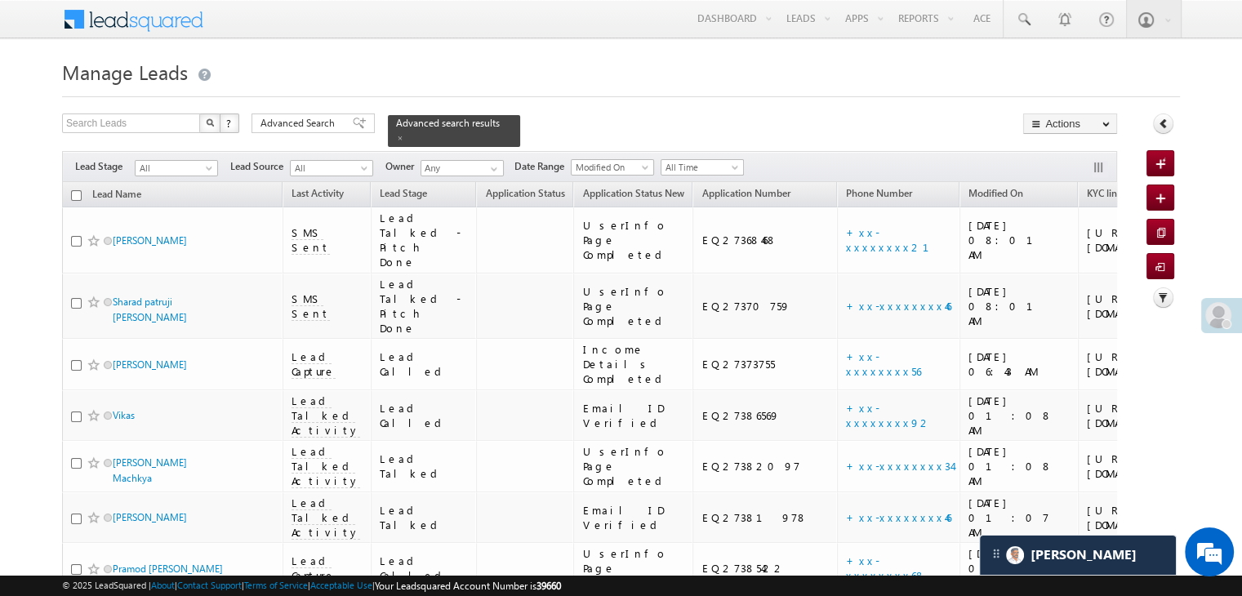
click at [1203, 188] on span "Assignment Date" at bounding box center [1240, 193] width 74 height 12
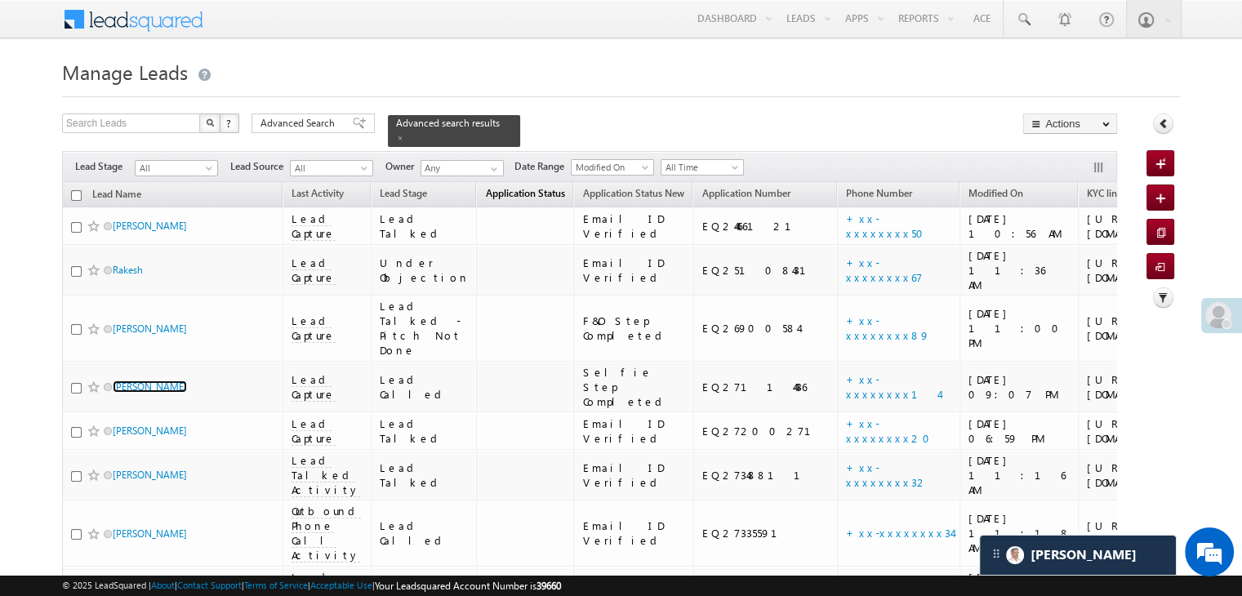
click at [485, 187] on span "Application Status" at bounding box center [524, 193] width 79 height 12
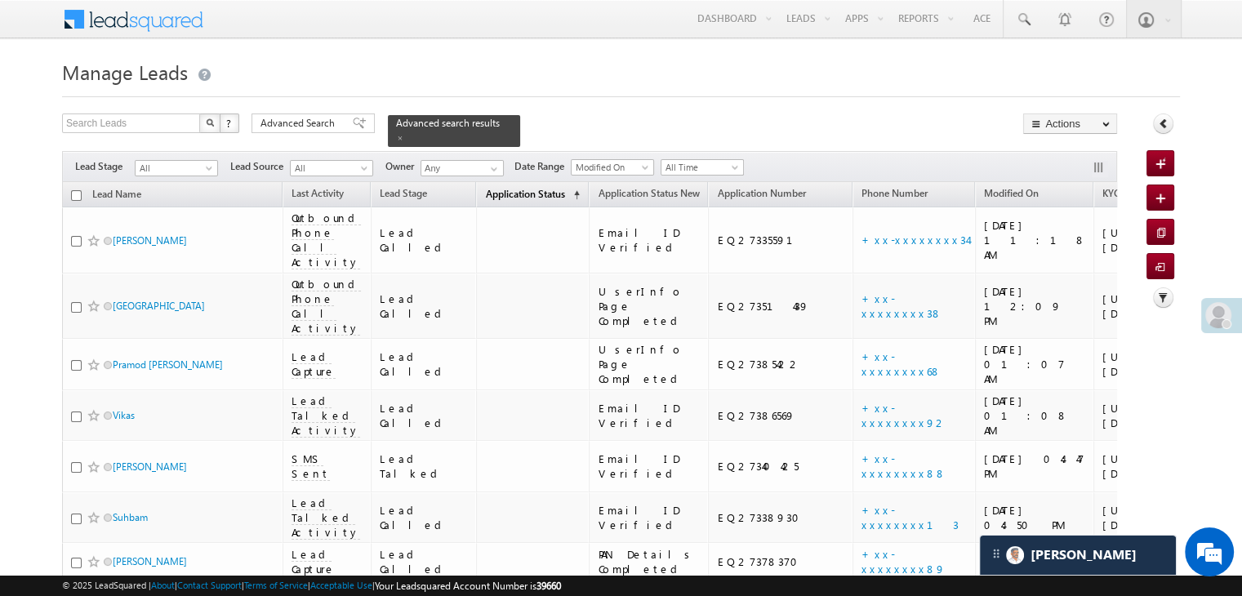
click at [485, 188] on span "Application Status" at bounding box center [524, 194] width 79 height 12
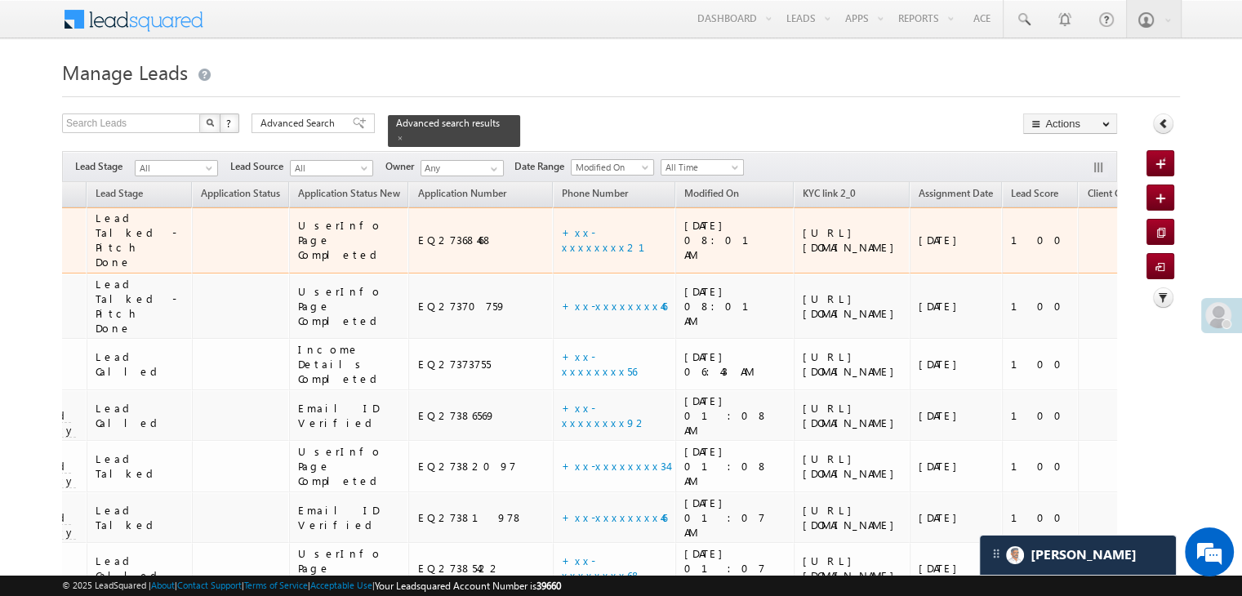
scroll to position [0, 290]
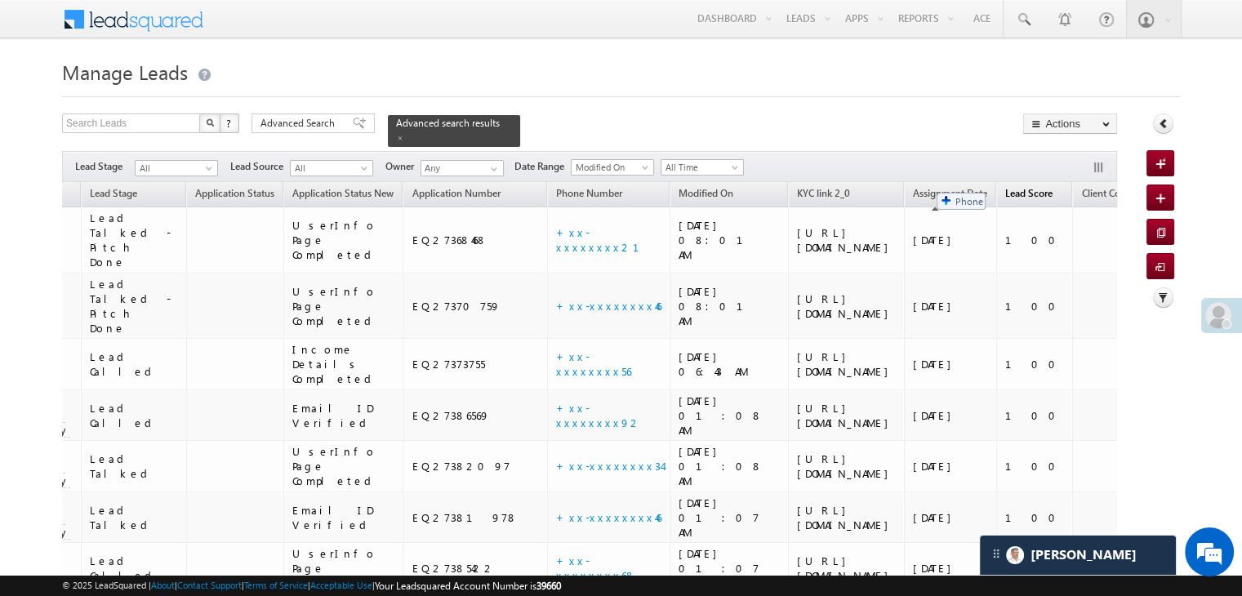
drag, startPoint x: 526, startPoint y: 183, endPoint x: 928, endPoint y: 185, distance: 402.6
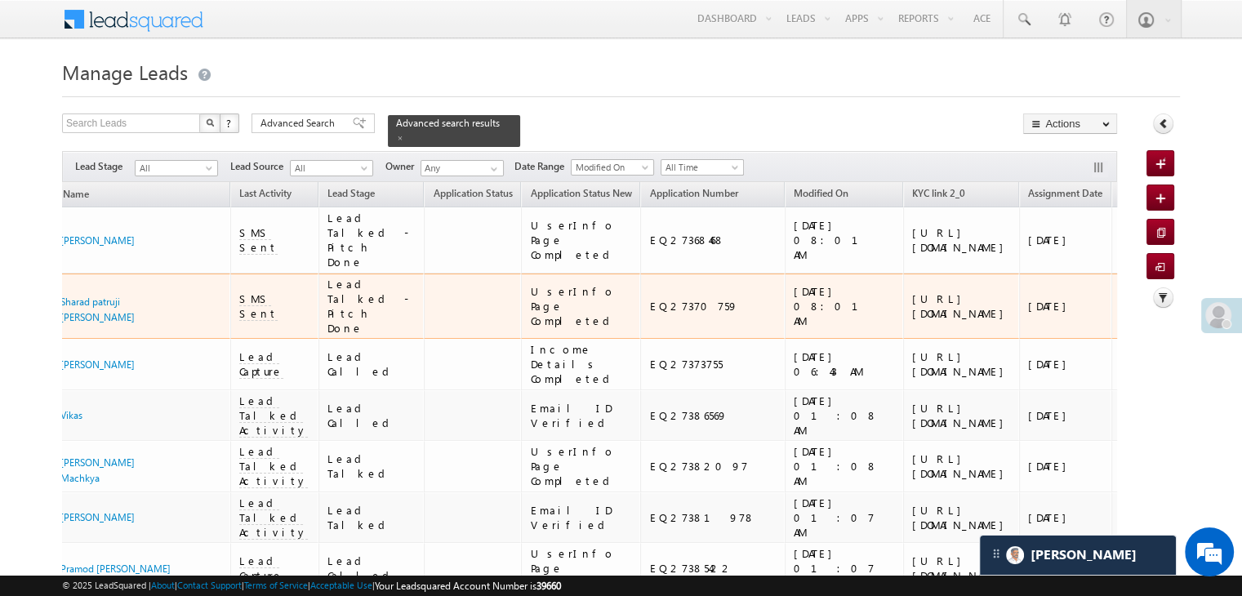
scroll to position [0, 0]
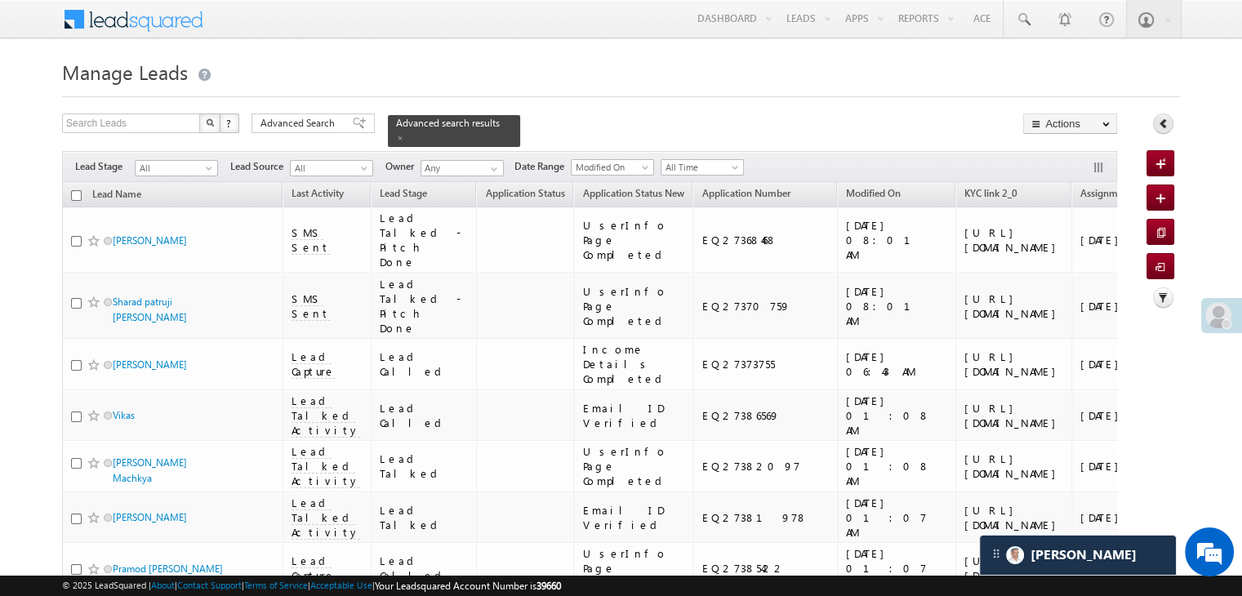
click at [1162, 125] on icon at bounding box center [1163, 123] width 11 height 11
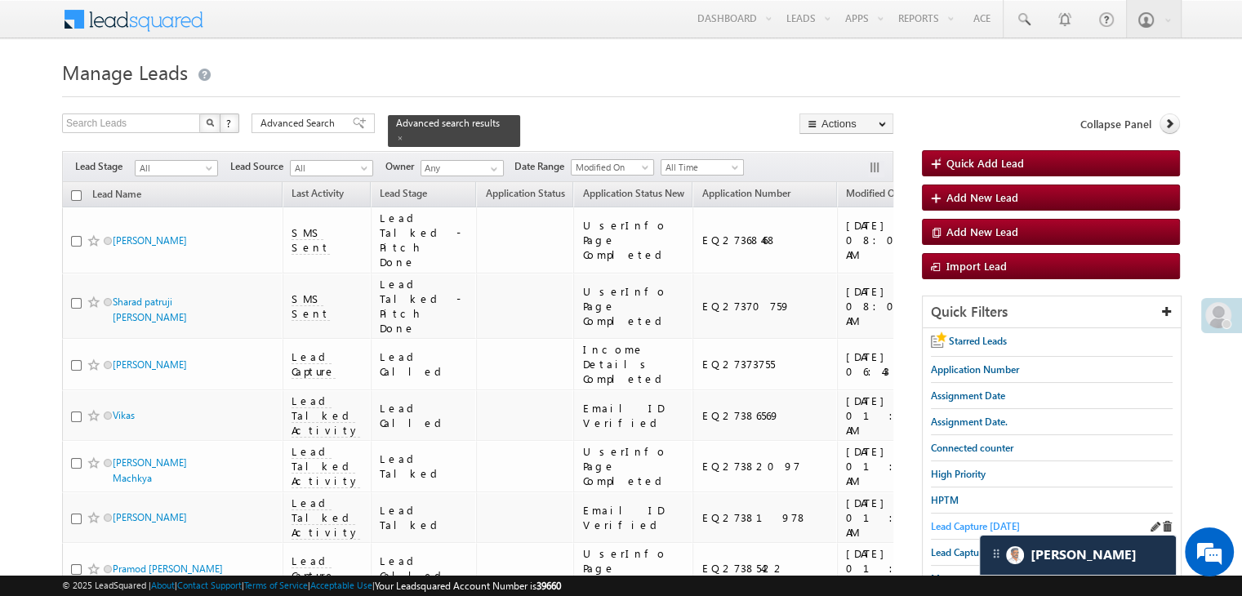
click at [960, 527] on span "Lead Capture [DATE]" at bounding box center [975, 526] width 89 height 12
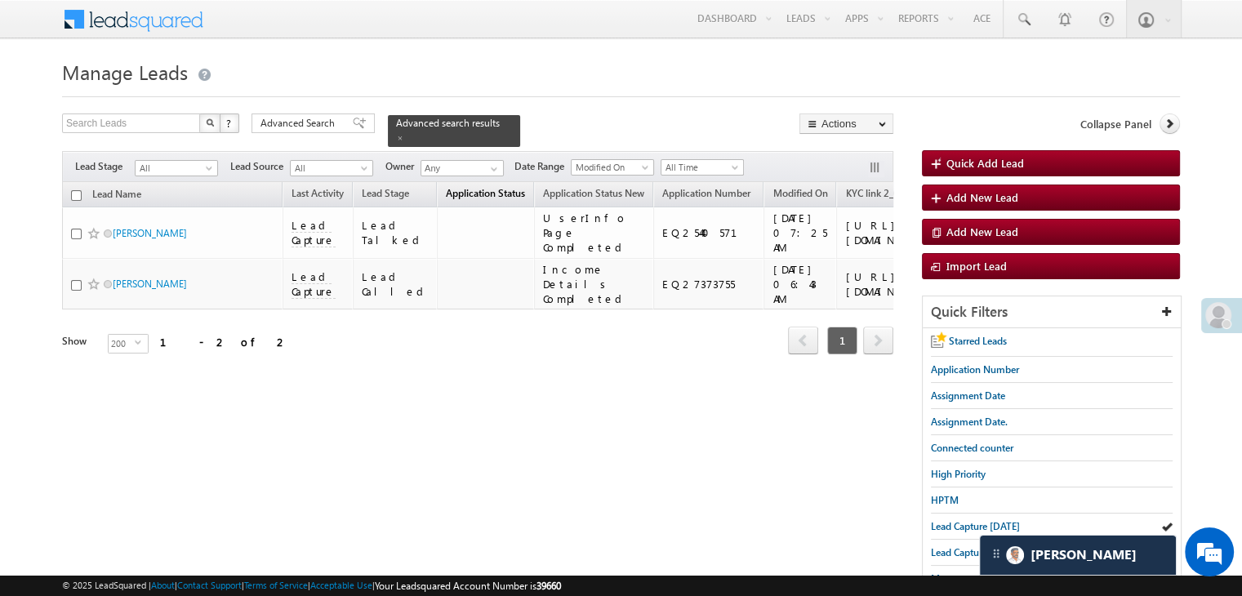
click at [446, 189] on span "Application Status" at bounding box center [485, 193] width 79 height 12
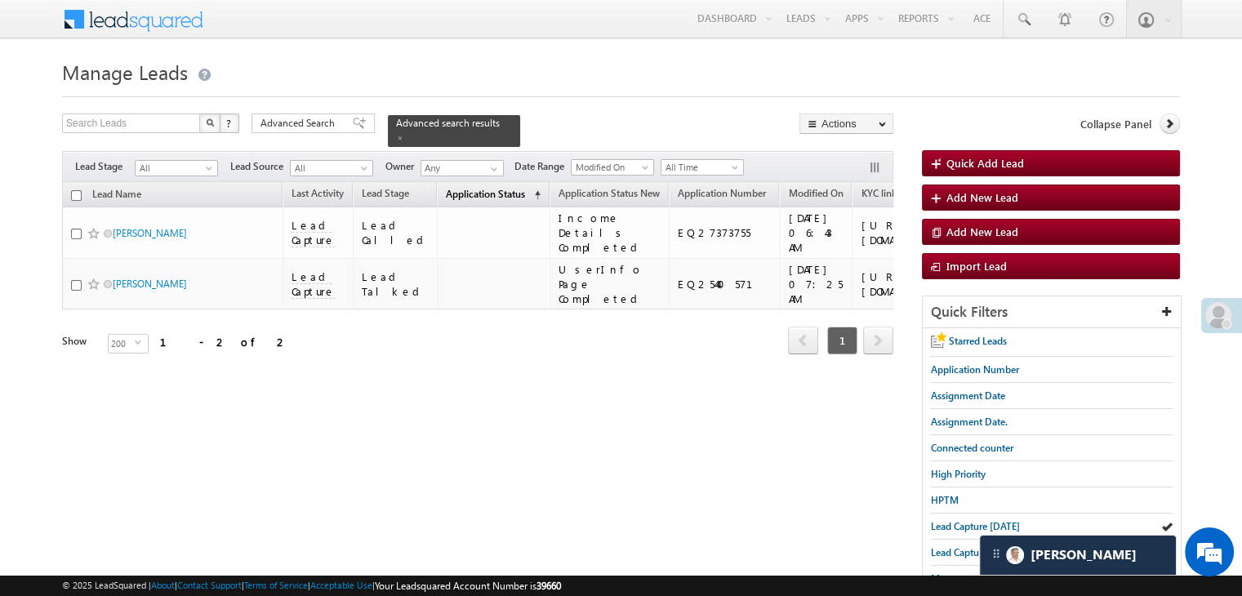
click at [446, 189] on span "Application Status" at bounding box center [485, 194] width 79 height 12
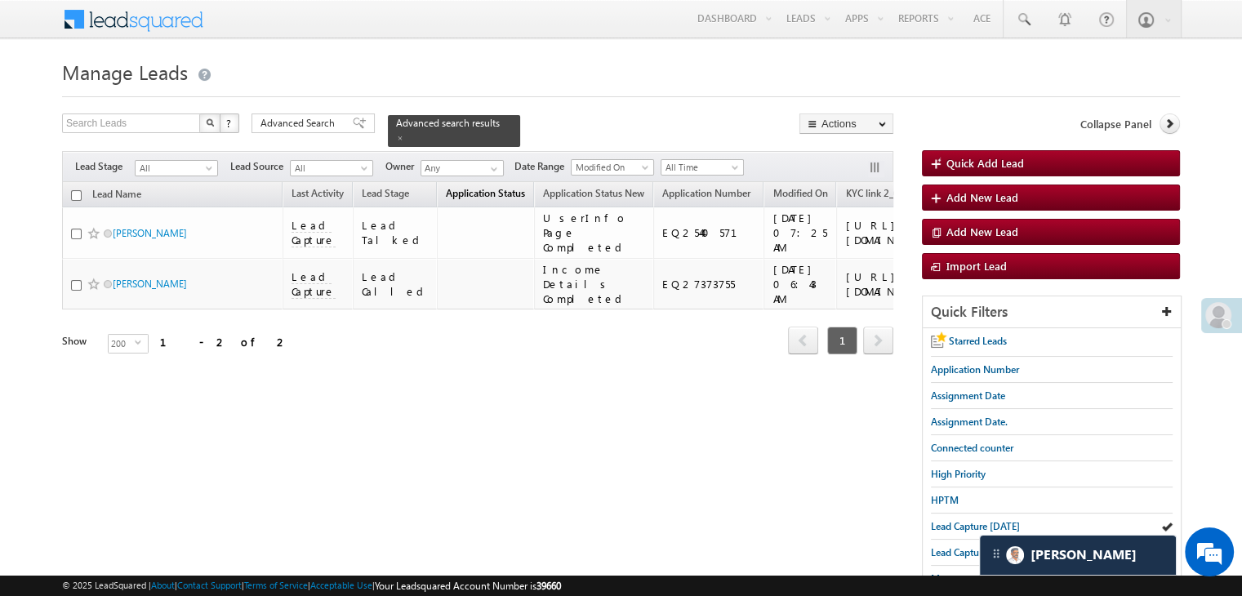
click at [446, 189] on span "Application Status" at bounding box center [485, 193] width 79 height 12
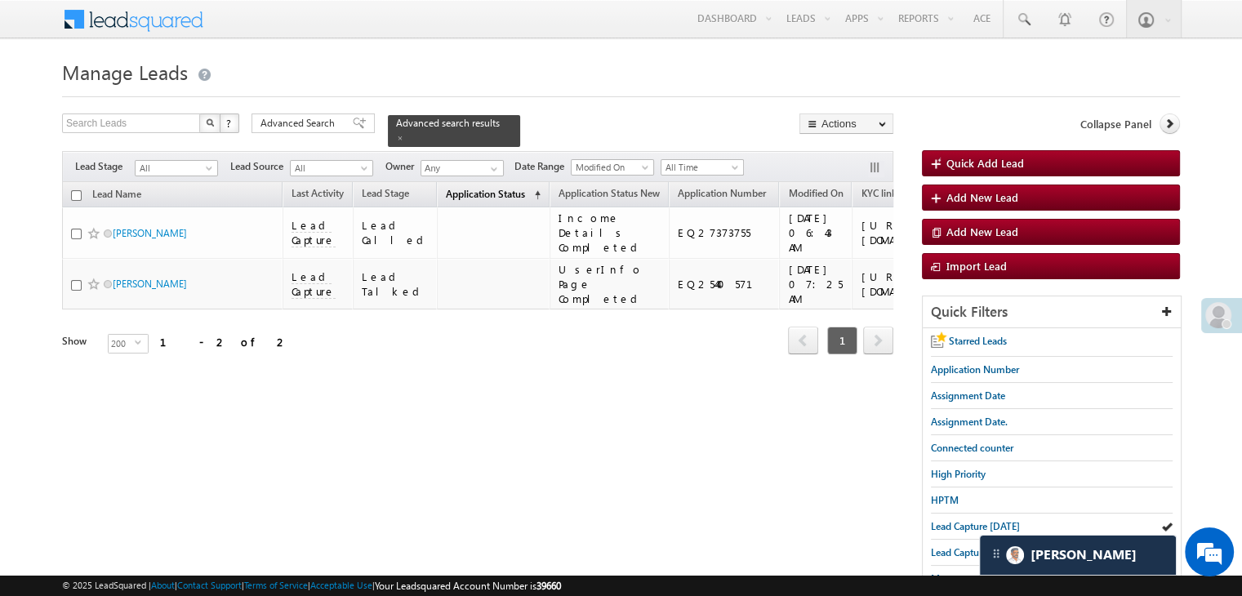
click at [446, 189] on span "Application Status" at bounding box center [485, 194] width 79 height 12
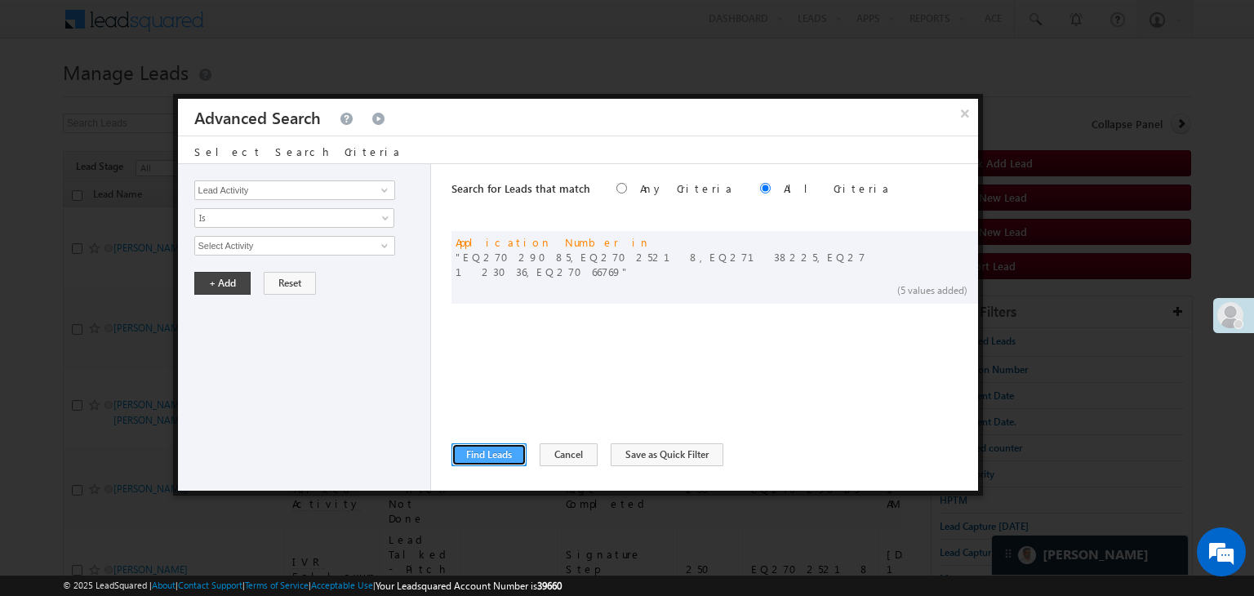
click at [487, 444] on button "Find Leads" at bounding box center [489, 454] width 75 height 23
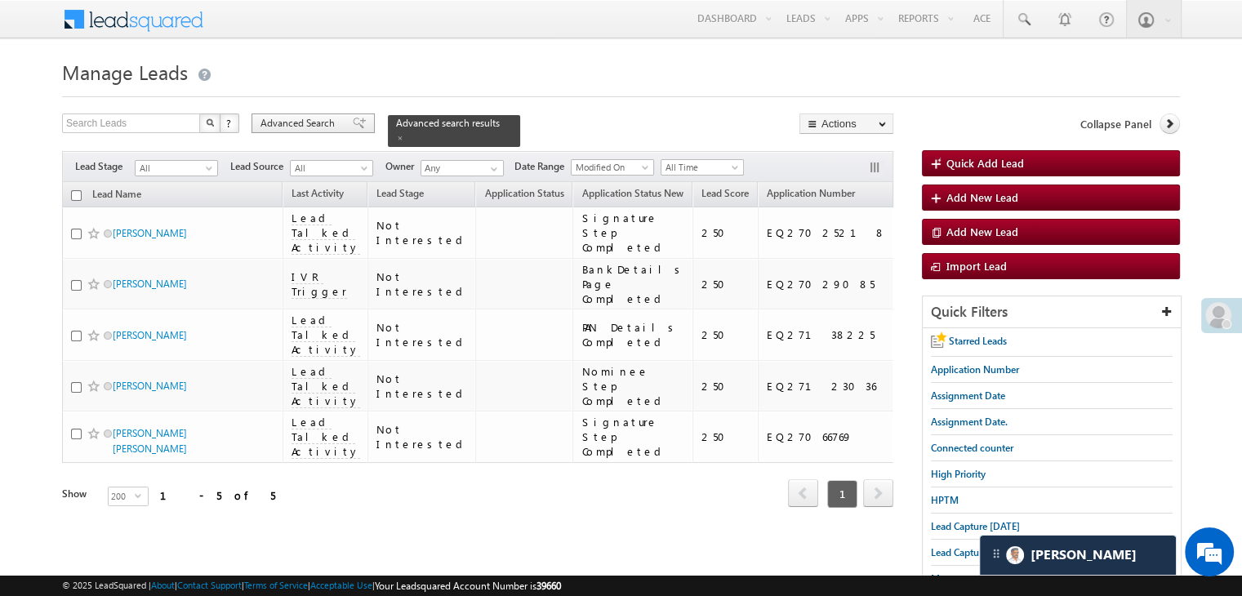
click at [293, 121] on span "Advanced Search" at bounding box center [299, 123] width 79 height 15
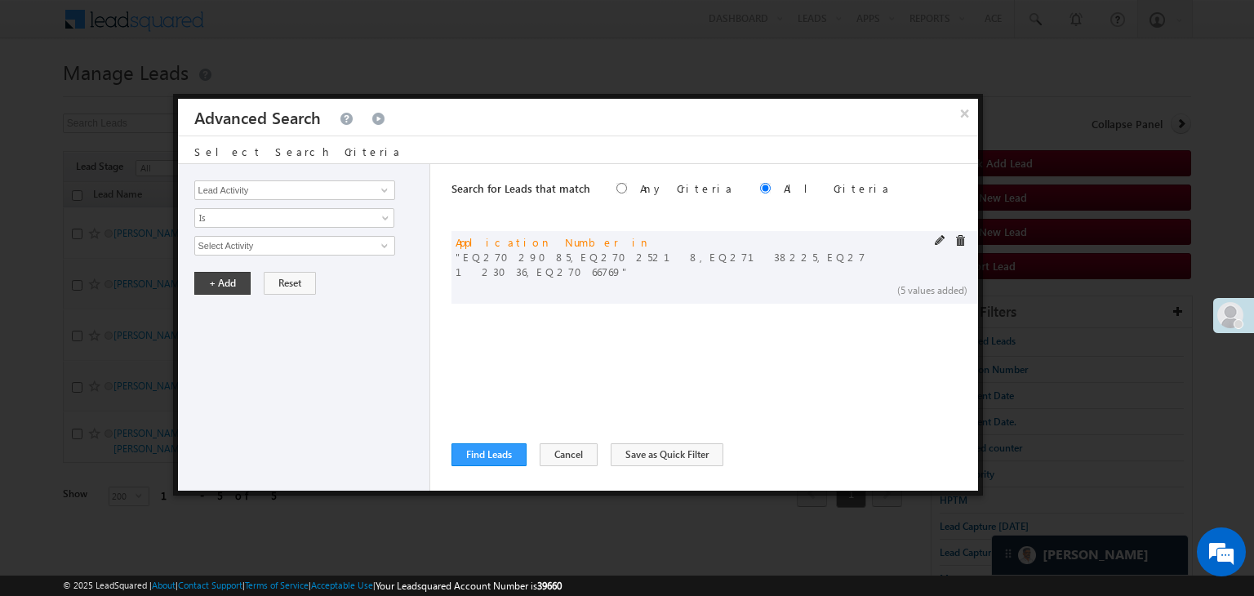
click at [940, 238] on span at bounding box center [940, 240] width 11 height 11
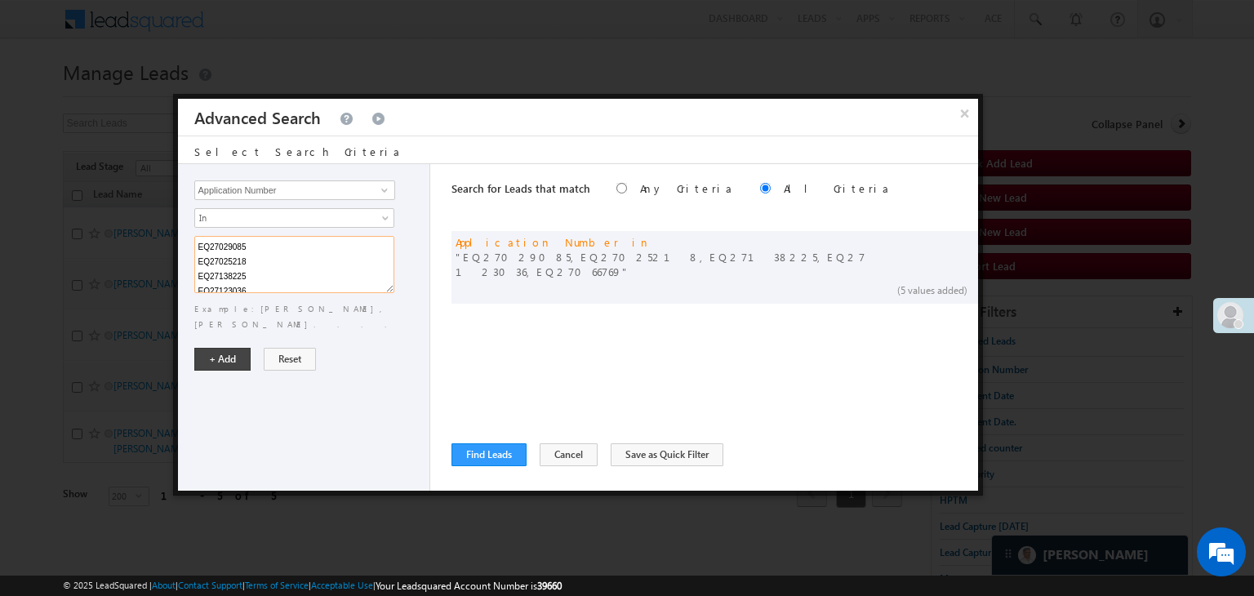
click at [278, 265] on textarea "EQ27029085 EQ27025218 EQ27138225 EQ27123036 EQ27066769" at bounding box center [294, 264] width 200 height 57
click at [276, 243] on textarea "EQ27029085 EQ27025218 EQ27138225 EQ27123036 EQ27066769" at bounding box center [294, 264] width 200 height 57
click at [288, 287] on textarea "EQ27029085 EQ27025218 EQ27138225 EQ27123036 EQ27066769" at bounding box center [294, 264] width 200 height 57
type textarea "E"
paste textarea "EQ27029085 EQ27025218 EQ27138225 EQ27123036 EQ27066769 EQ27225796 EQ27228876 EQ…"
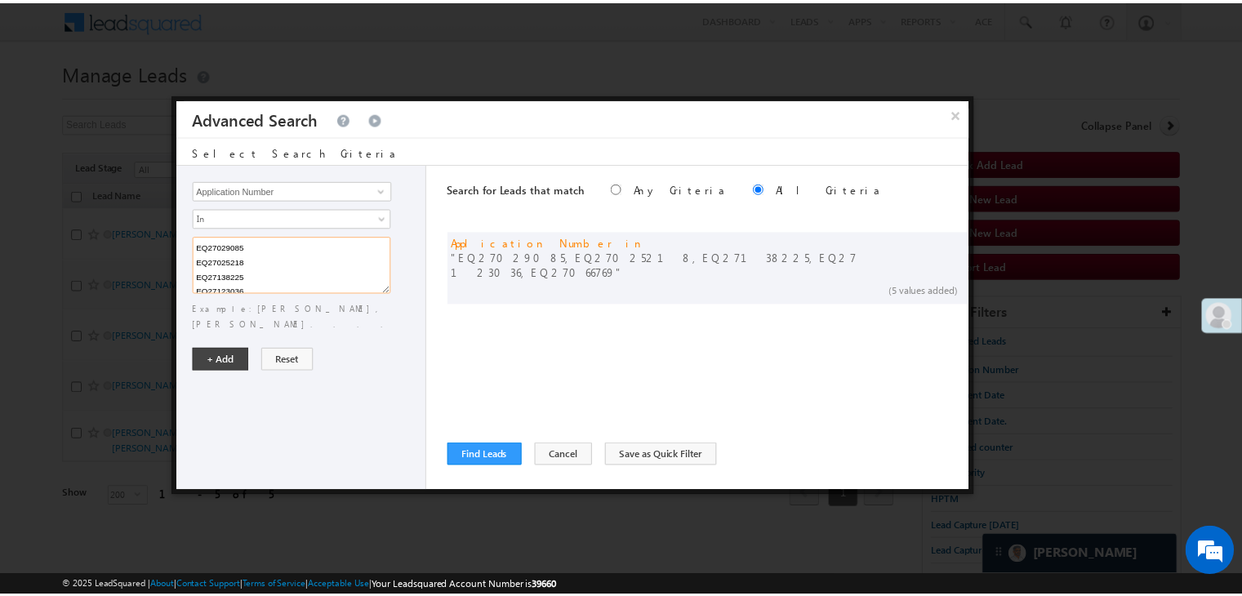
scroll to position [121, 0]
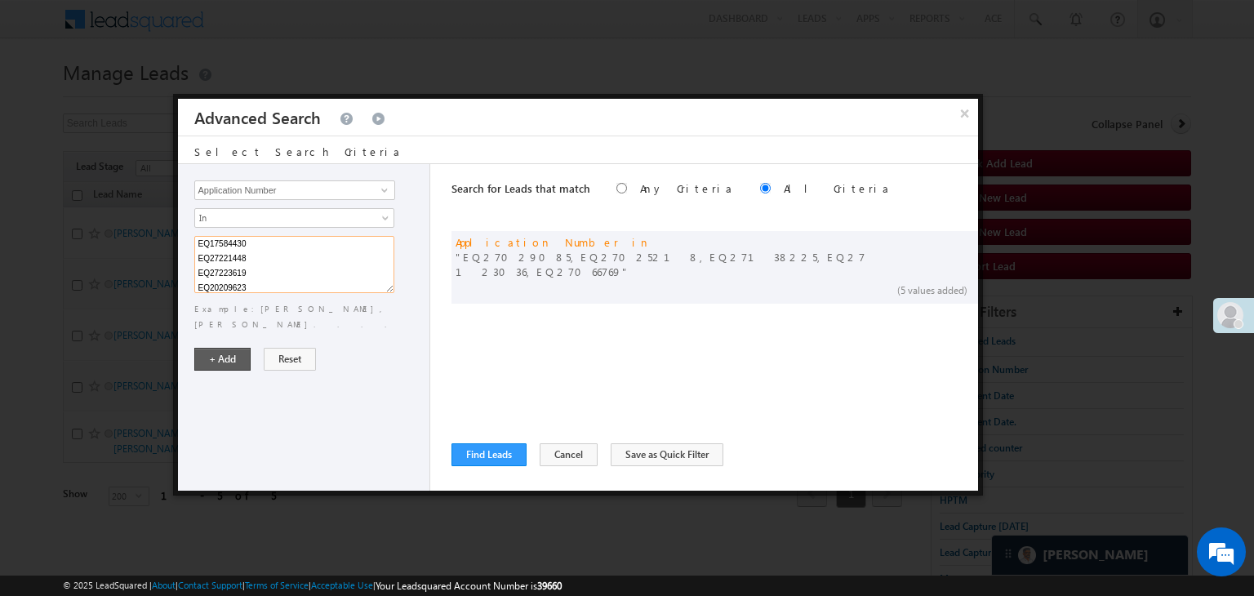
type textarea "EQ27029085 EQ27025218 EQ27138225 EQ27123036 EQ27066769 EQ27225796 EQ27228876 EQ…"
click at [219, 350] on button "+ Add" at bounding box center [222, 359] width 56 height 23
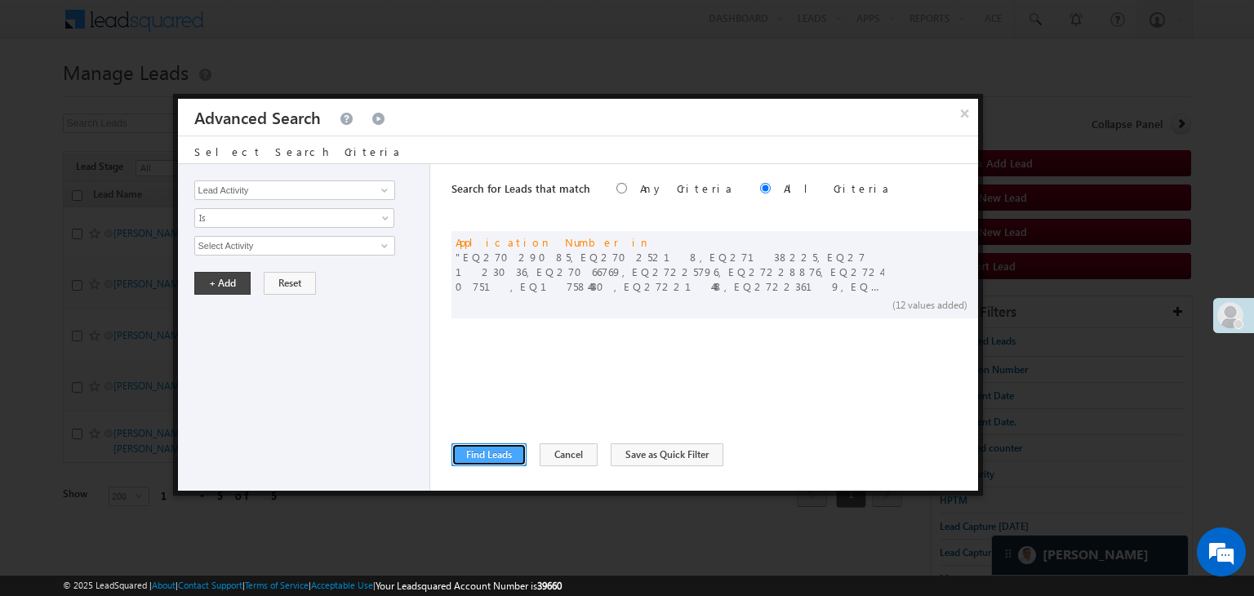
click at [483, 461] on button "Find Leads" at bounding box center [489, 454] width 75 height 23
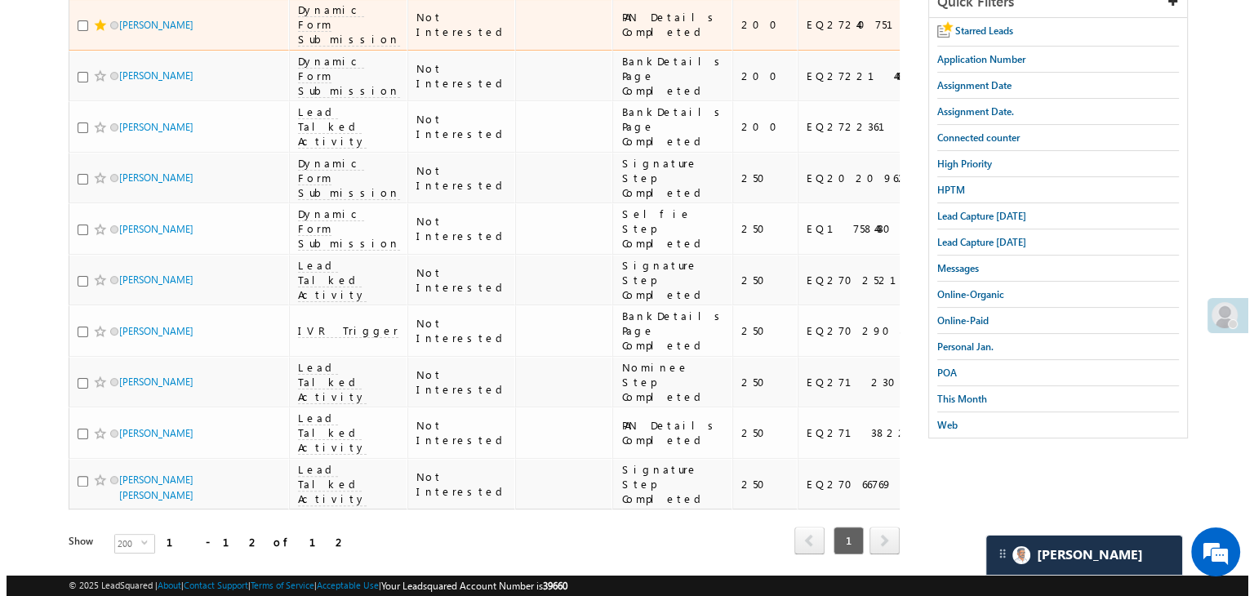
scroll to position [0, 0]
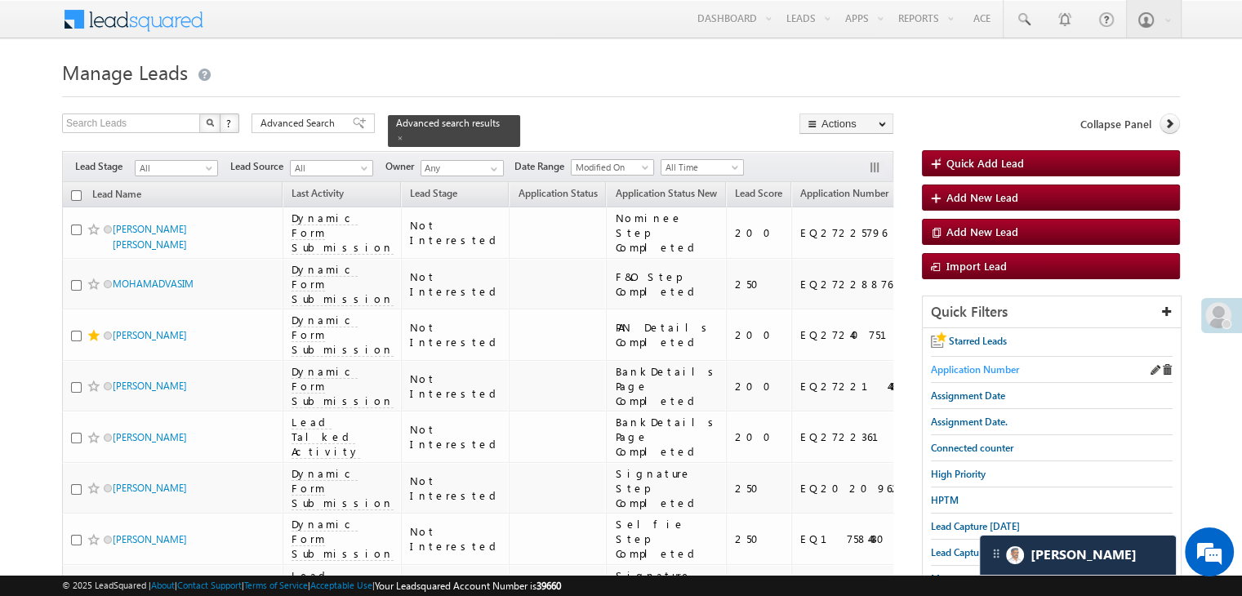
click at [976, 370] on span "Application Number" at bounding box center [975, 369] width 88 height 12
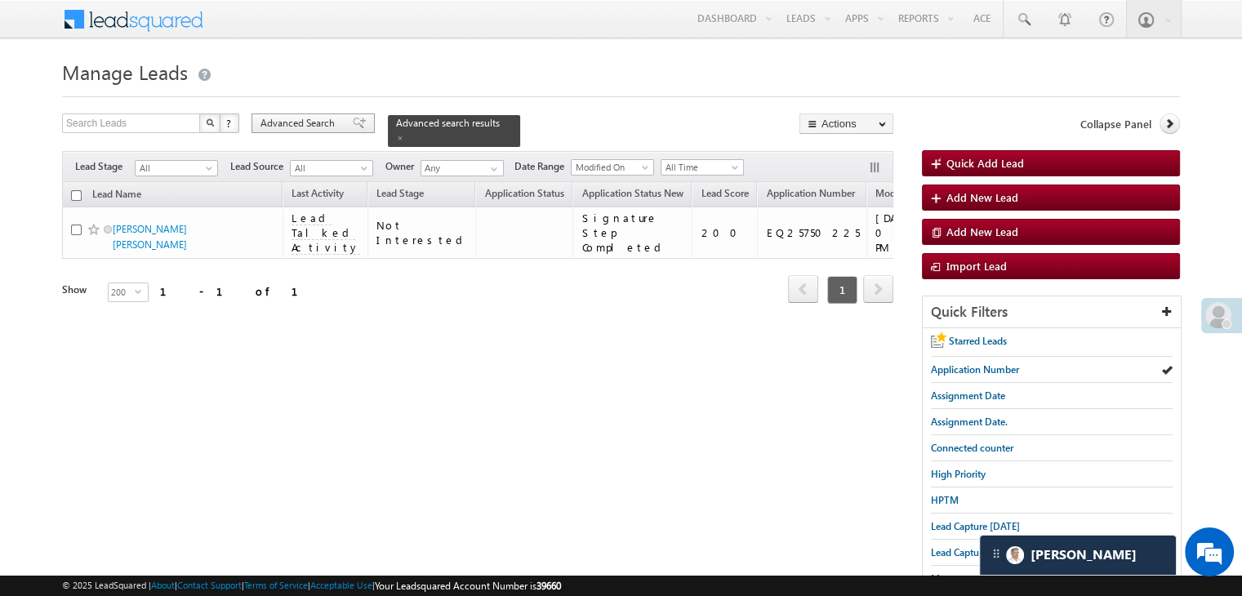
click at [353, 125] on span at bounding box center [359, 123] width 13 height 11
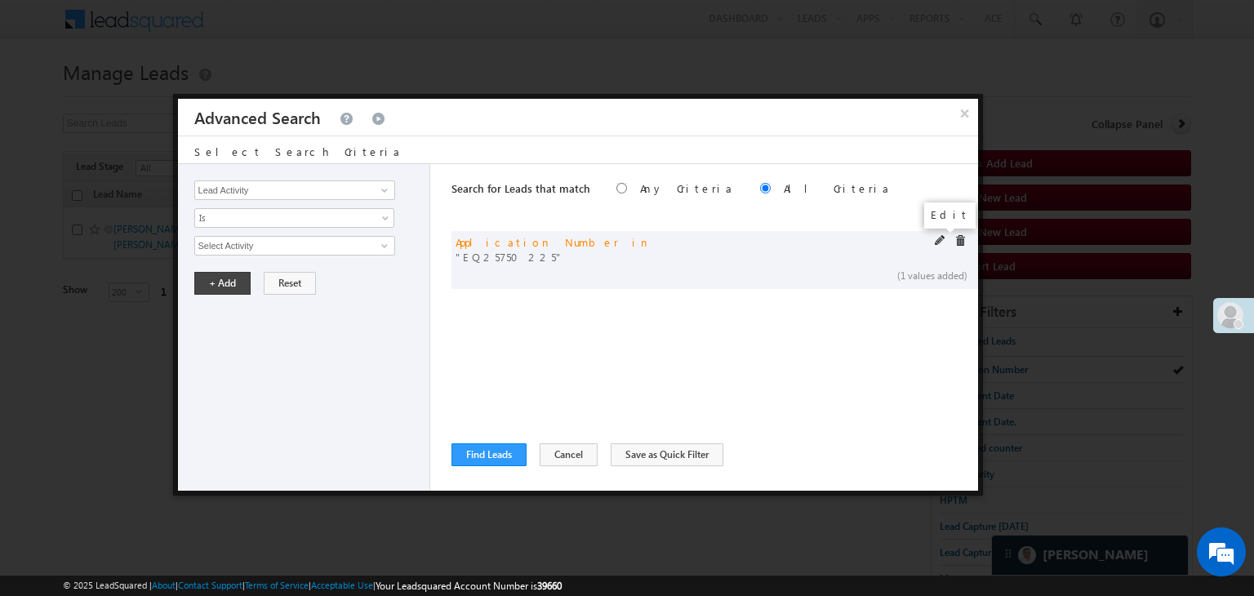
click at [935, 244] on span at bounding box center [940, 240] width 11 height 11
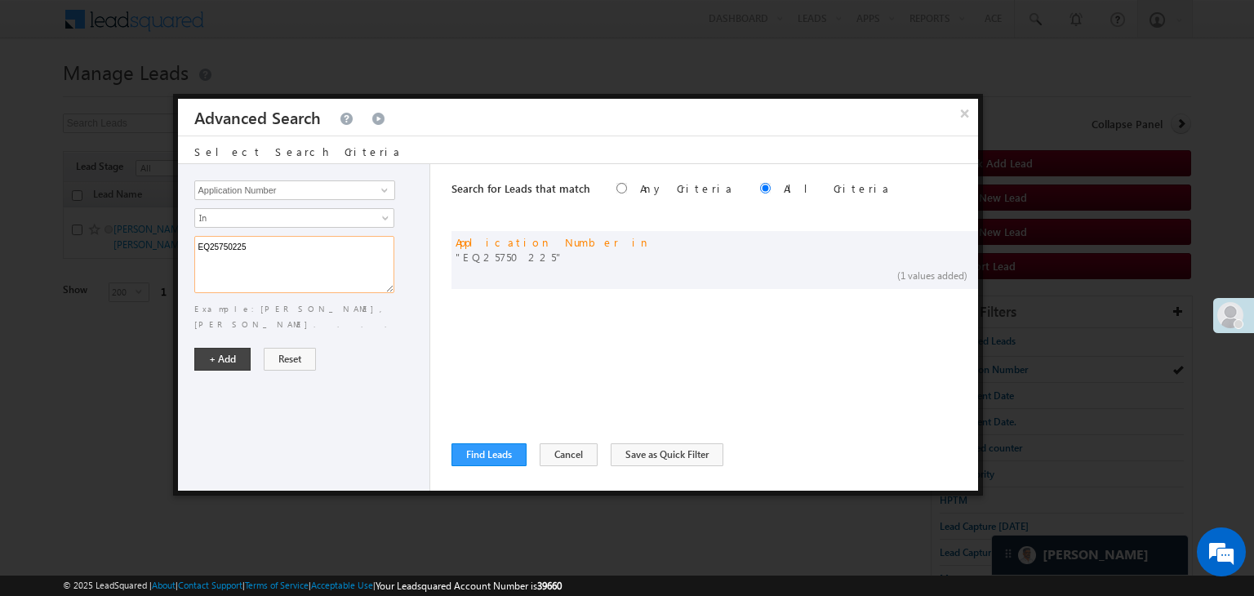
click at [367, 260] on textarea "EQ25750225" at bounding box center [294, 264] width 200 height 57
click at [367, 259] on textarea "EQ25750225" at bounding box center [294, 264] width 200 height 57
paste textarea "7029085 EQ27025218 EQ27138225 EQ27123036 EQ27066769 EQ27225796 EQ27228876 EQ272…"
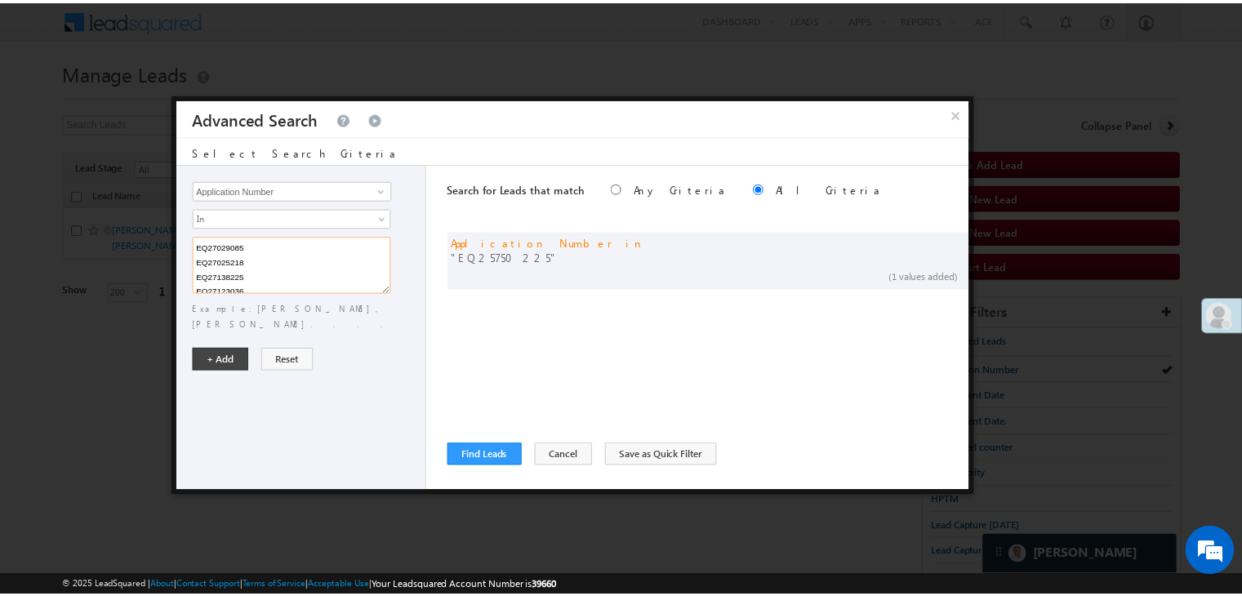
scroll to position [165, 0]
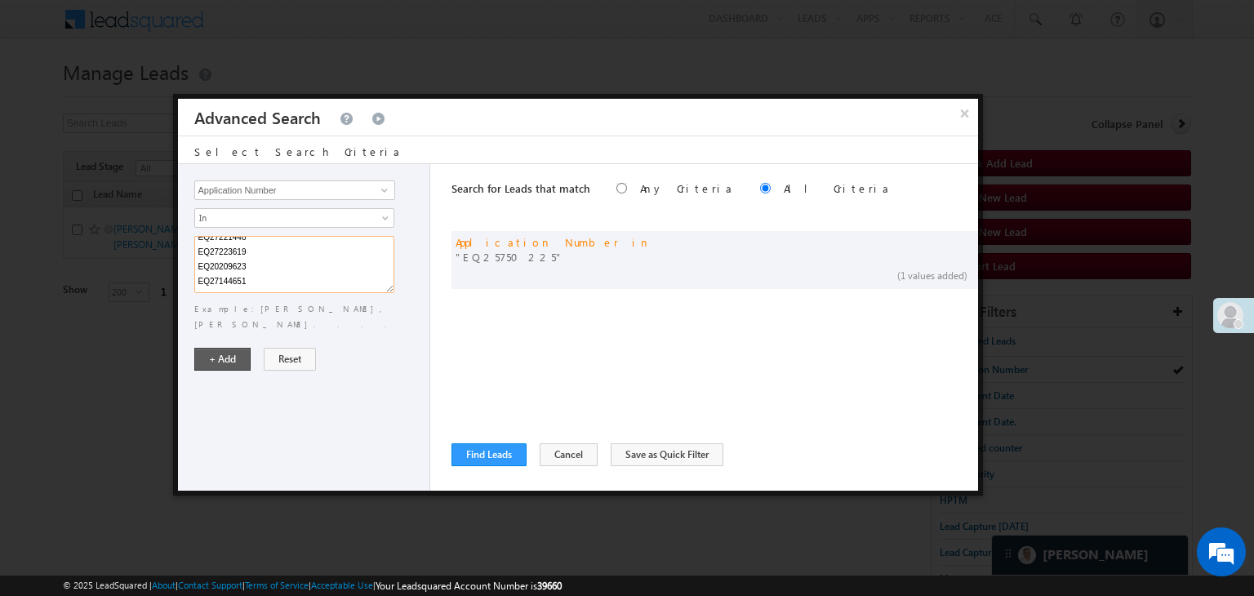
type textarea "EQ27029085 EQ27025218 EQ27138225 EQ27123036 EQ27066769 EQ27225796 EQ27228876 EQ…"
click at [236, 348] on button "+ Add" at bounding box center [222, 359] width 56 height 23
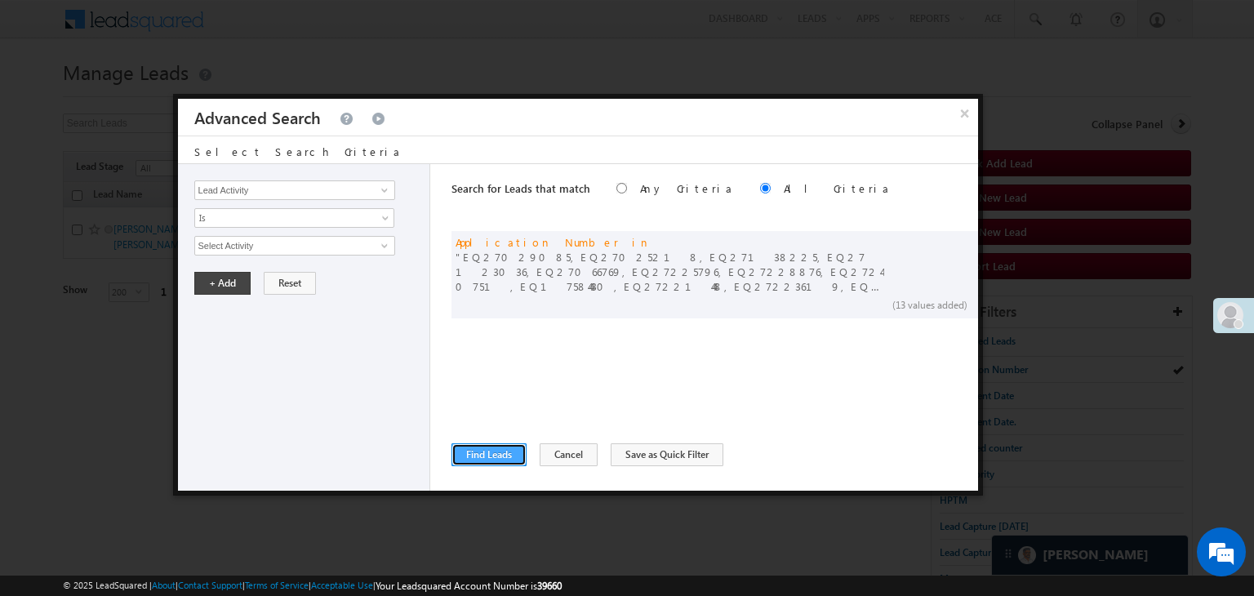
click at [493, 452] on button "Find Leads" at bounding box center [489, 454] width 75 height 23
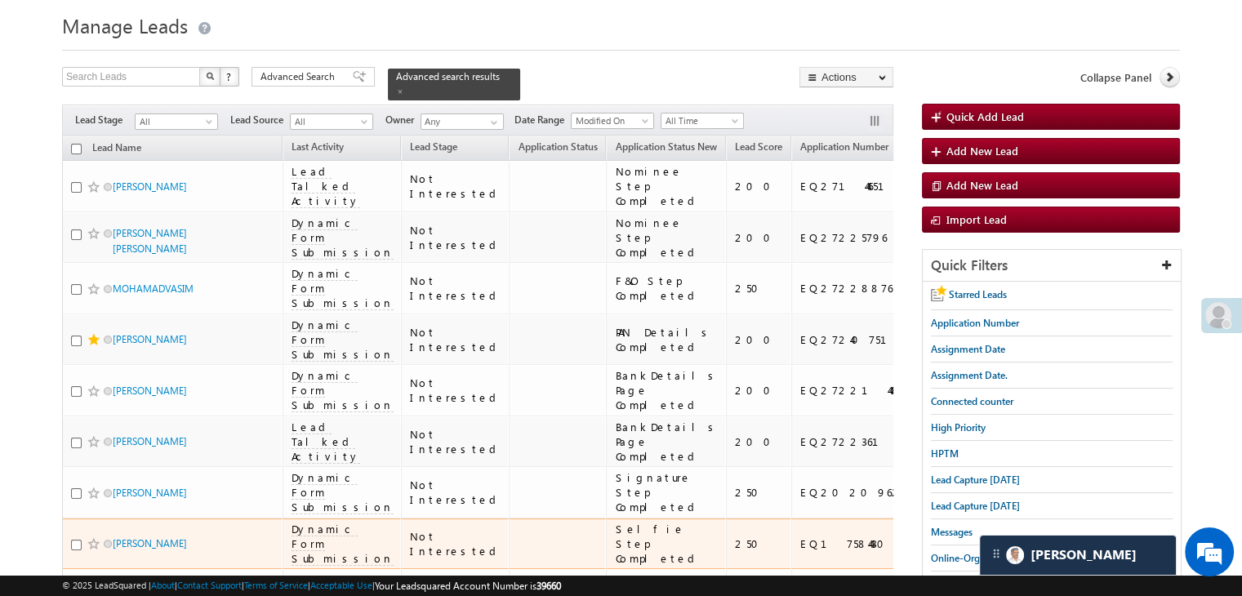
scroll to position [0, 0]
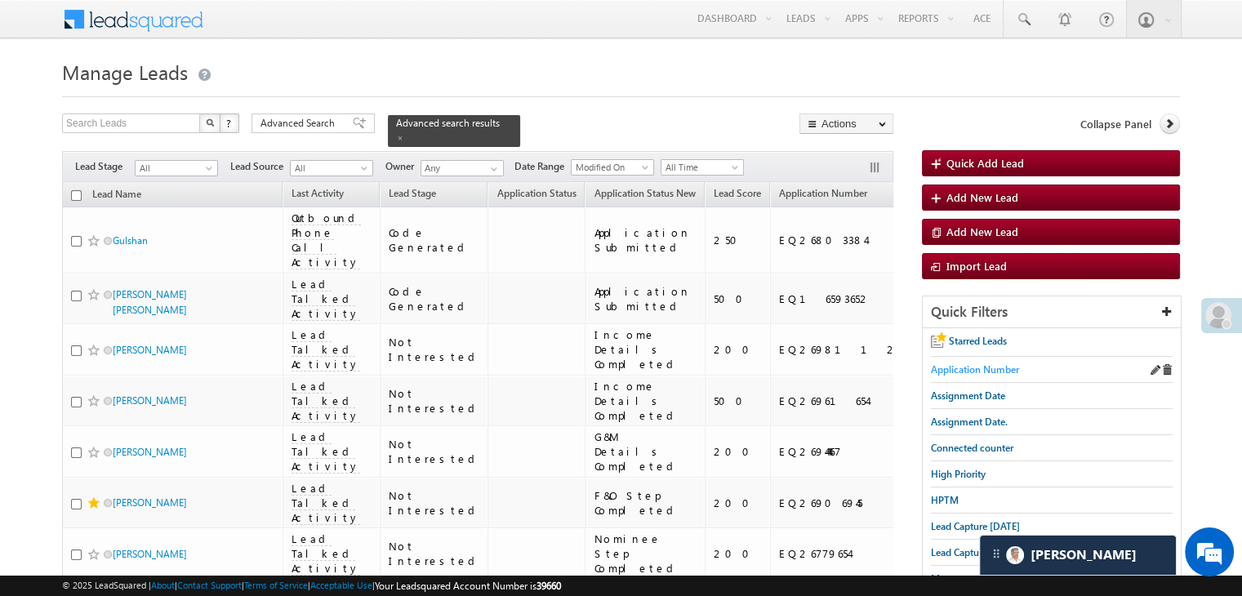
click at [970, 367] on span "Application Number" at bounding box center [975, 369] width 88 height 12
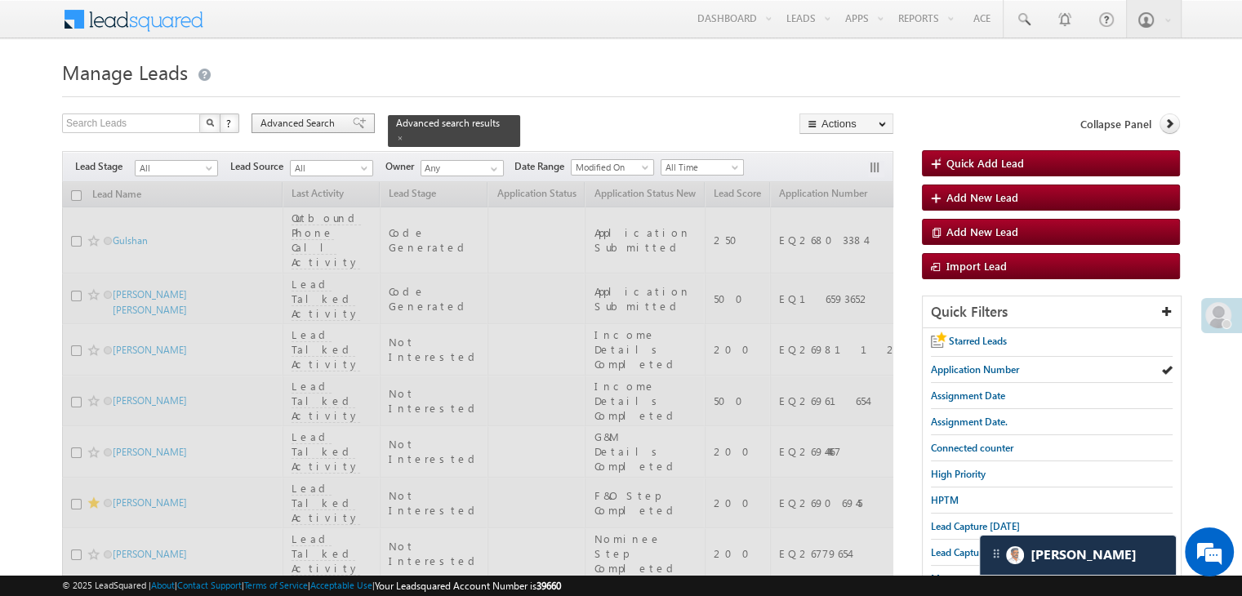
click at [358, 125] on div "Advanced Search" at bounding box center [312, 123] width 123 height 20
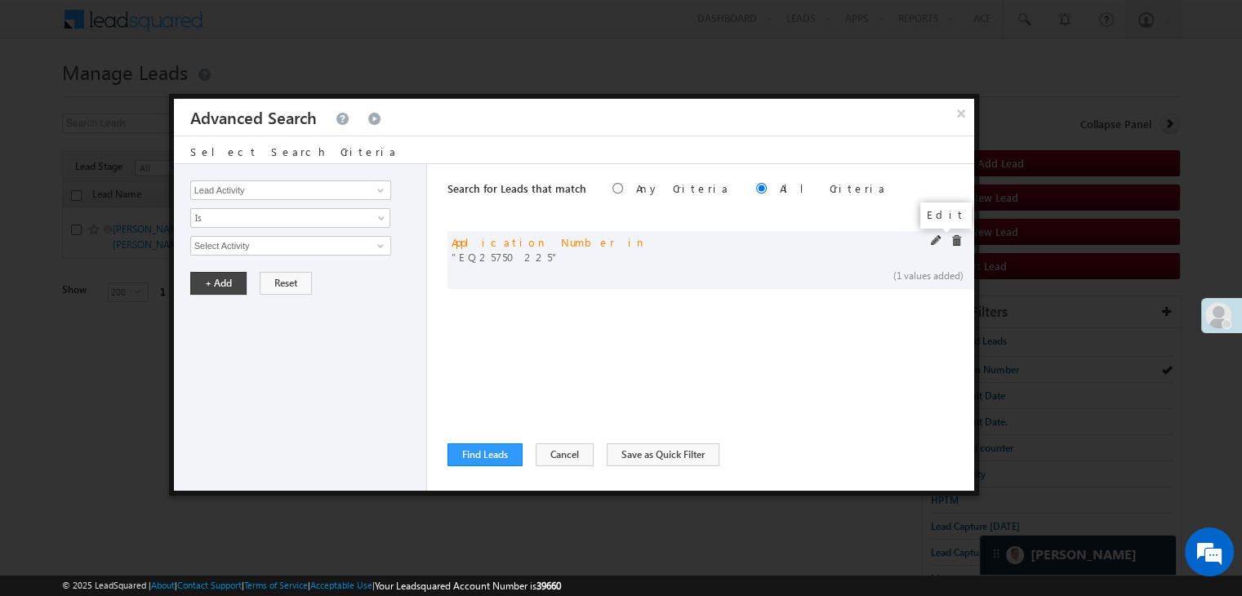
click at [934, 239] on span at bounding box center [936, 240] width 11 height 11
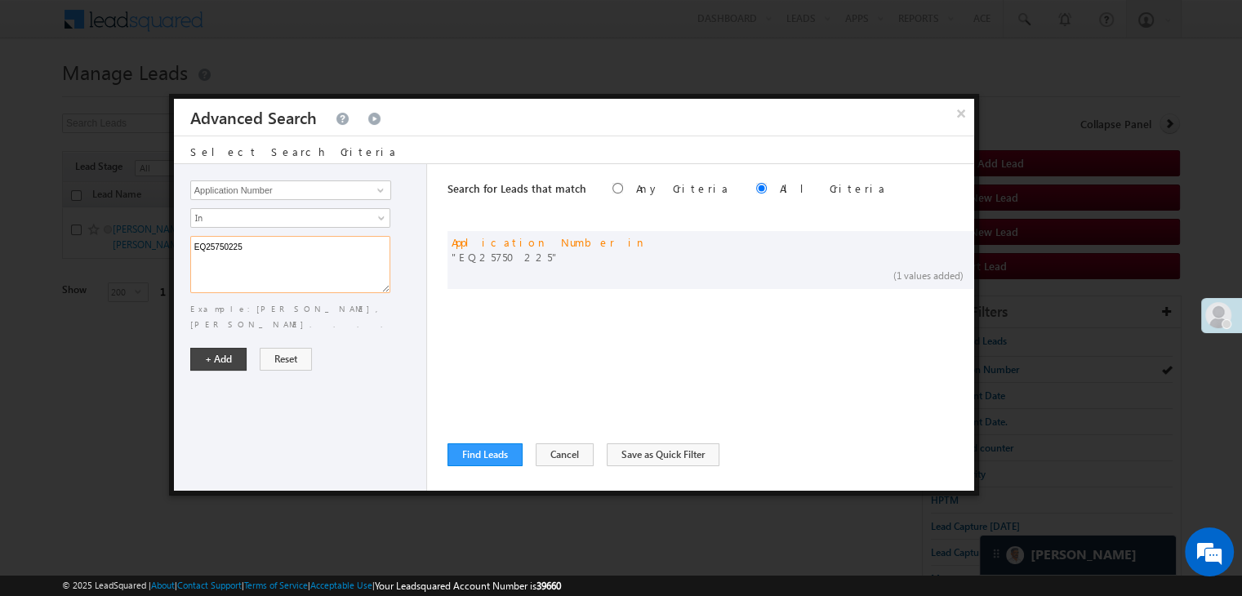
click at [339, 256] on textarea "EQ25750225" at bounding box center [290, 264] width 200 height 57
paste textarea "6961654 EQ26944467 EQ16593652 EQ26906945 EQ26957996 EQ26735765 EQ26594566 EQ269…"
drag, startPoint x: 292, startPoint y: 278, endPoint x: 194, endPoint y: 278, distance: 98.0
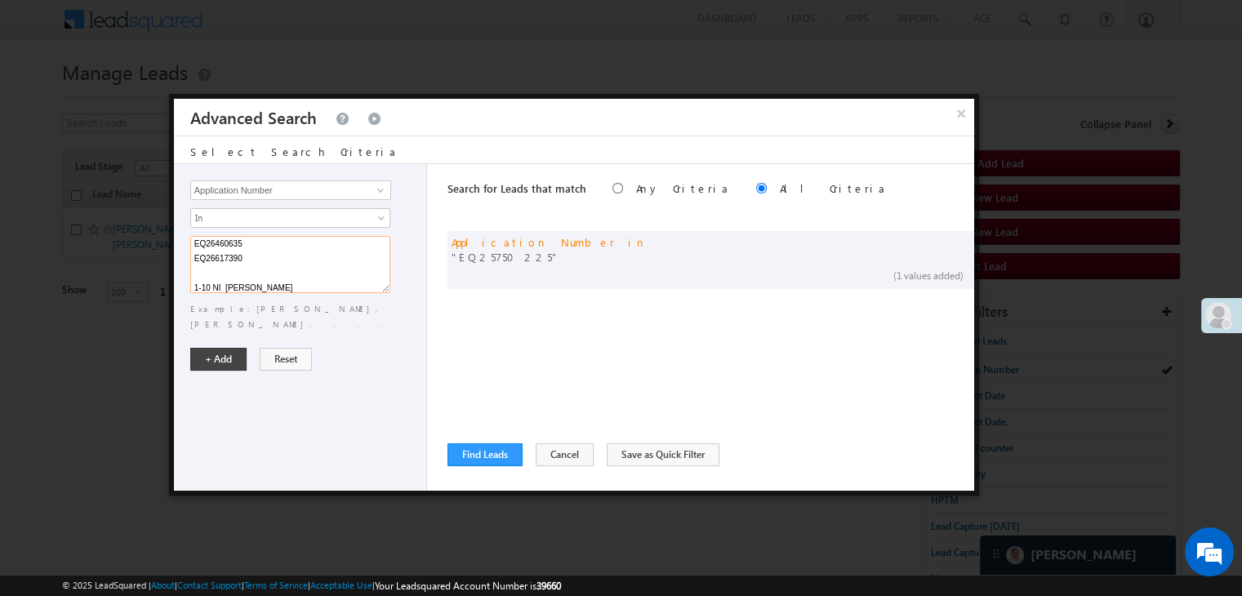
click at [194, 278] on textarea "EQ26961654 EQ26944467 EQ16593652 EQ26906945 EQ26957996 EQ26735765 EQ26594566 EQ…" at bounding box center [290, 264] width 200 height 57
type textarea "EQ26961654 EQ26944467 EQ16593652 EQ26906945 EQ26957996 EQ26735765 EQ26594566 EQ…"
click at [210, 348] on button "+ Add" at bounding box center [218, 359] width 56 height 23
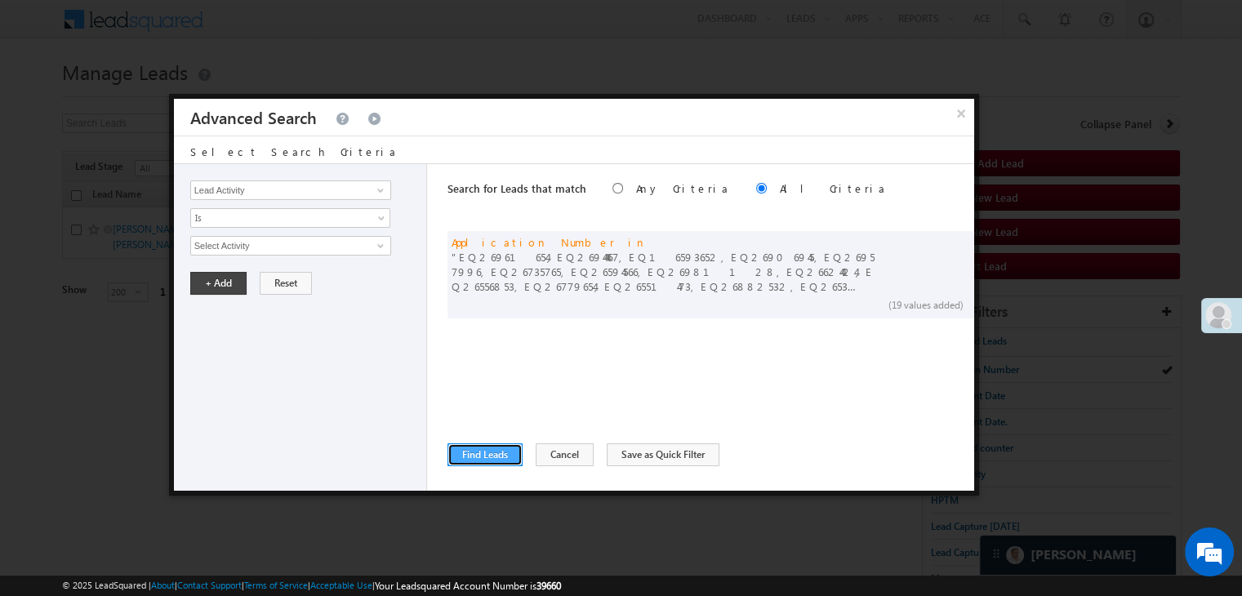
click at [471, 452] on button "Find Leads" at bounding box center [484, 454] width 75 height 23
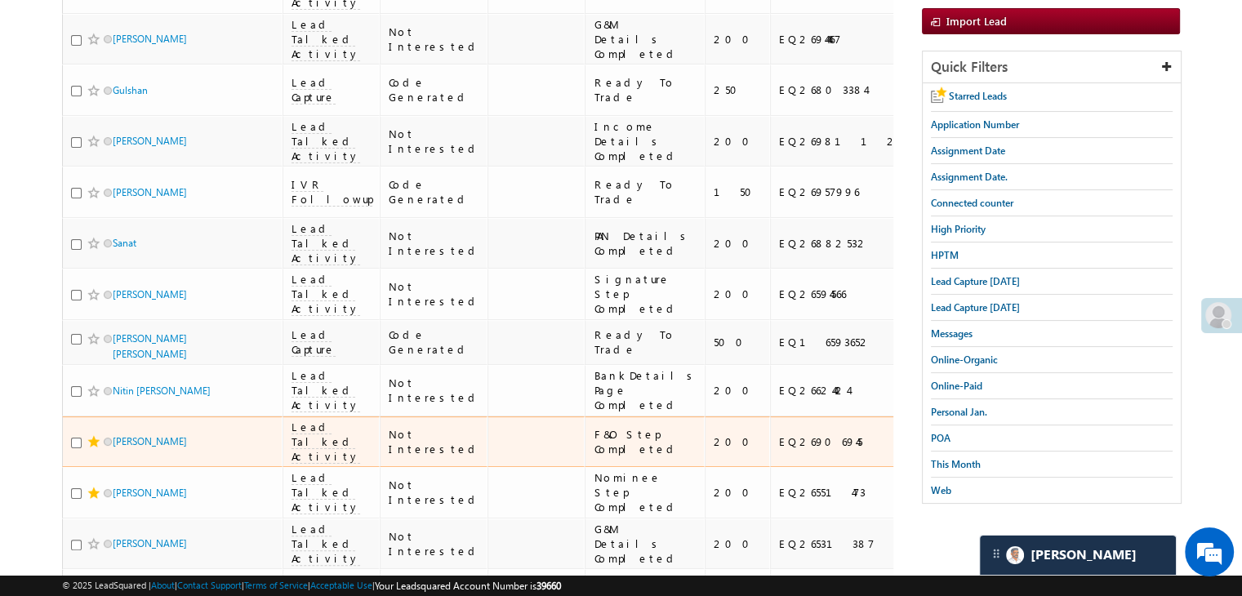
scroll to position [0, 0]
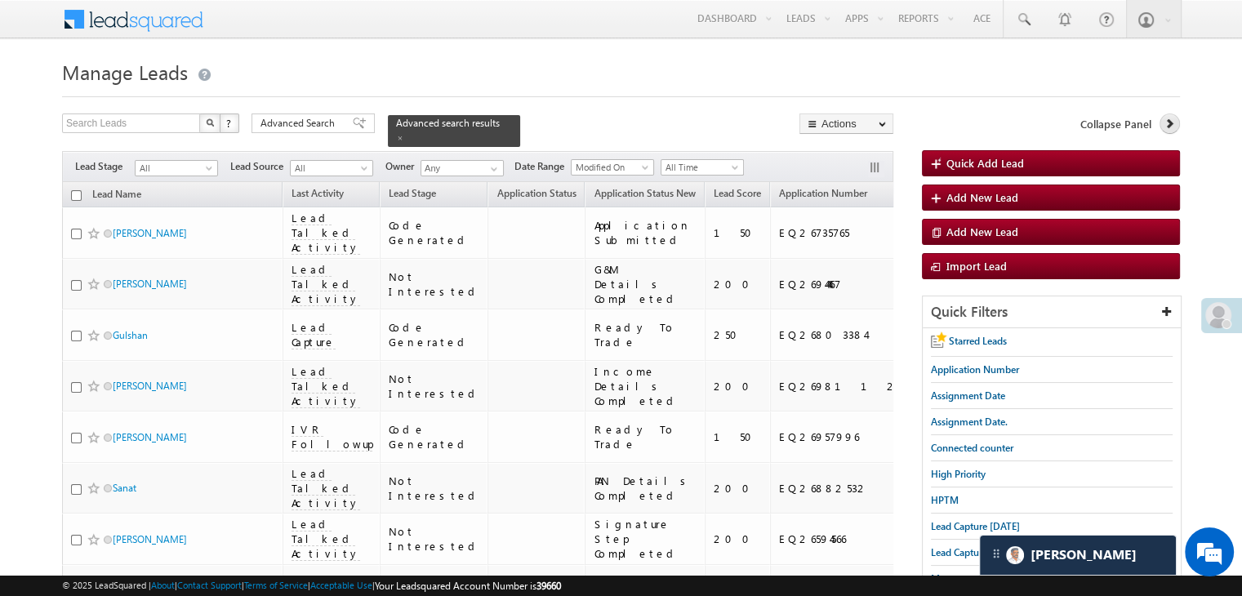
click at [1167, 132] on link at bounding box center [1169, 123] width 20 height 20
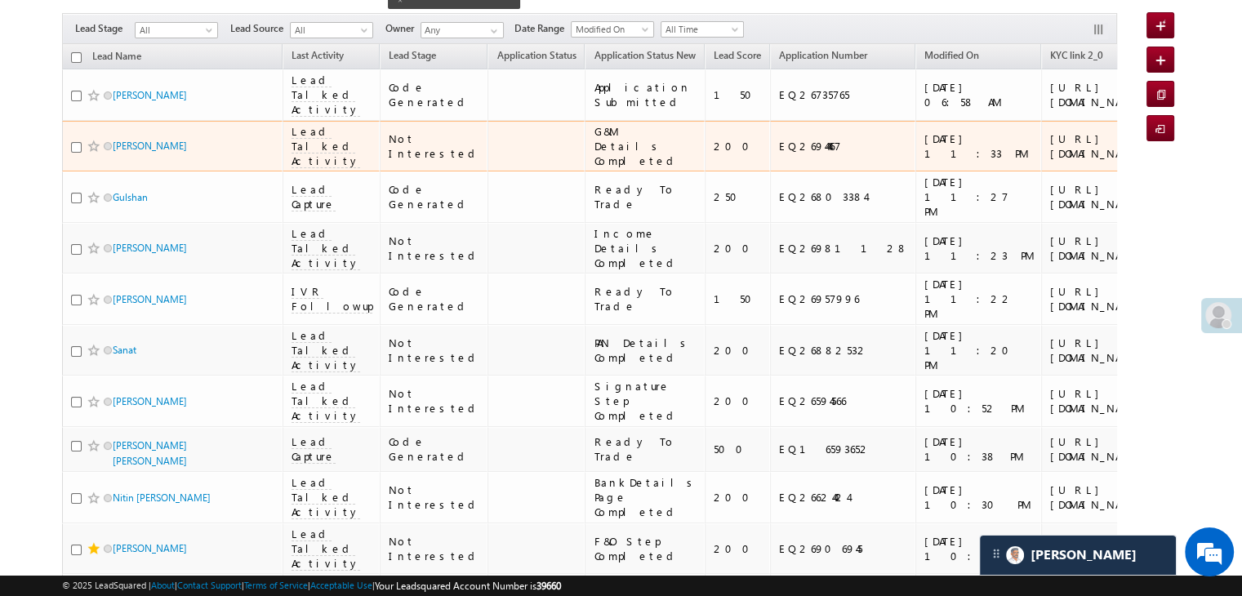
scroll to position [163, 0]
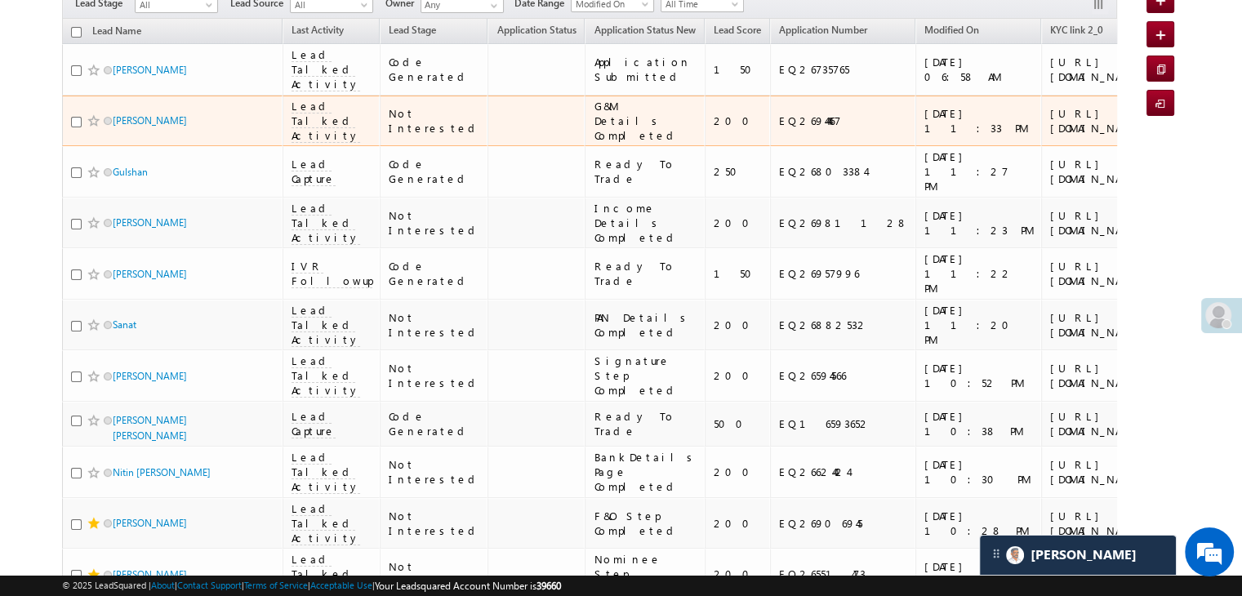
click at [779, 128] on div "EQ26944467" at bounding box center [843, 120] width 129 height 15
copy div "EQ26944467"
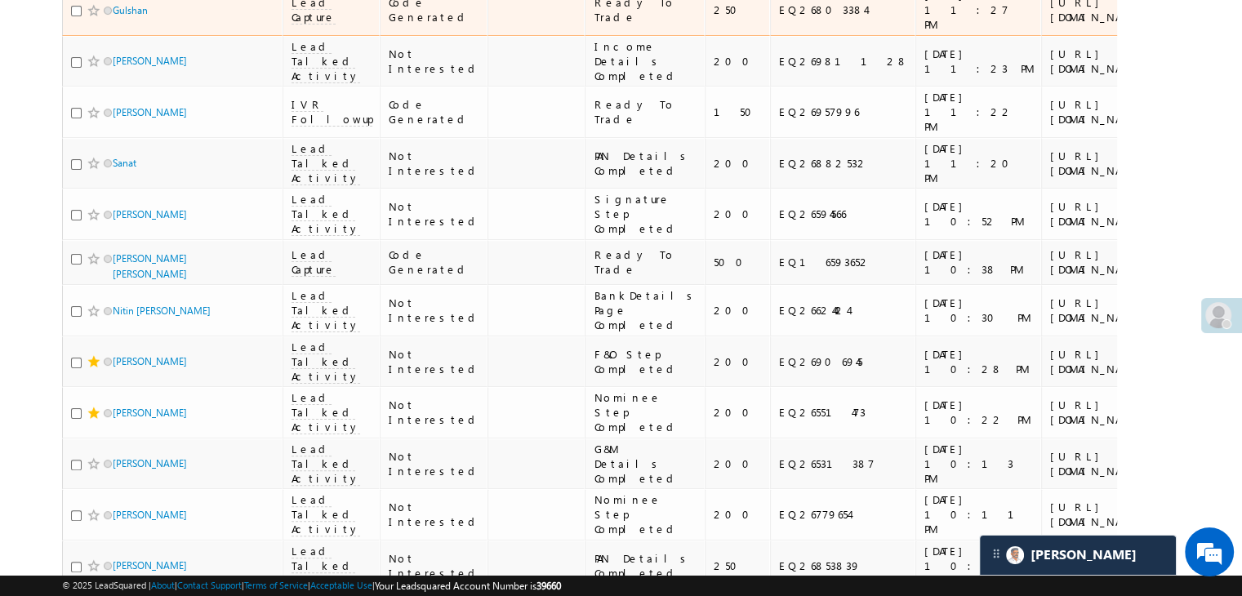
scroll to position [327, 0]
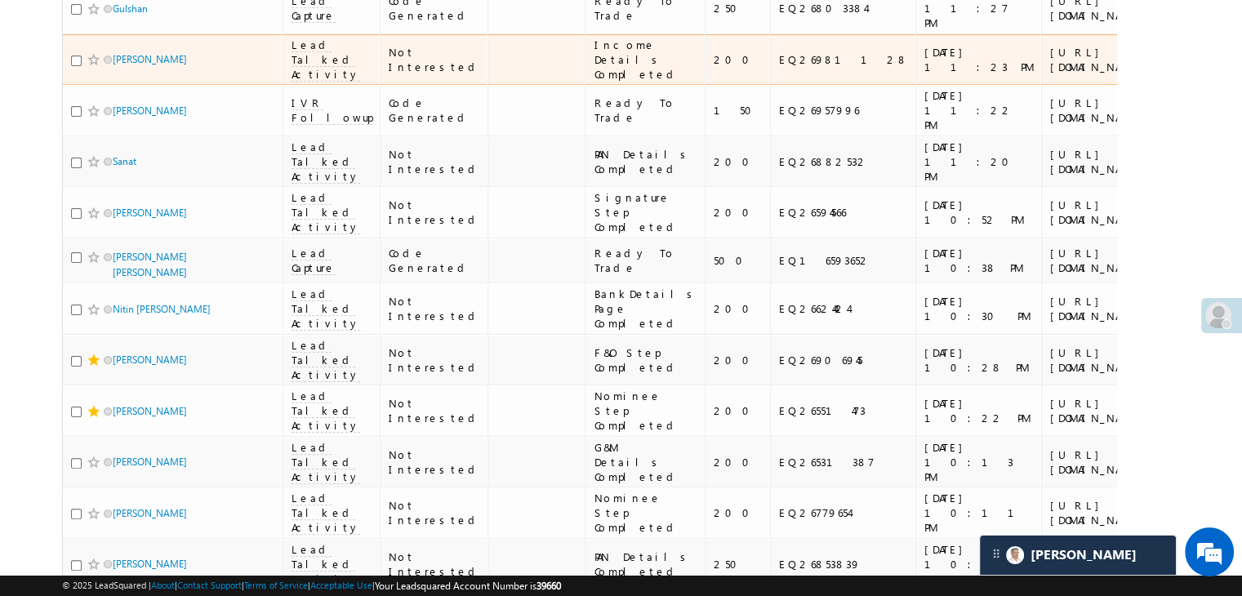
click at [779, 67] on div "EQ26981128" at bounding box center [843, 59] width 129 height 15
copy div "EQ26981128"
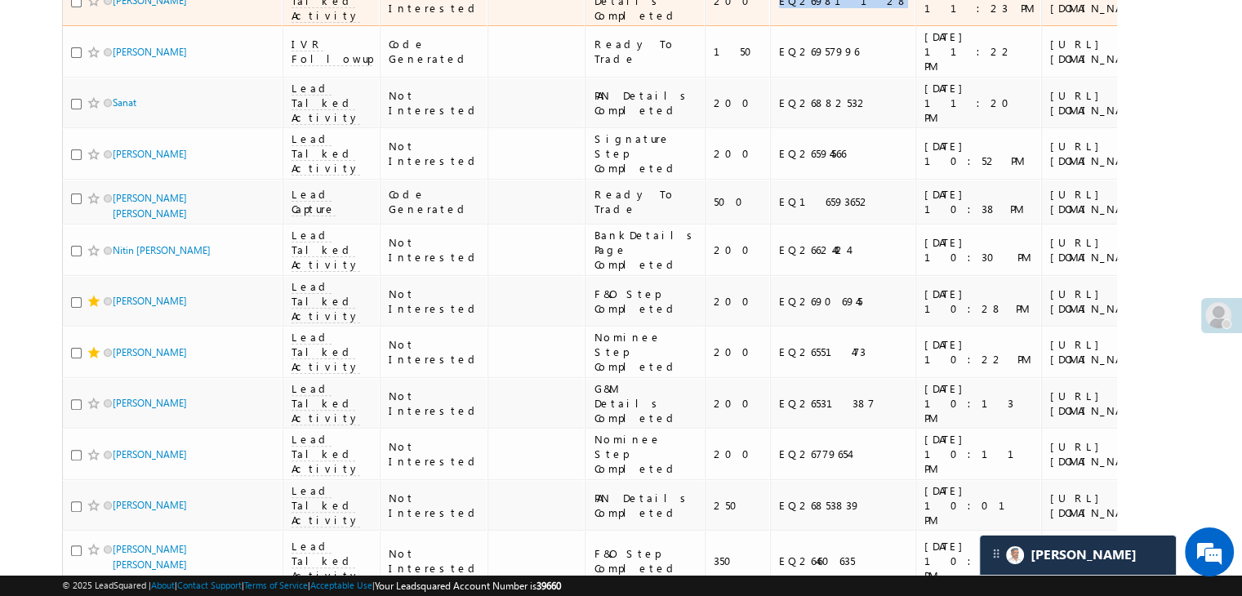
scroll to position [572, 0]
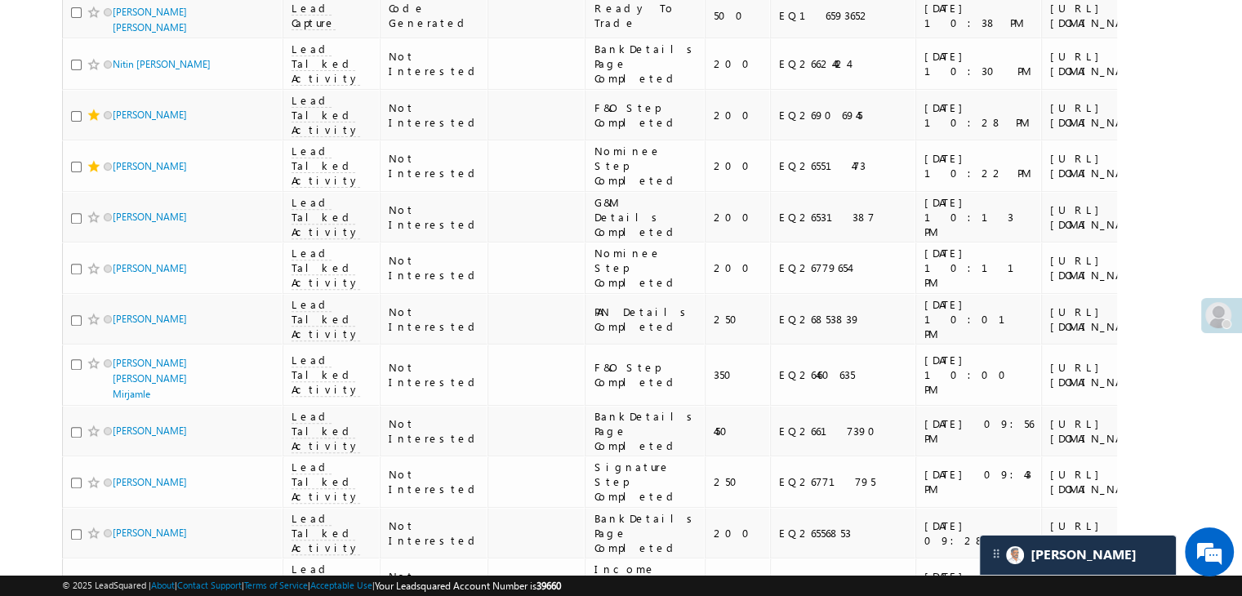
copy div "EQ26882532"
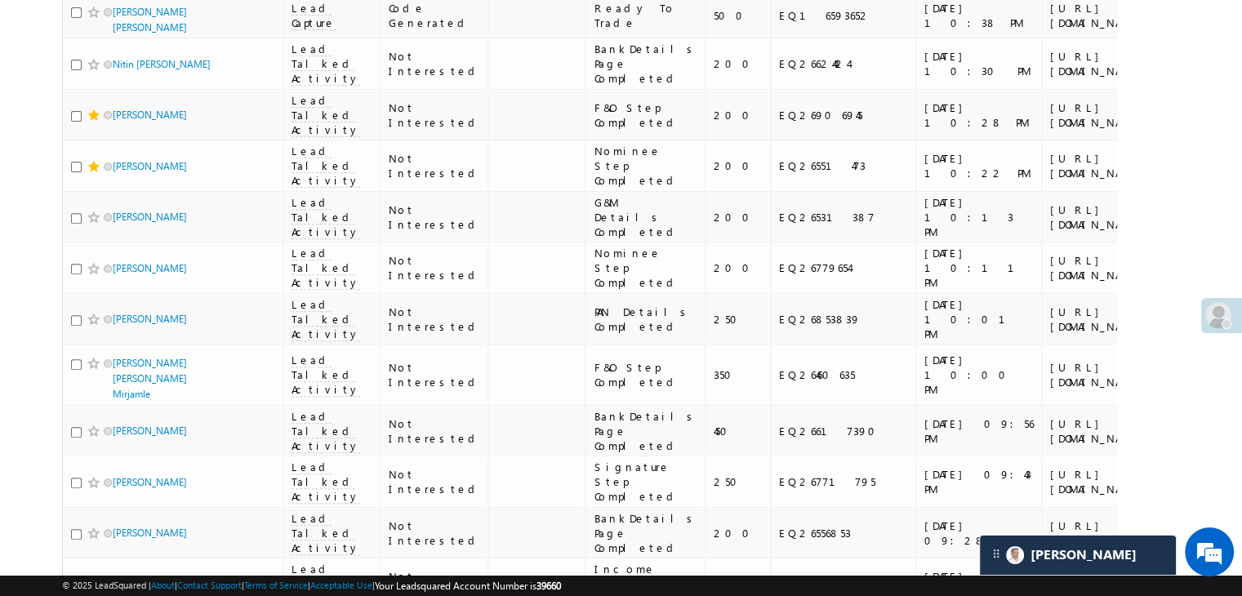
copy div "EQ26594566"
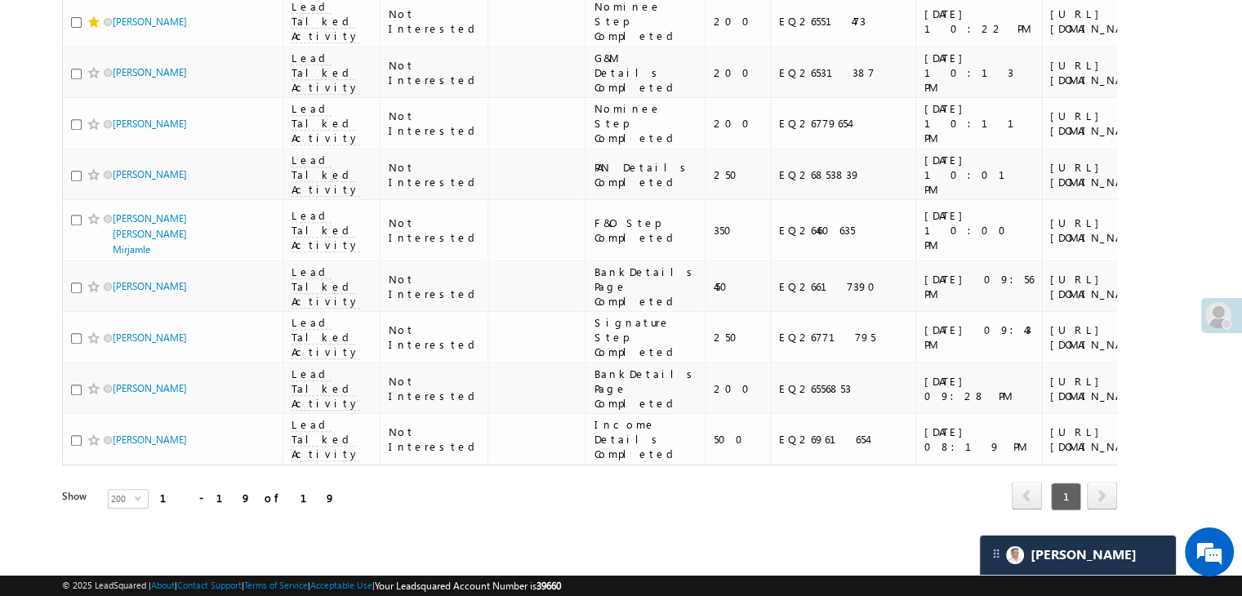
scroll to position [817, 0]
copy div "EQ26624424"
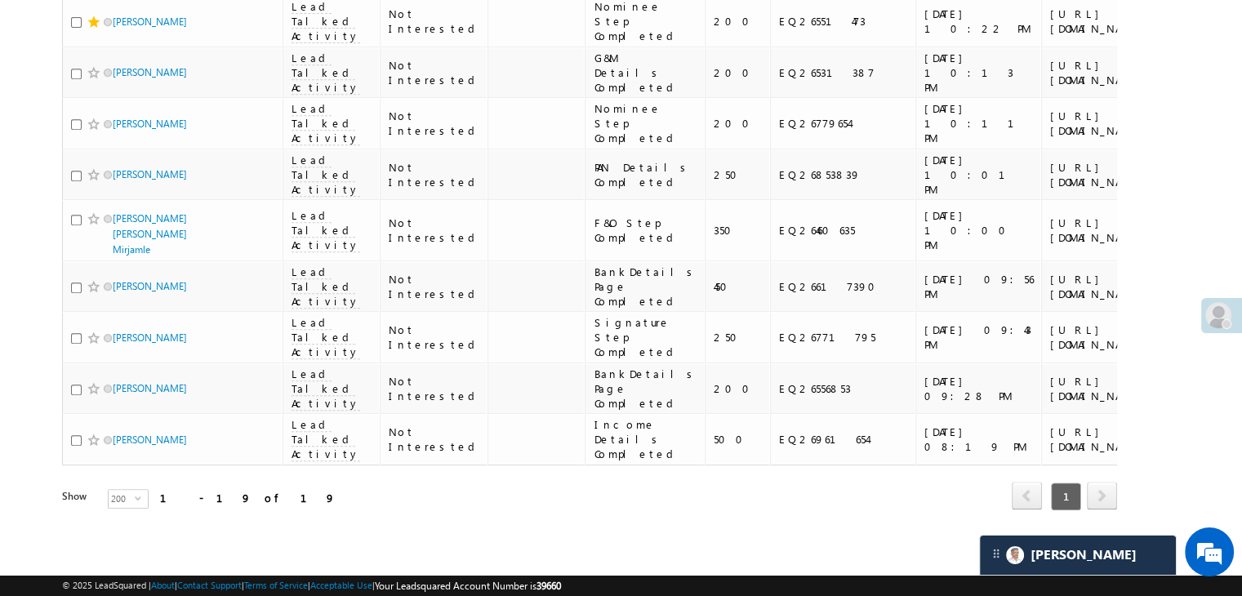
copy div "EQ26906945"
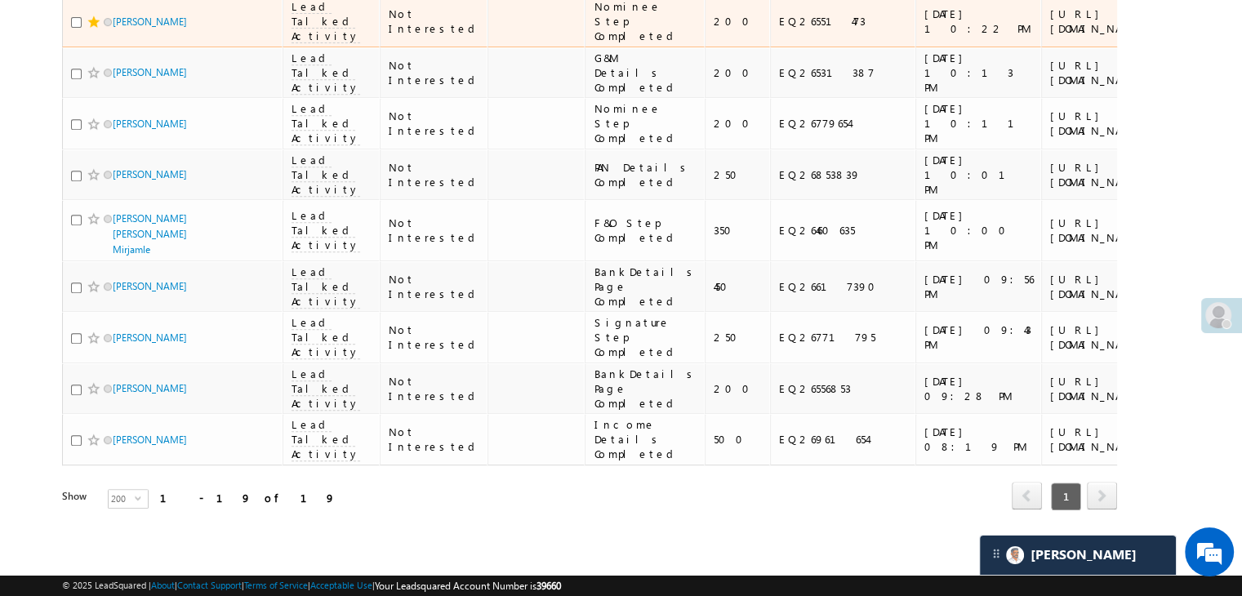
click at [779, 29] on div "EQ26551473" at bounding box center [843, 21] width 129 height 15
copy div "EQ26551473"
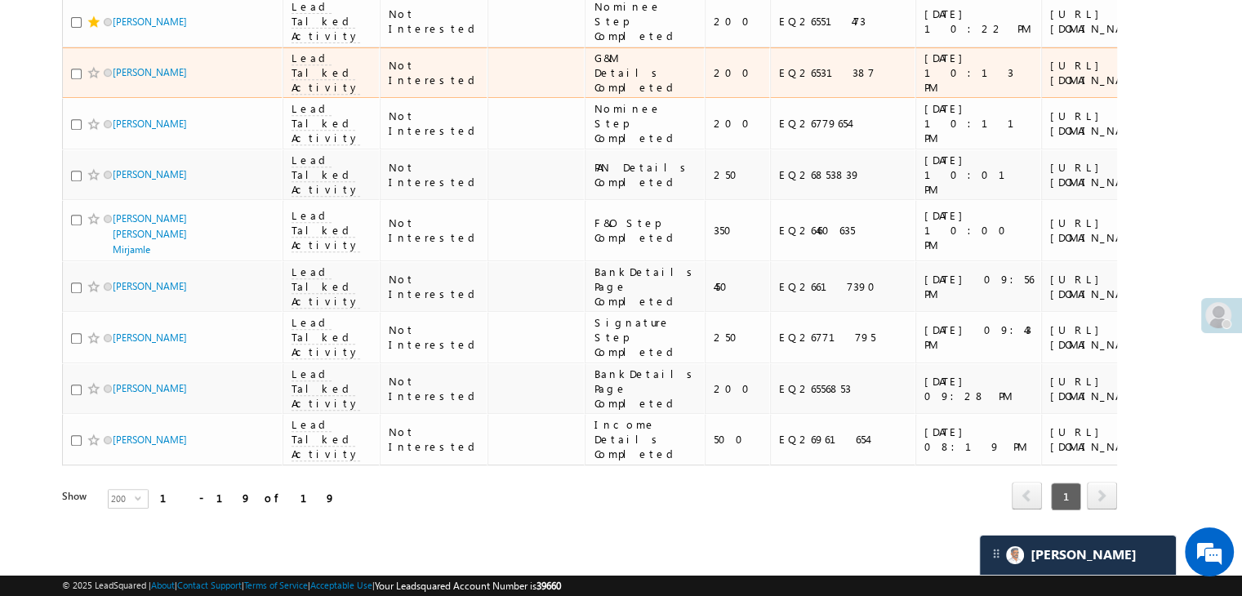
click at [779, 80] on div "EQ26531387" at bounding box center [843, 72] width 129 height 15
copy div "EQ26531387"
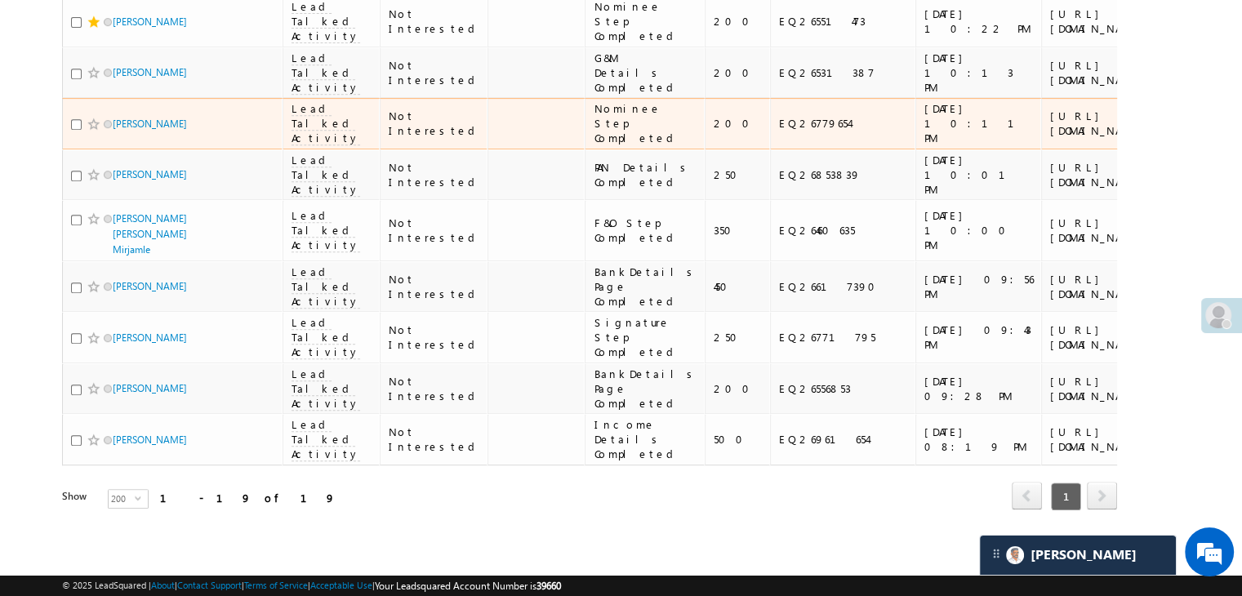
click at [779, 131] on div "EQ26779654" at bounding box center [843, 123] width 129 height 15
copy div "EQ26779654"
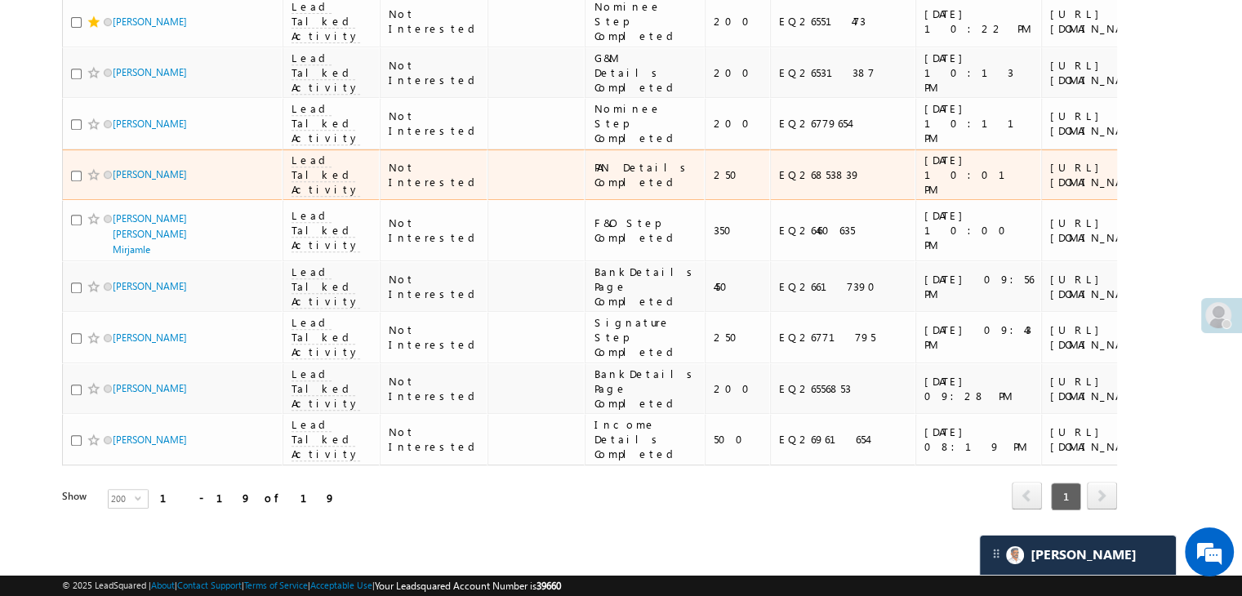
click at [779, 168] on div "EQ26853839" at bounding box center [843, 174] width 129 height 15
copy div "EQ26853839"
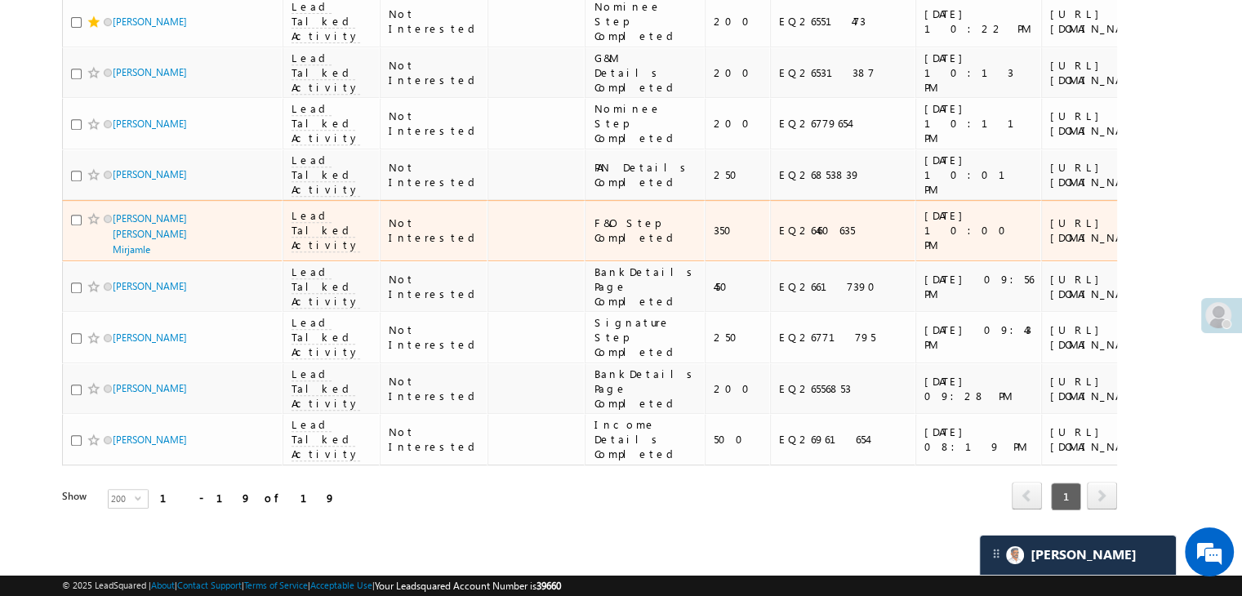
click at [779, 223] on div "EQ26460635" at bounding box center [843, 230] width 129 height 15
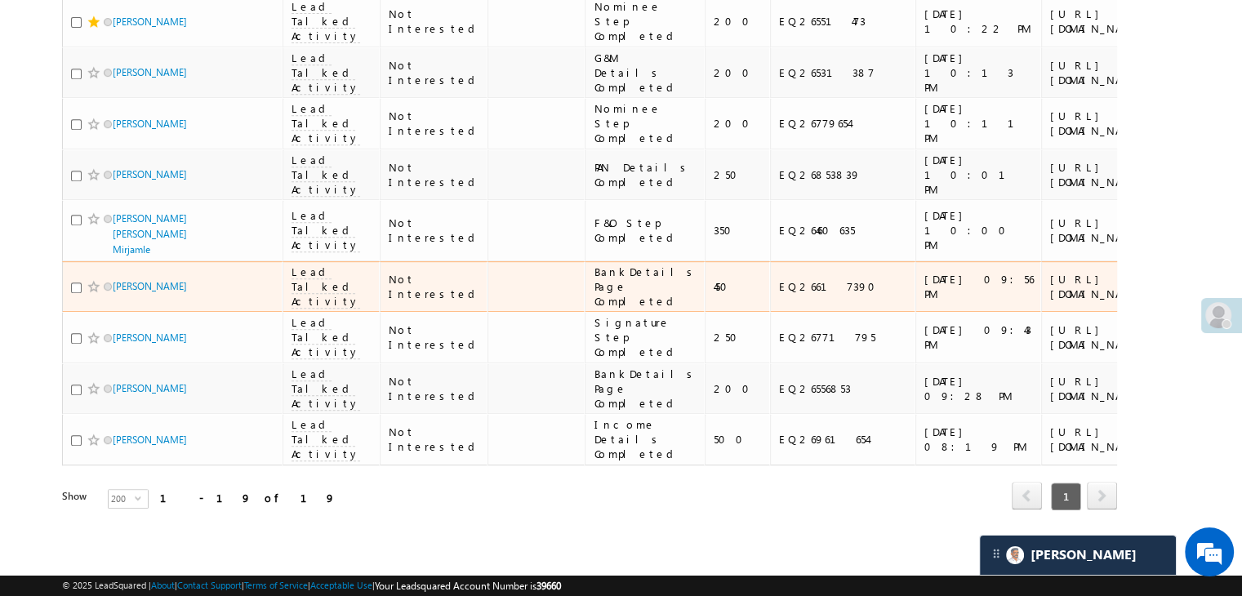
click at [779, 279] on div "EQ26617390" at bounding box center [843, 286] width 129 height 15
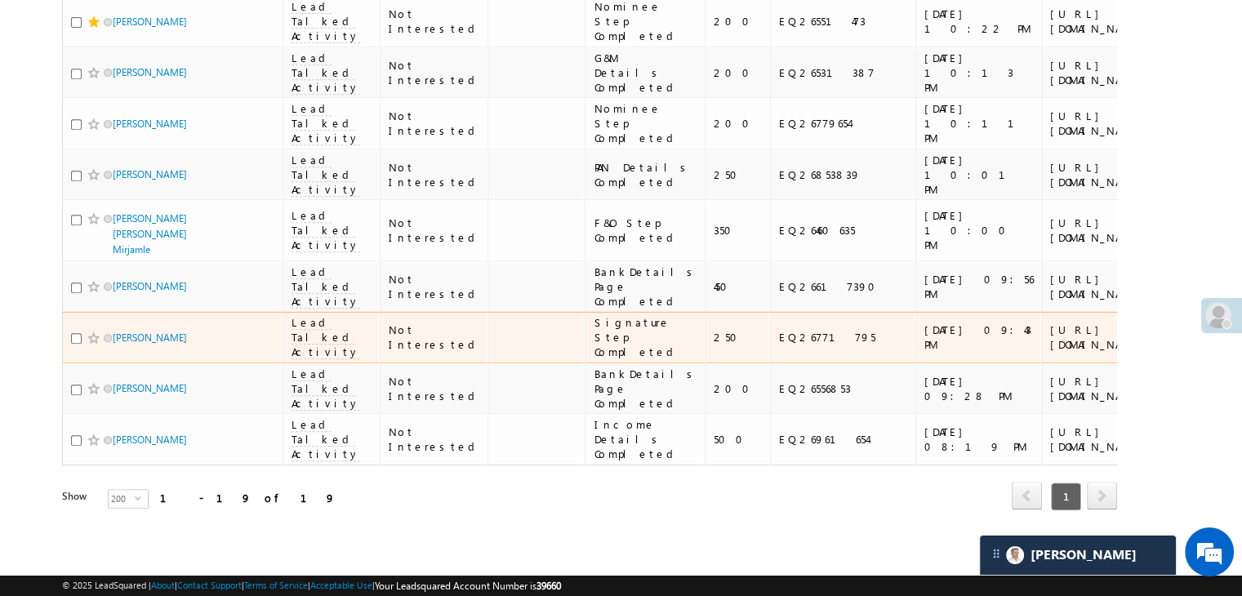
click at [779, 330] on div "EQ26771795" at bounding box center [843, 337] width 129 height 15
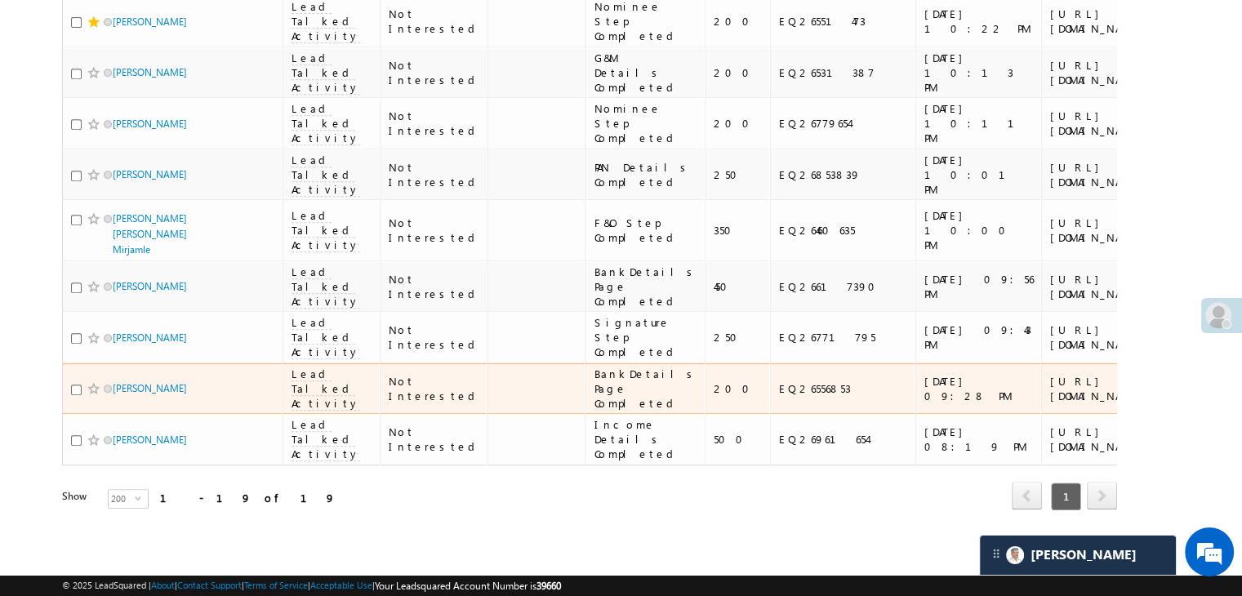
click at [779, 387] on div "EQ26556853" at bounding box center [843, 388] width 129 height 15
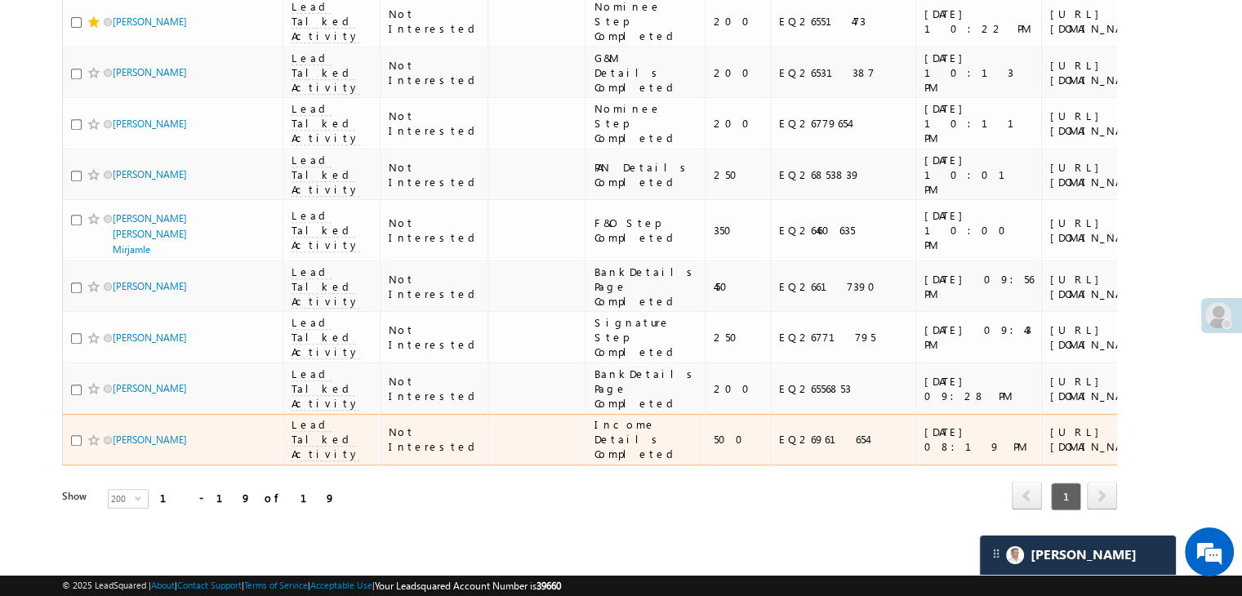
click at [779, 432] on div "EQ26961654" at bounding box center [843, 439] width 129 height 15
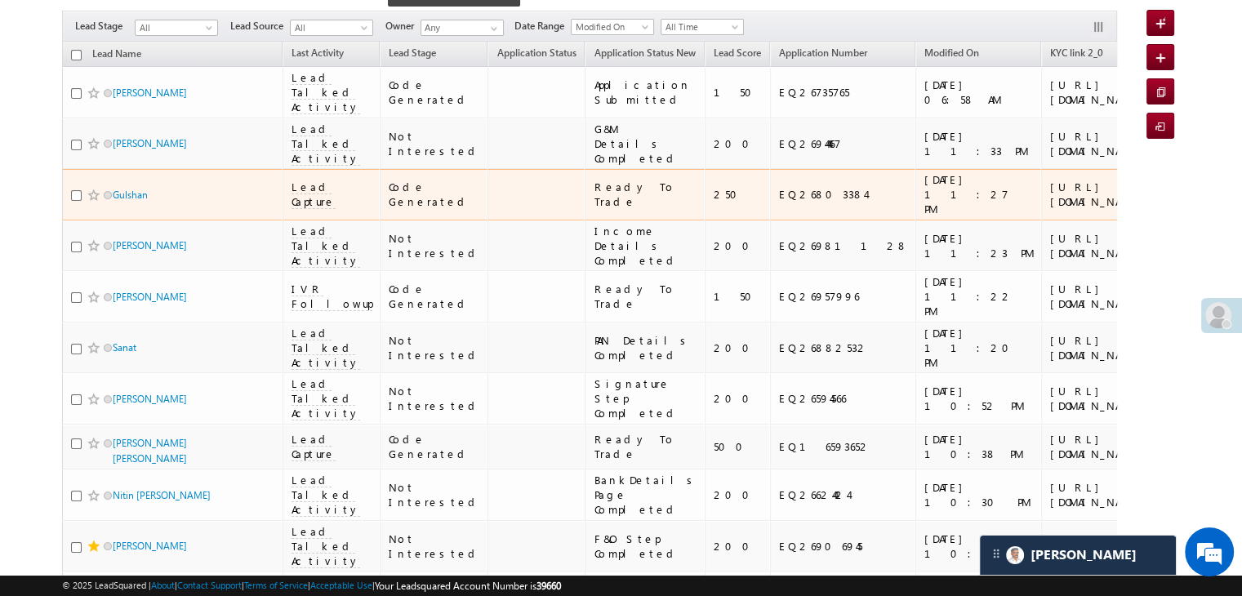
scroll to position [82, 0]
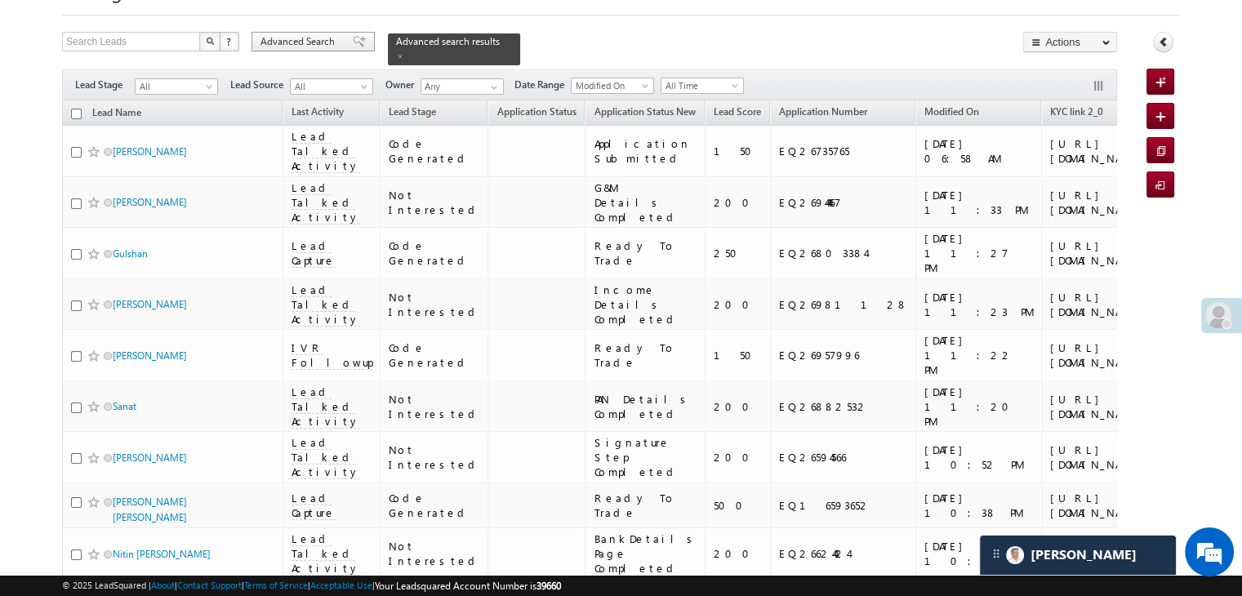
click at [353, 43] on span at bounding box center [359, 41] width 13 height 11
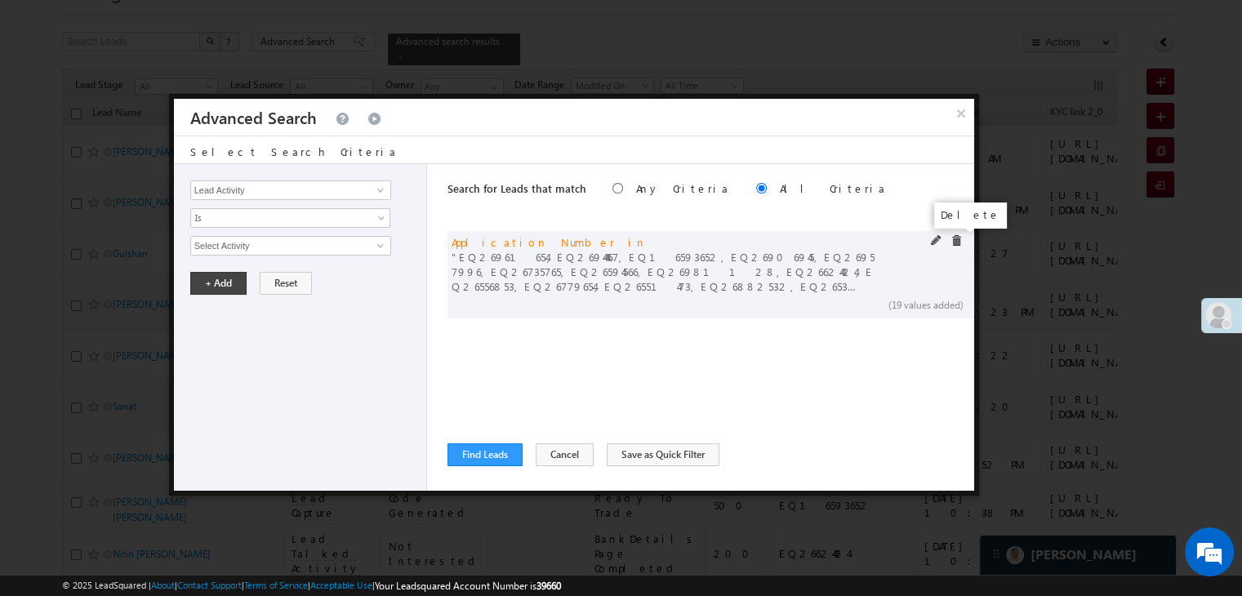
click at [955, 239] on span at bounding box center [955, 240] width 11 height 11
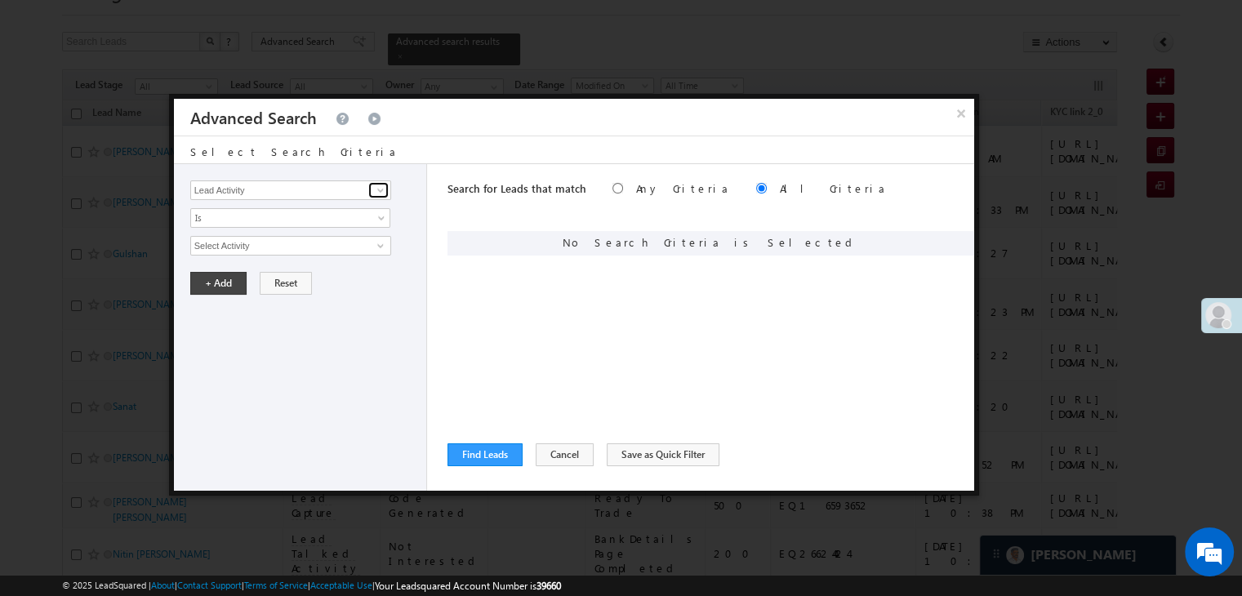
click at [381, 194] on span at bounding box center [380, 190] width 13 height 13
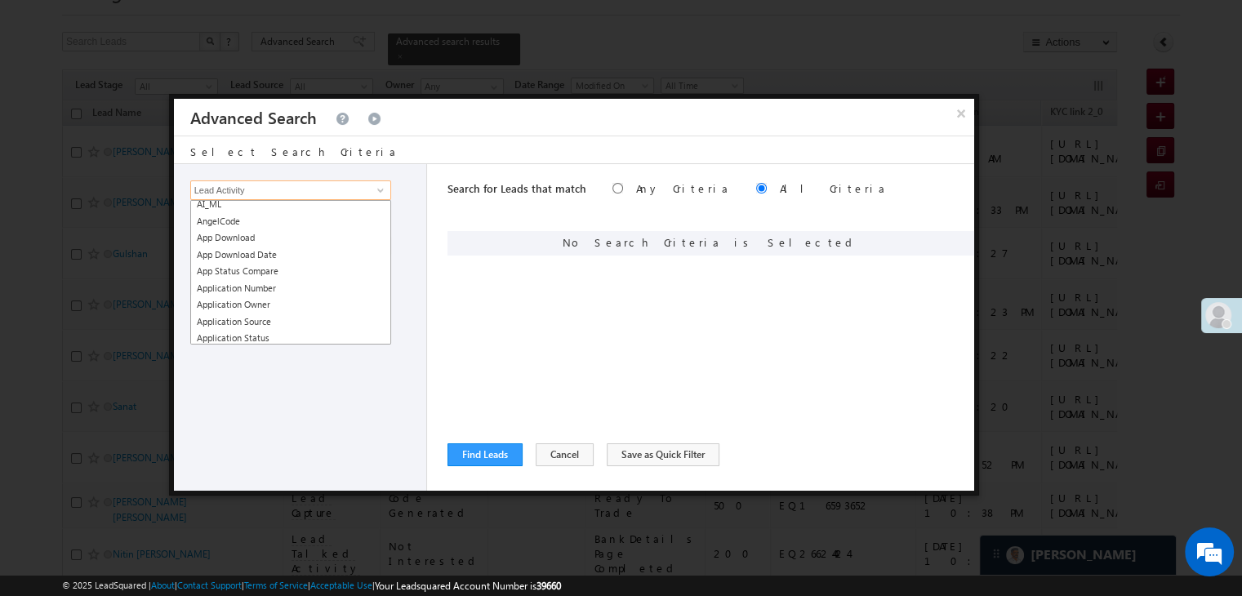
scroll to position [163, 0]
click at [269, 305] on link "Application Number" at bounding box center [290, 312] width 201 height 19
type input "Application Number"
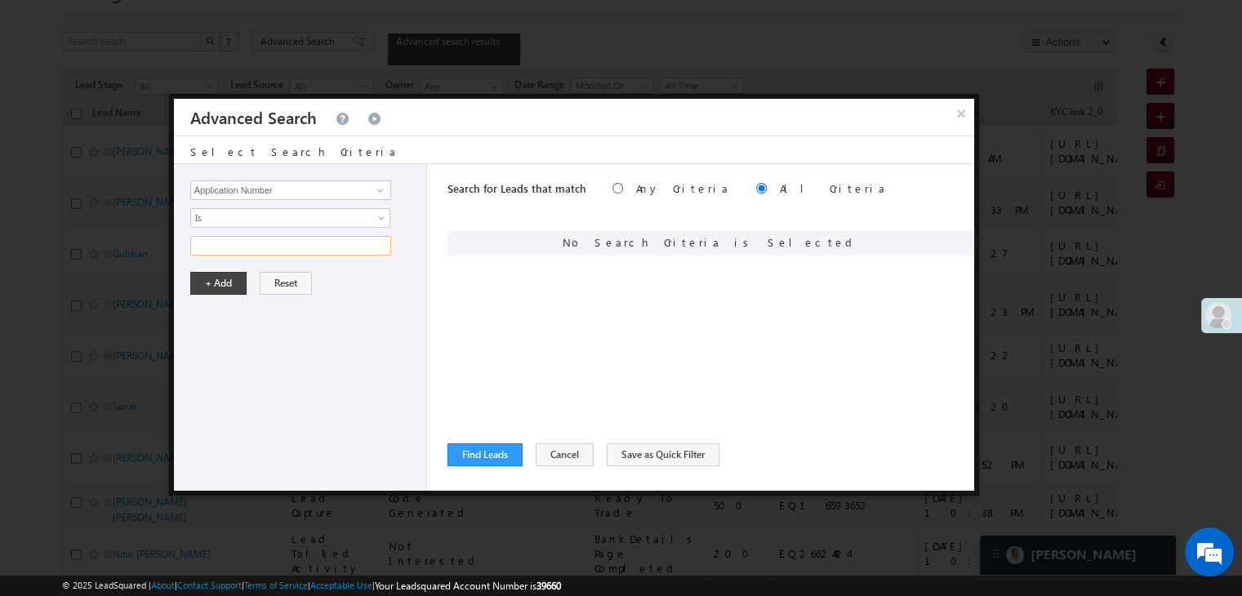
click at [357, 238] on input "text" at bounding box center [290, 246] width 201 height 20
click at [367, 213] on link "Is" at bounding box center [290, 218] width 200 height 20
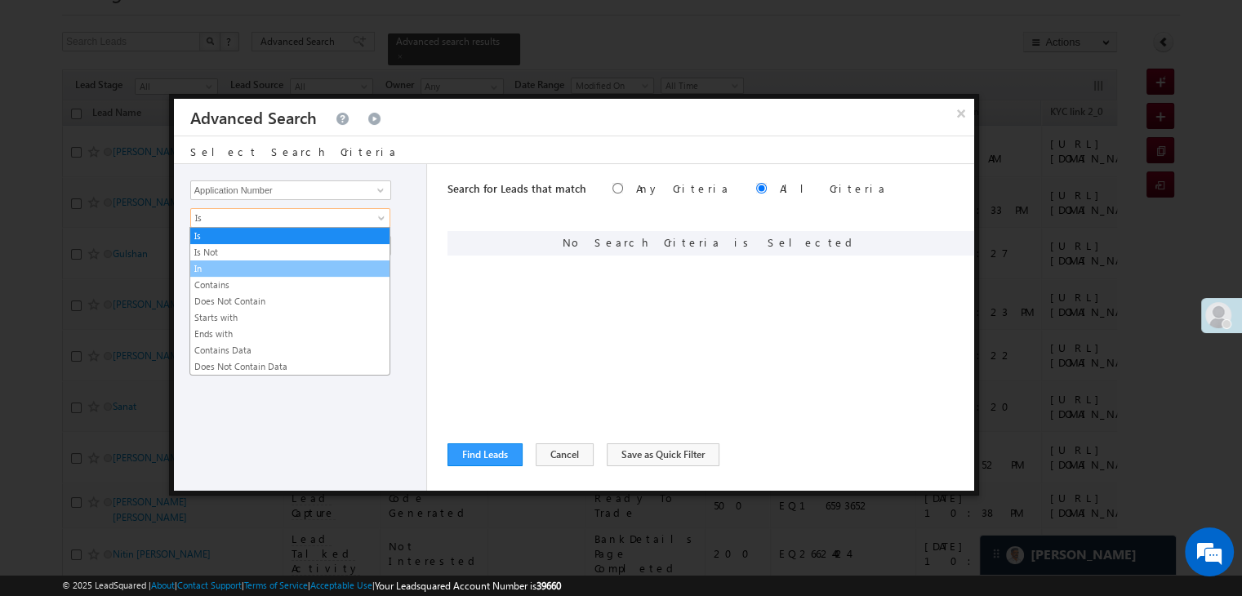
click at [294, 270] on link "In" at bounding box center [289, 268] width 199 height 15
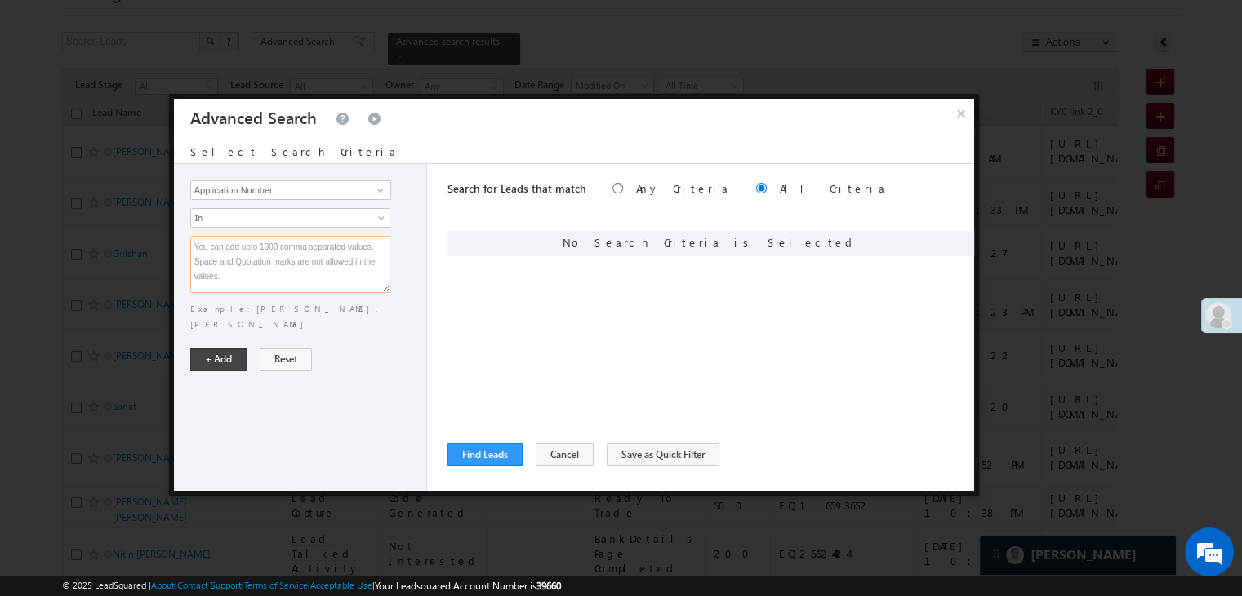
click at [293, 250] on textarea at bounding box center [290, 264] width 200 height 57
paste textarea "EQ26961654 EQ26556853 EQ26771795 EQ26617390 EQ26460635 EQ26853839 EQ26779654 EQ…"
type textarea "EQ26961654 EQ26556853 EQ26771795 EQ26617390 EQ26460635 EQ26853839 EQ26779654 EQ…"
click at [202, 348] on button "+ Add" at bounding box center [218, 359] width 56 height 23
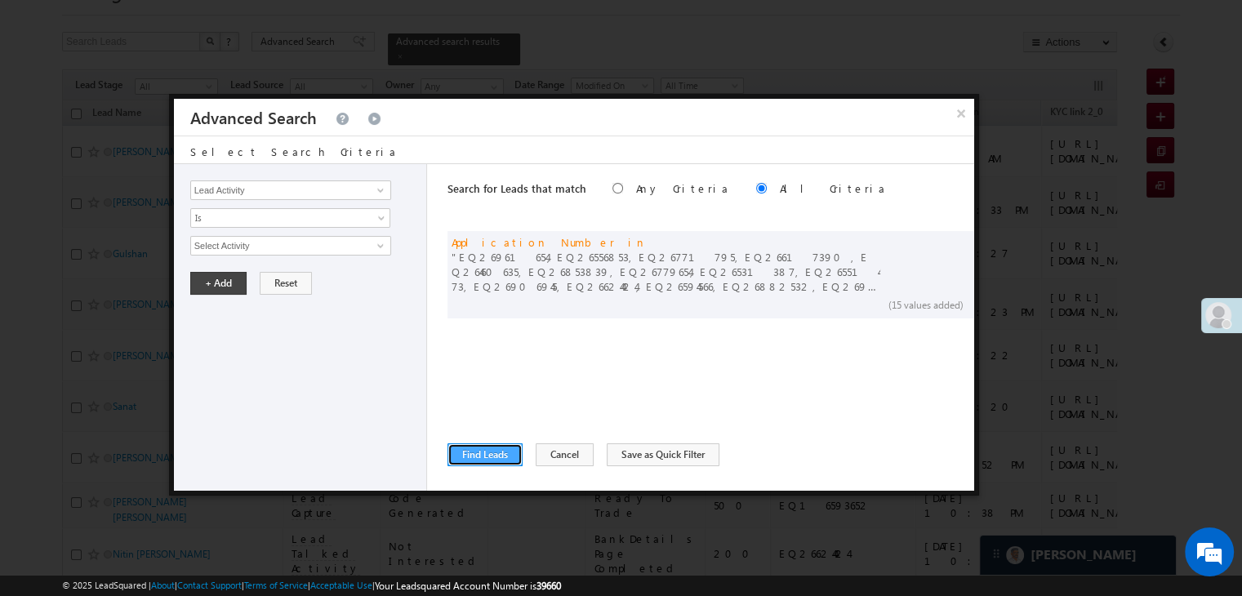
click at [493, 453] on button "Find Leads" at bounding box center [484, 454] width 75 height 23
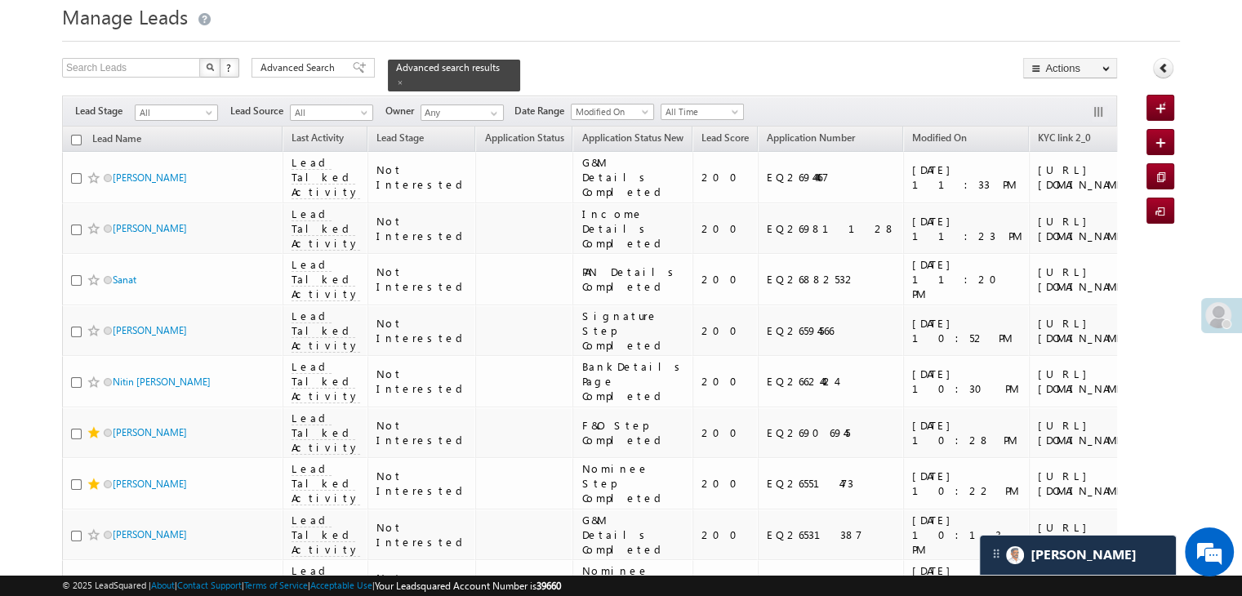
scroll to position [0, 0]
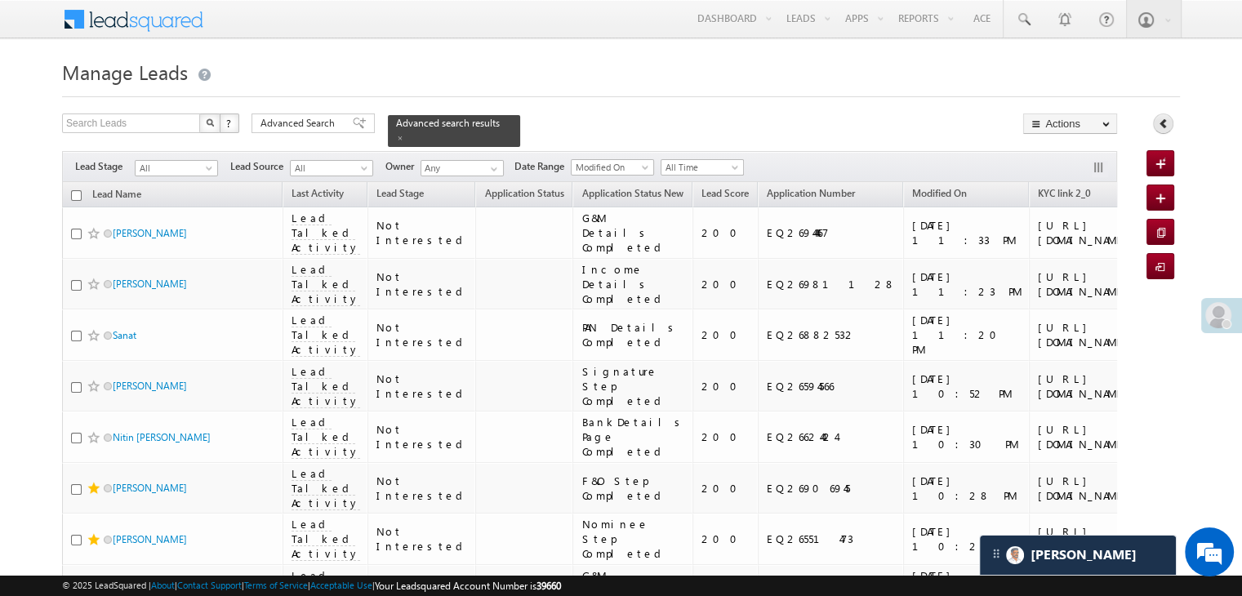
click at [1165, 128] on icon at bounding box center [1163, 123] width 11 height 11
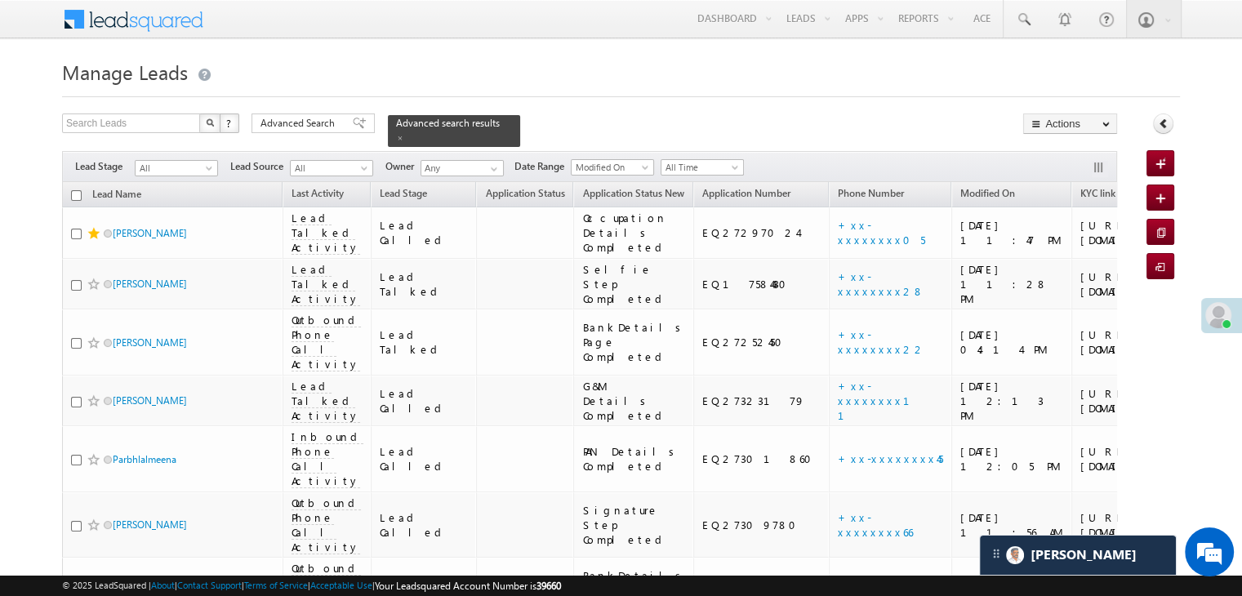
click at [1155, 132] on div "Collapse Panel" at bounding box center [1162, 127] width 33 height 29
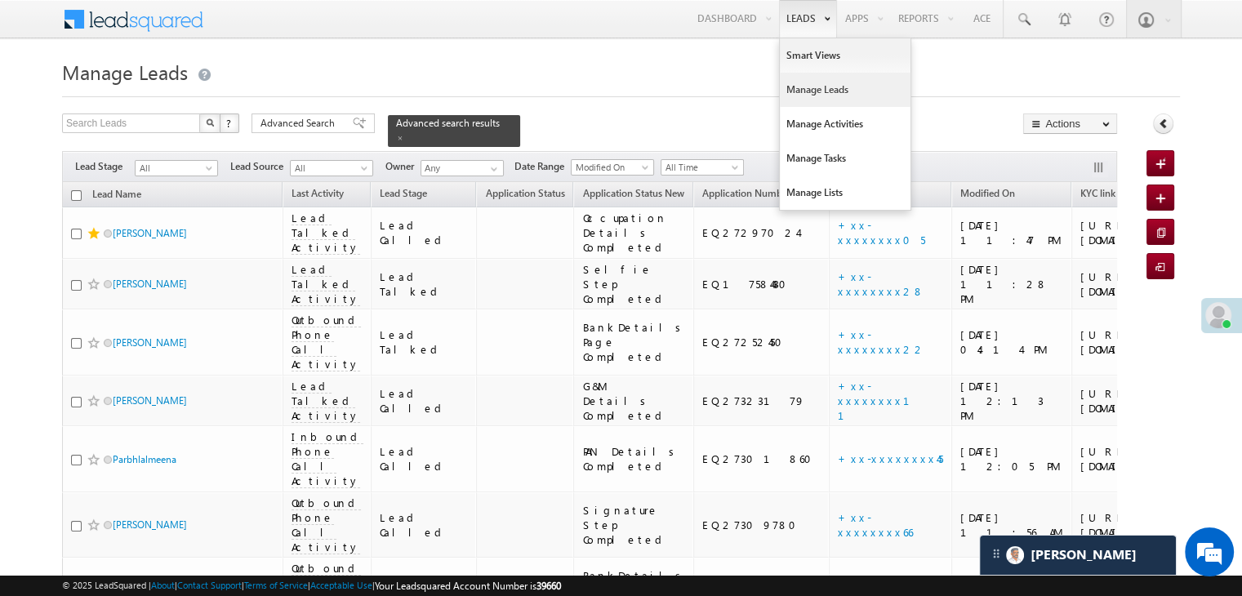
click at [803, 91] on link "Manage Leads" at bounding box center [845, 90] width 131 height 34
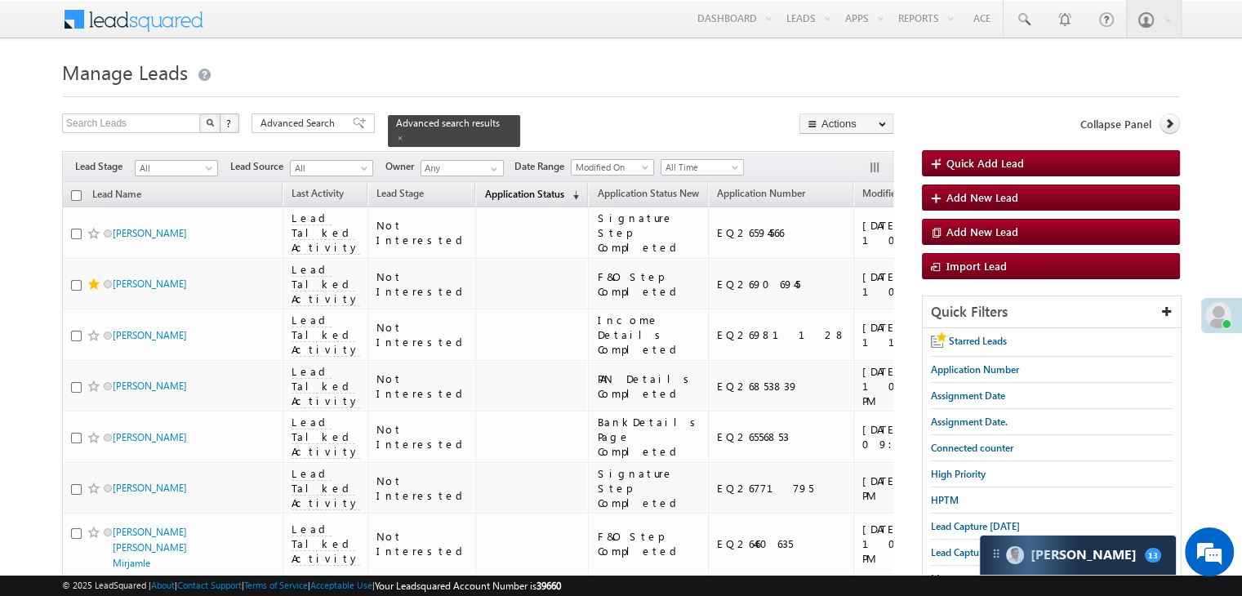
click at [566, 189] on span "(sorted descending)" at bounding box center [572, 195] width 13 height 13
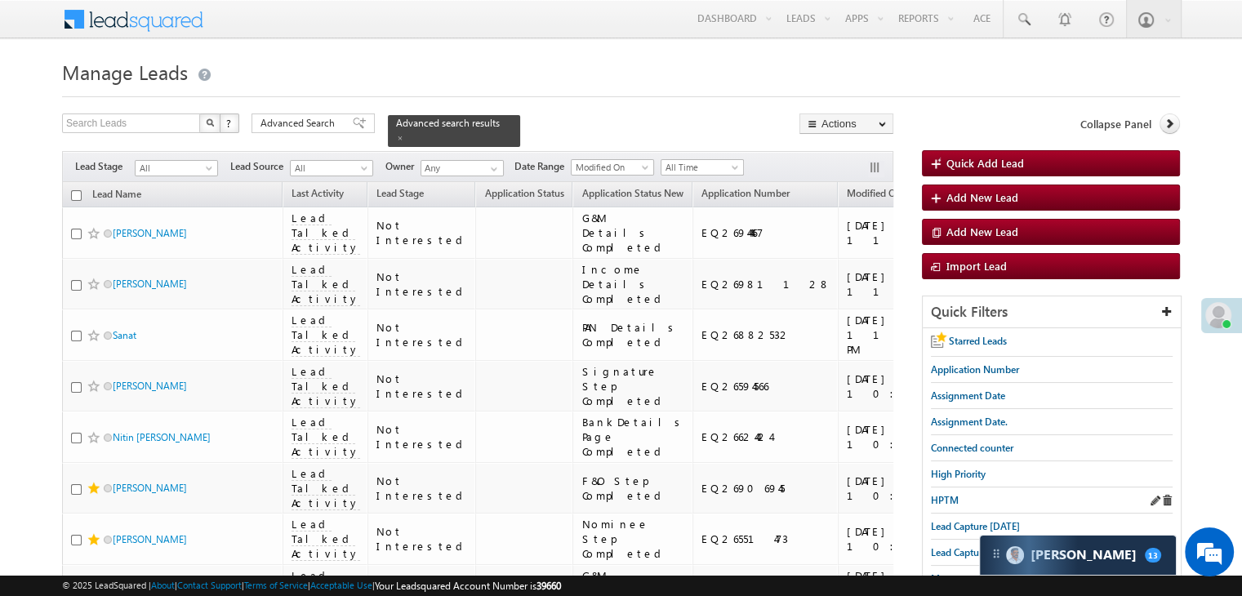
scroll to position [163, 0]
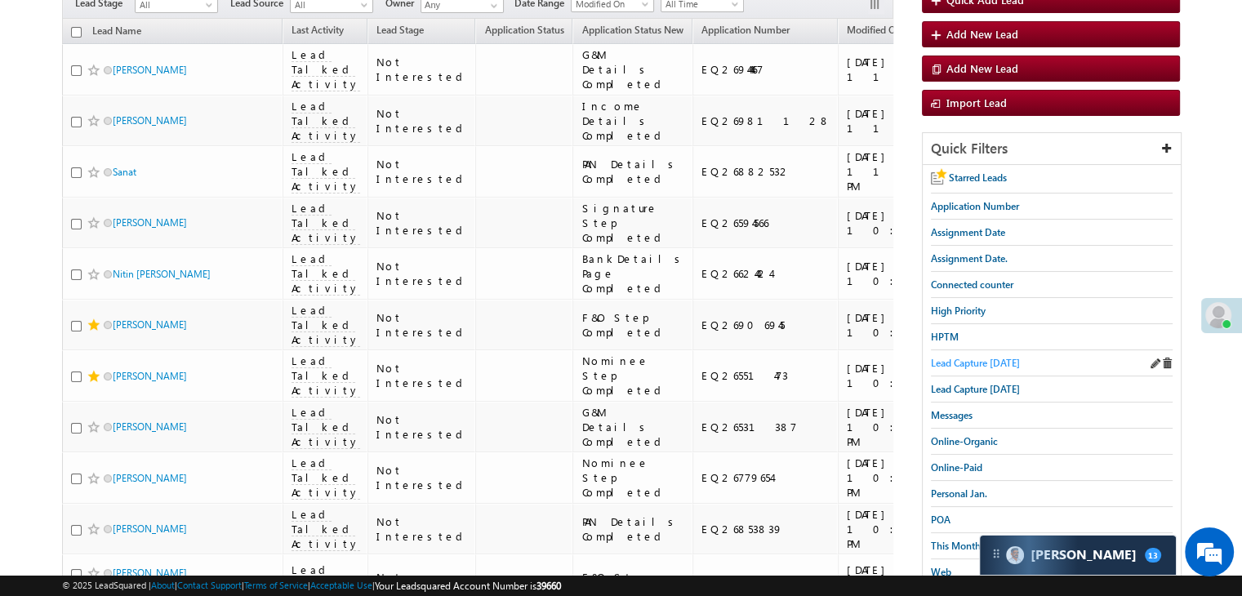
click at [977, 358] on span "Lead Capture [DATE]" at bounding box center [975, 363] width 89 height 12
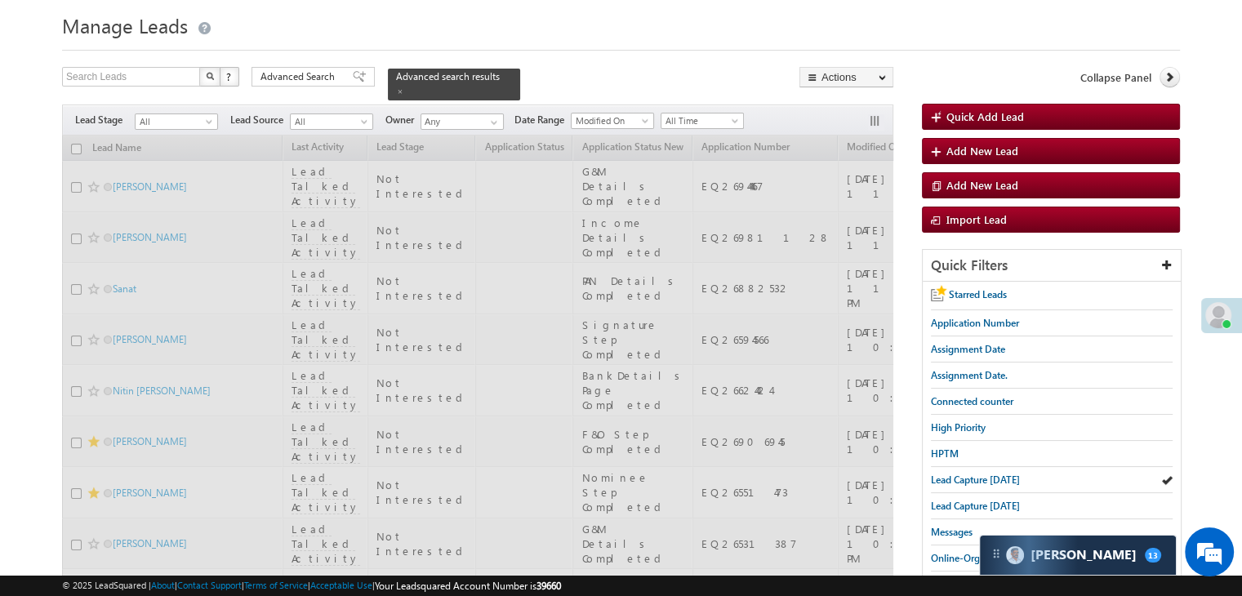
scroll to position [0, 0]
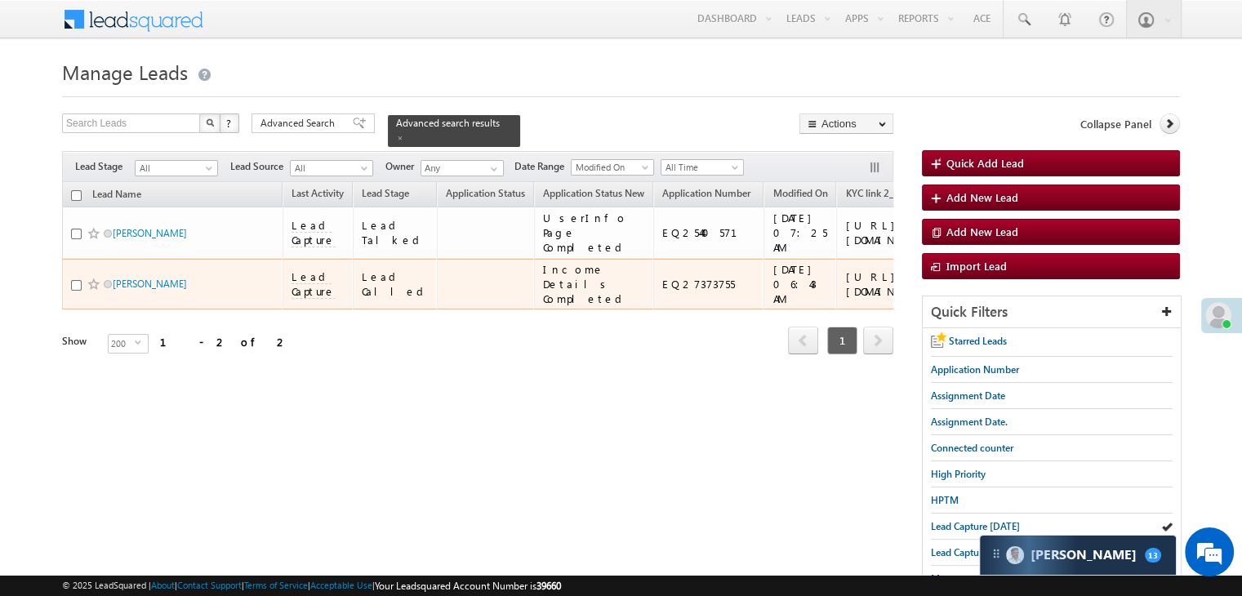
click at [852, 299] on div "[URL][DOMAIN_NAME]" at bounding box center [895, 283] width 100 height 29
